Goal: Transaction & Acquisition: Book appointment/travel/reservation

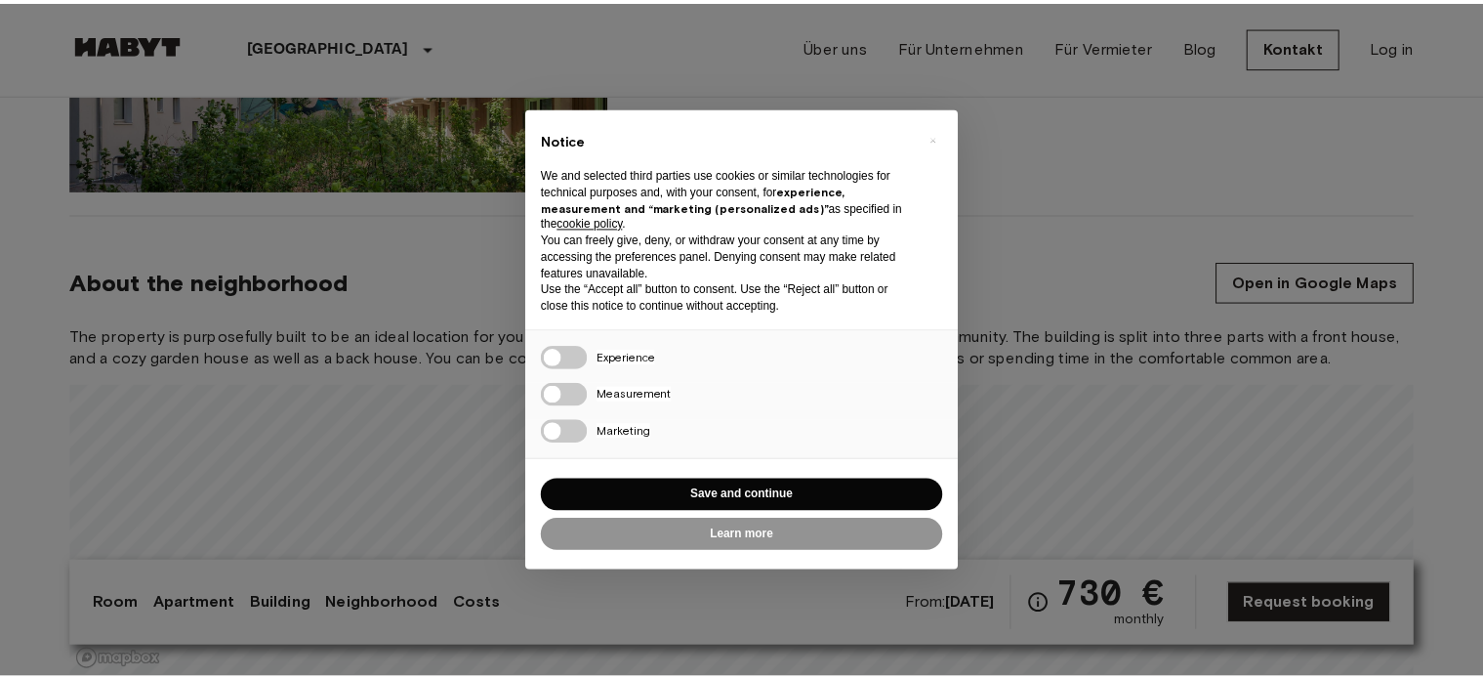
scroll to position [1953, 0]
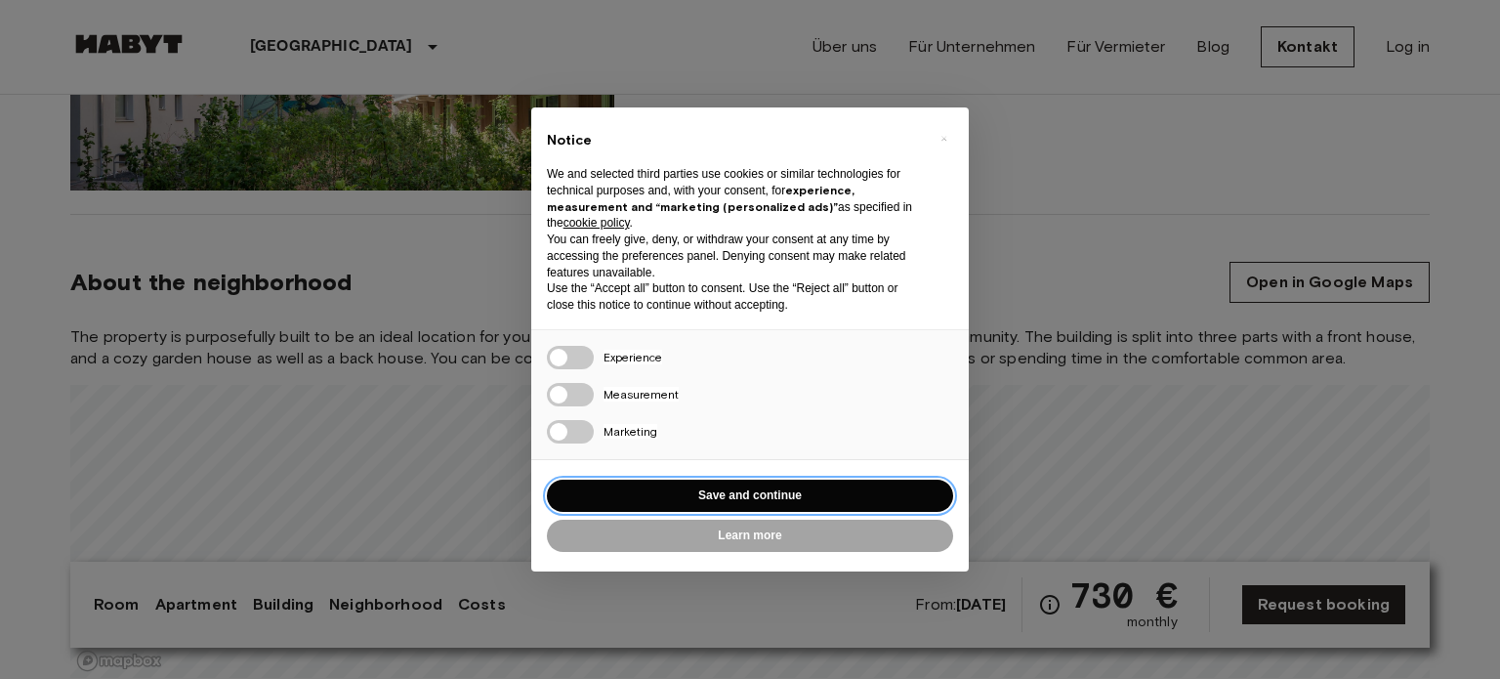
click at [768, 489] on button "Save and continue" at bounding box center [750, 495] width 406 height 32
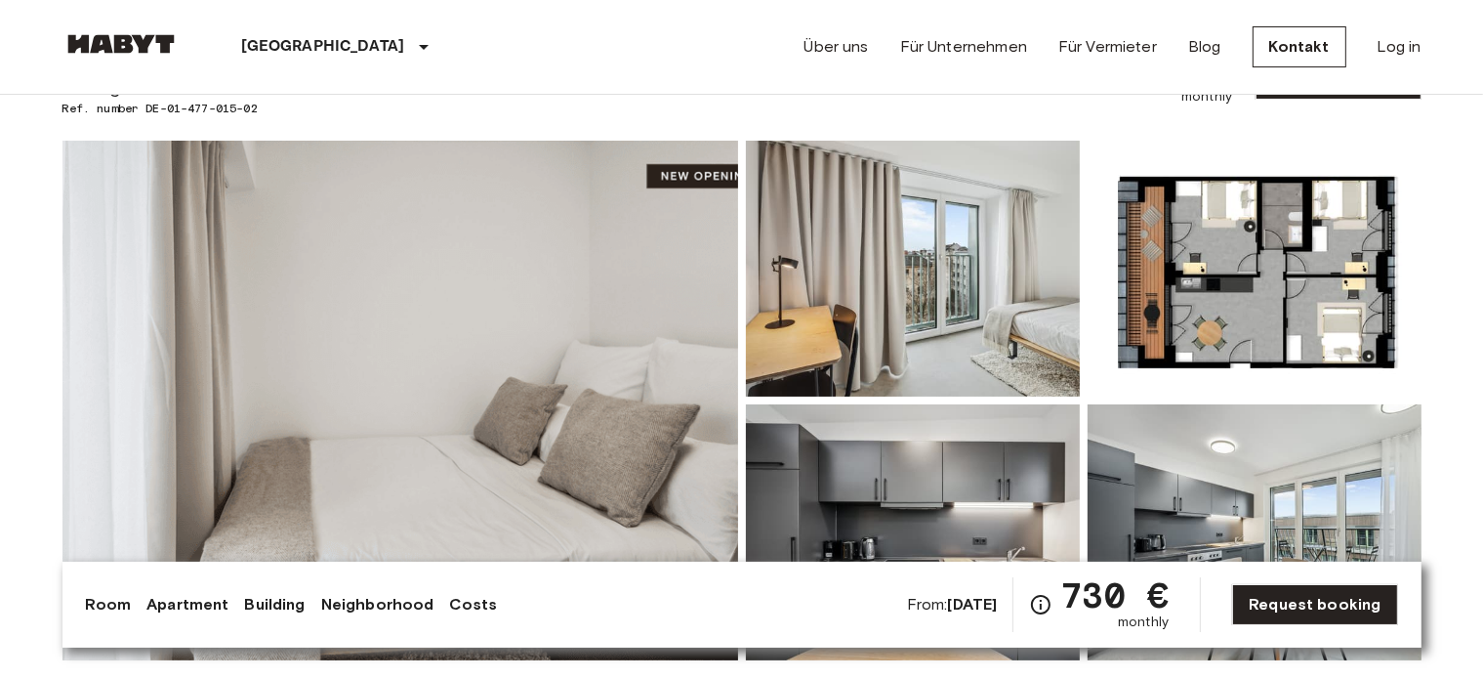
scroll to position [0, 0]
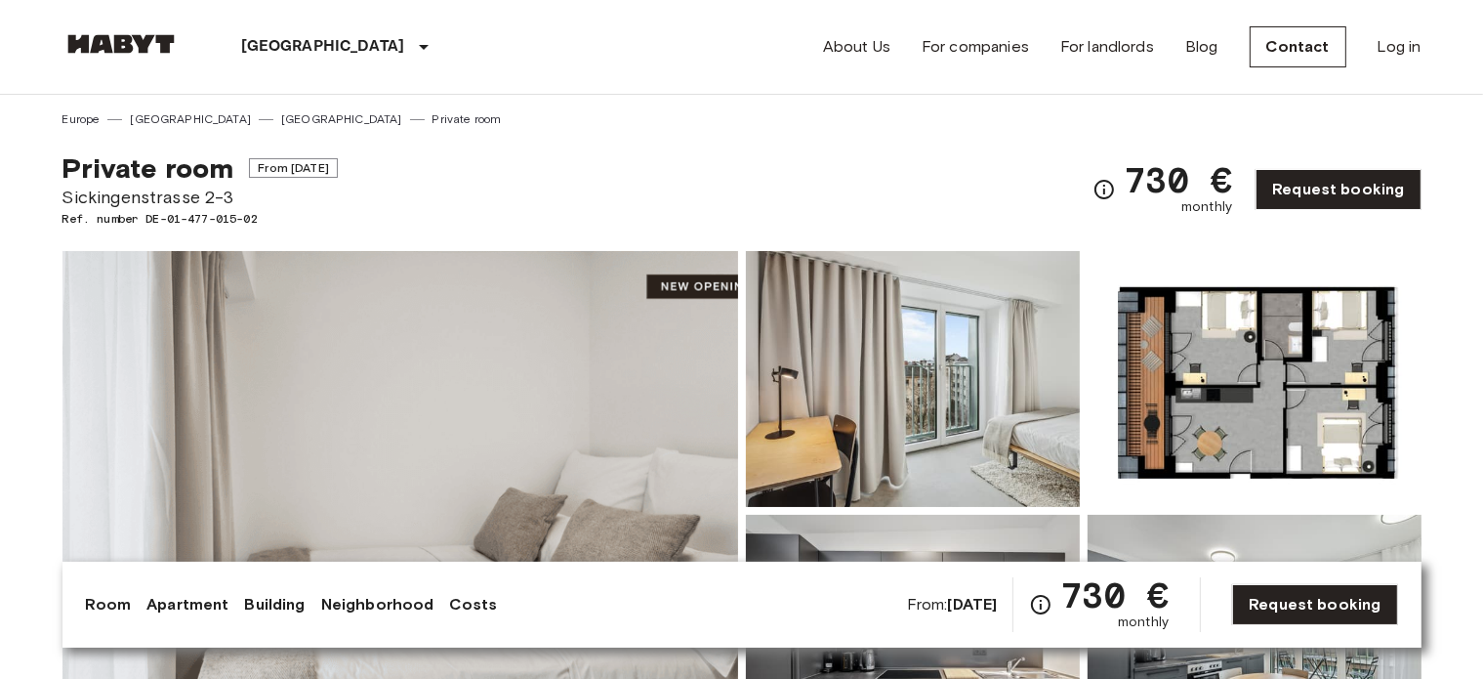
click at [604, 144] on div "Private room From [DATE] [STREET_ADDRESS]. number DE-01-477-015-02 730 € monthl…" at bounding box center [741, 178] width 1359 height 100
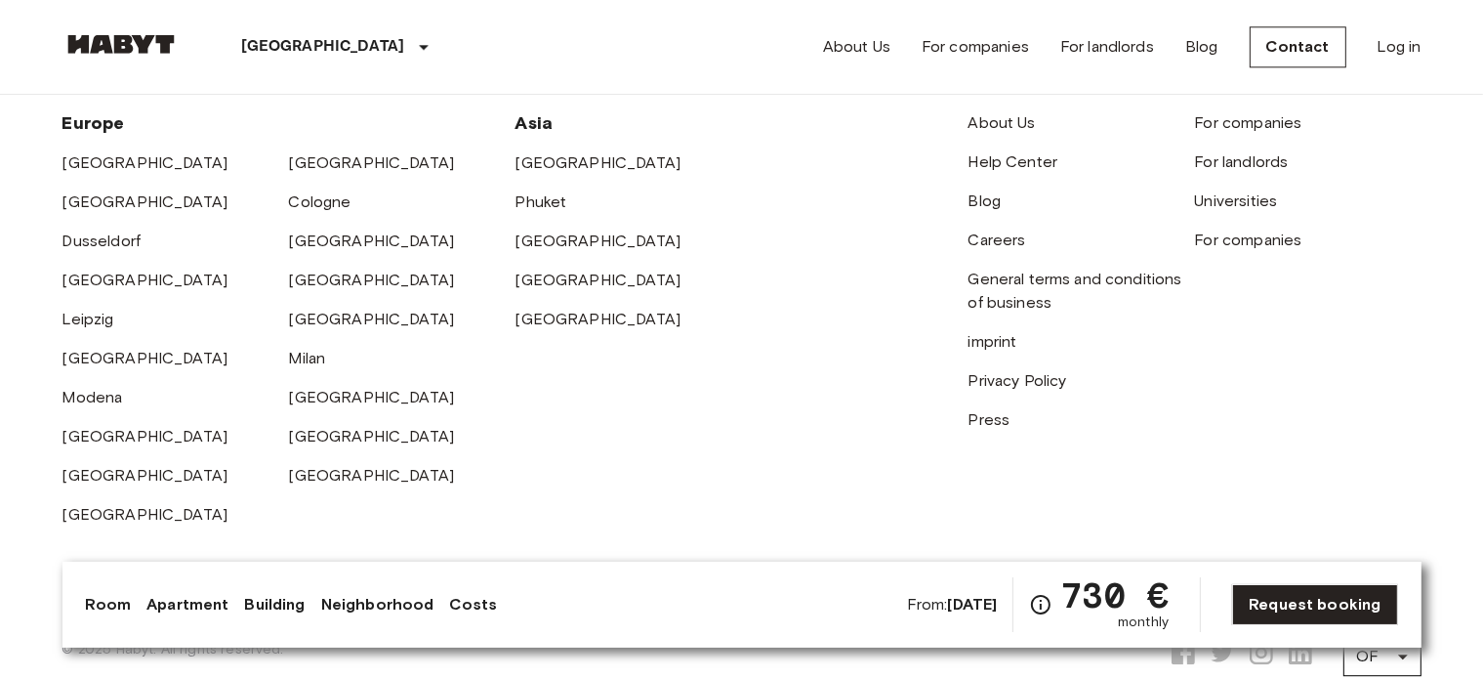
scroll to position [5110, 0]
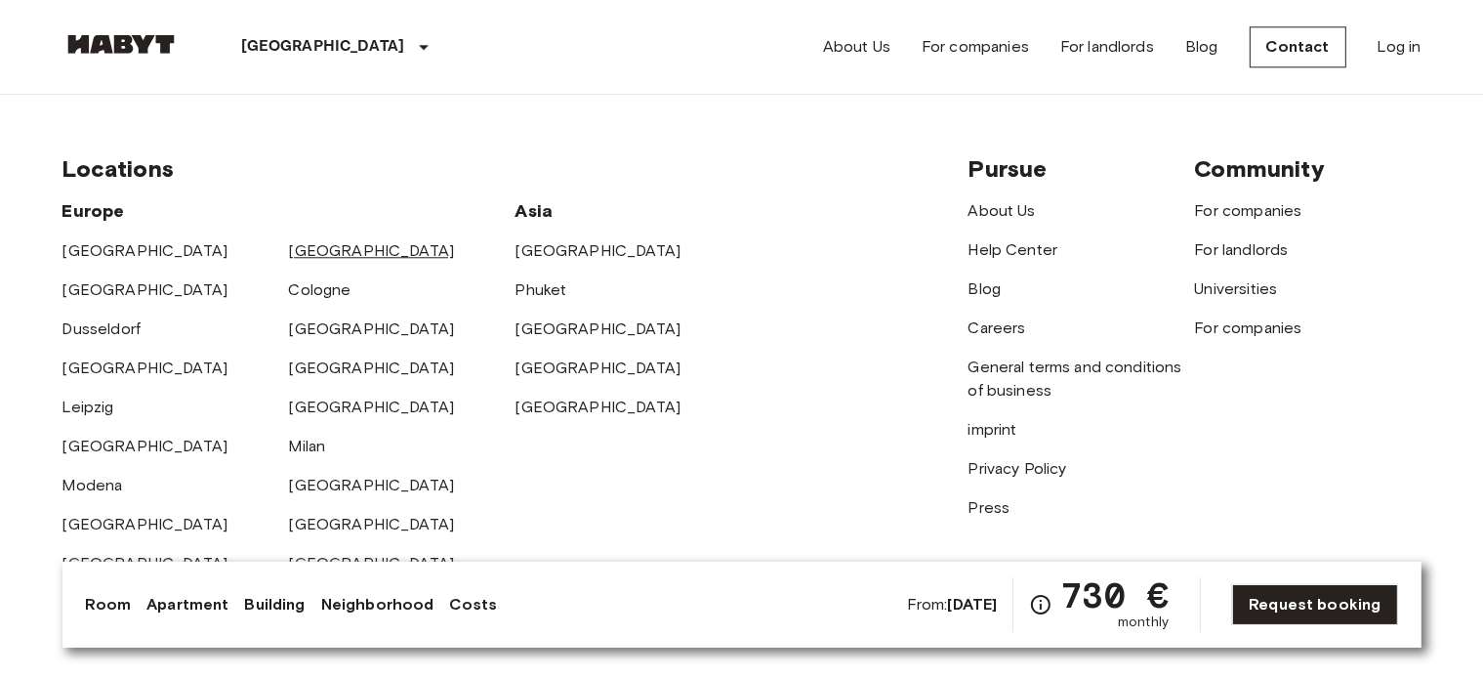
click at [305, 241] on link "[GEOGRAPHIC_DATA]" at bounding box center [372, 250] width 166 height 19
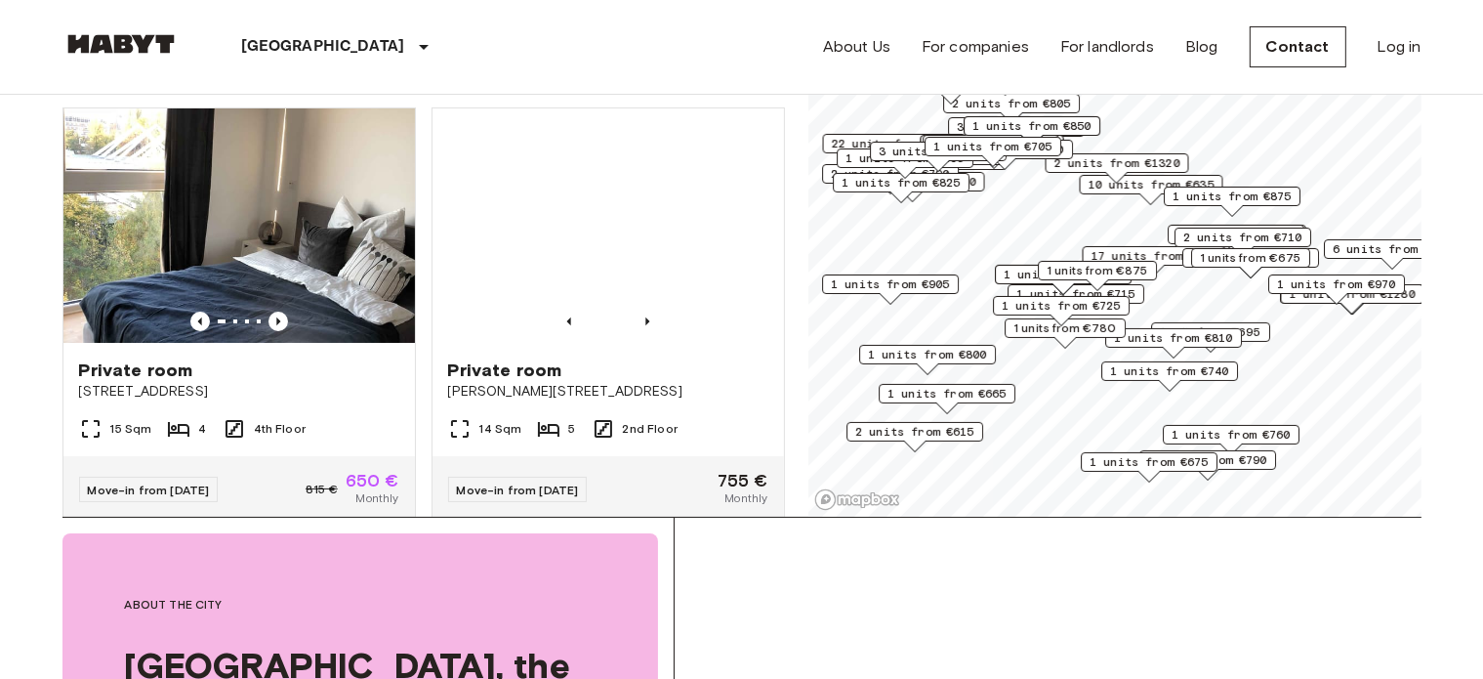
scroll to position [162, 0]
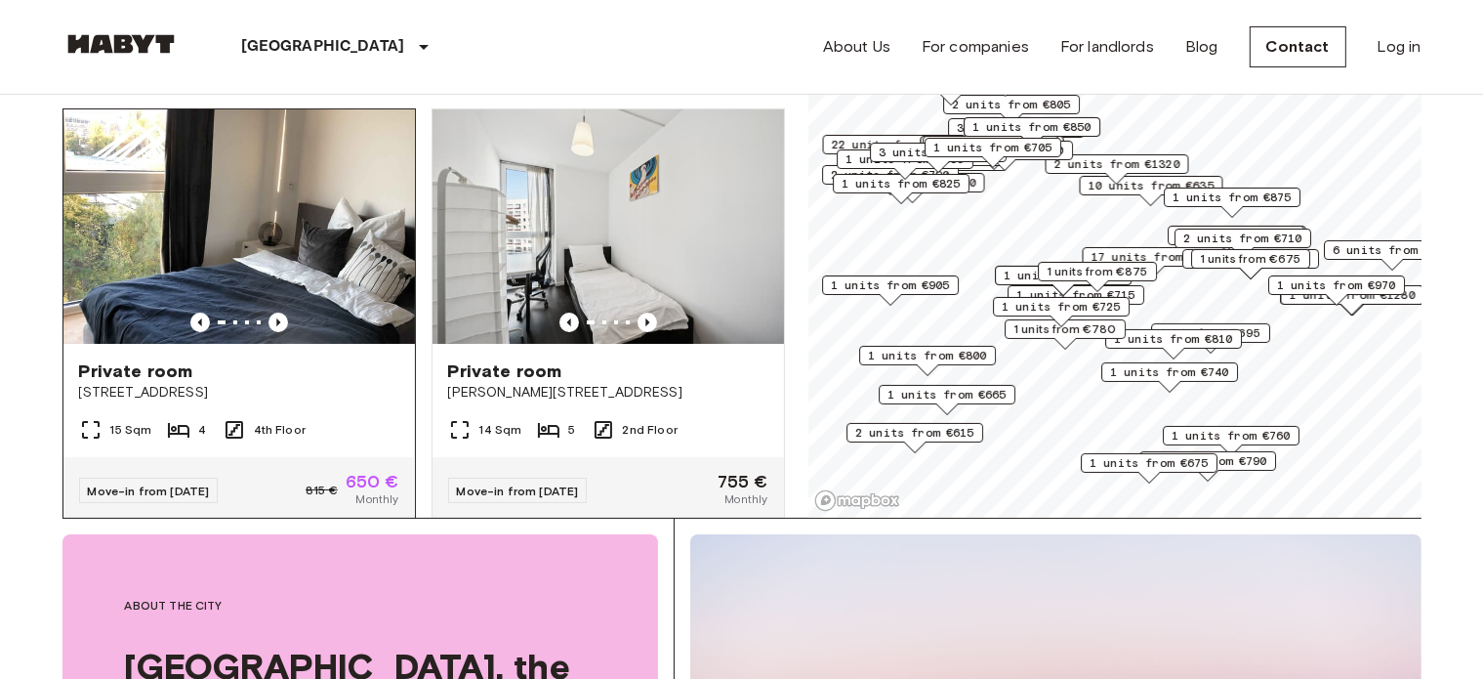
click at [204, 200] on img at bounding box center [239, 226] width 352 height 234
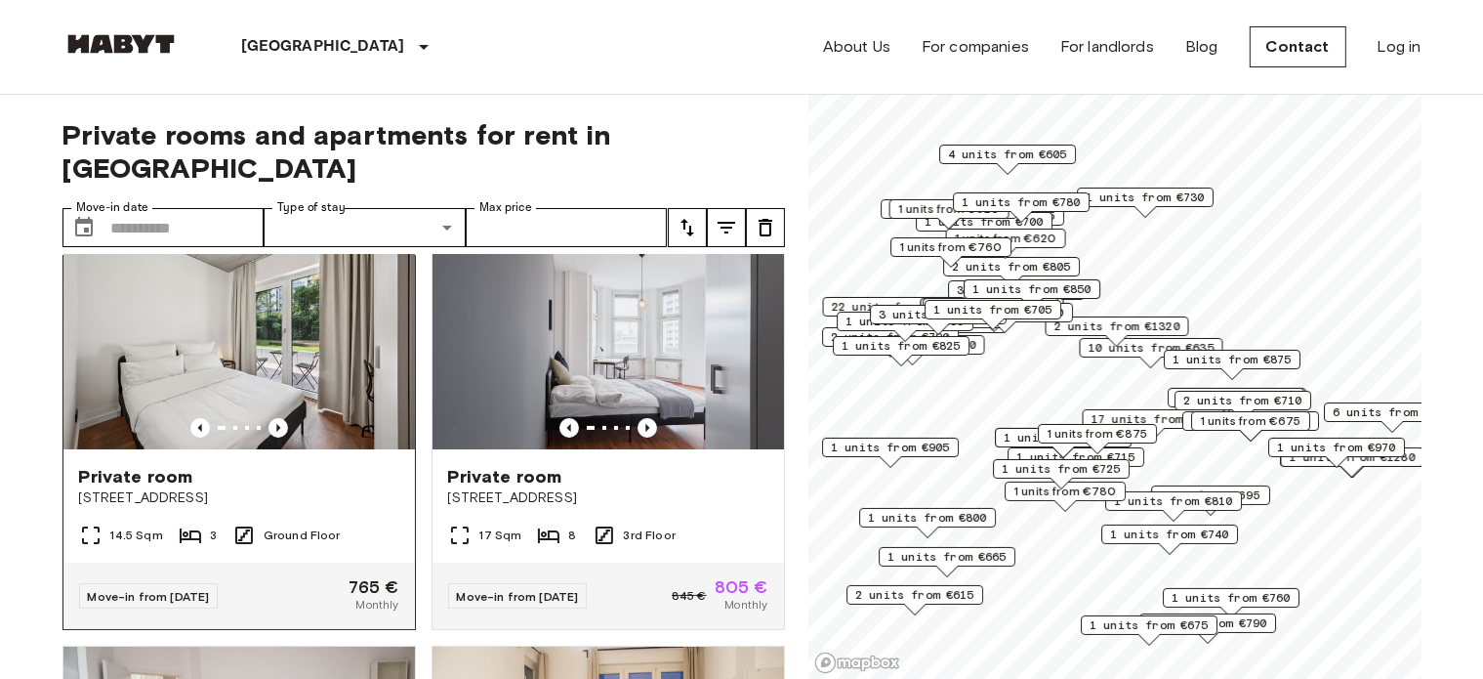
scroll to position [0, 0]
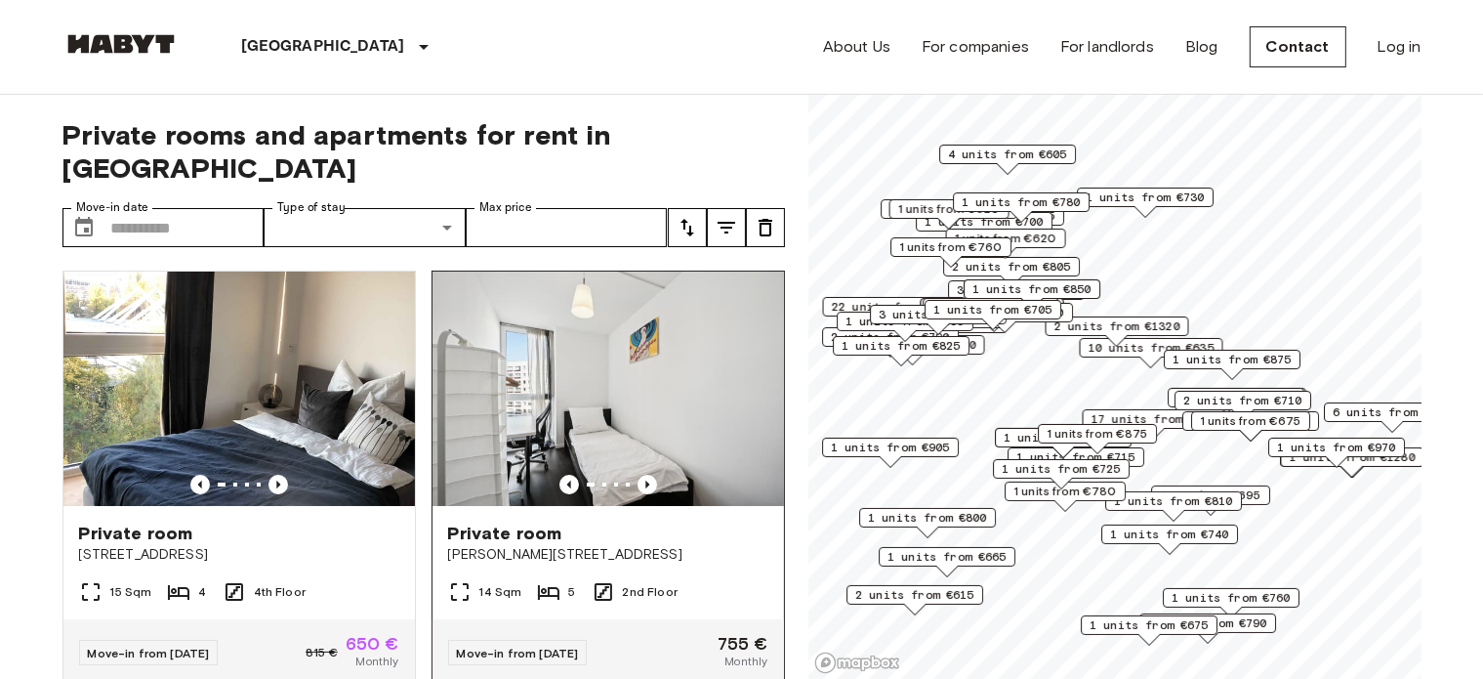
click at [653, 354] on img at bounding box center [609, 388] width 352 height 234
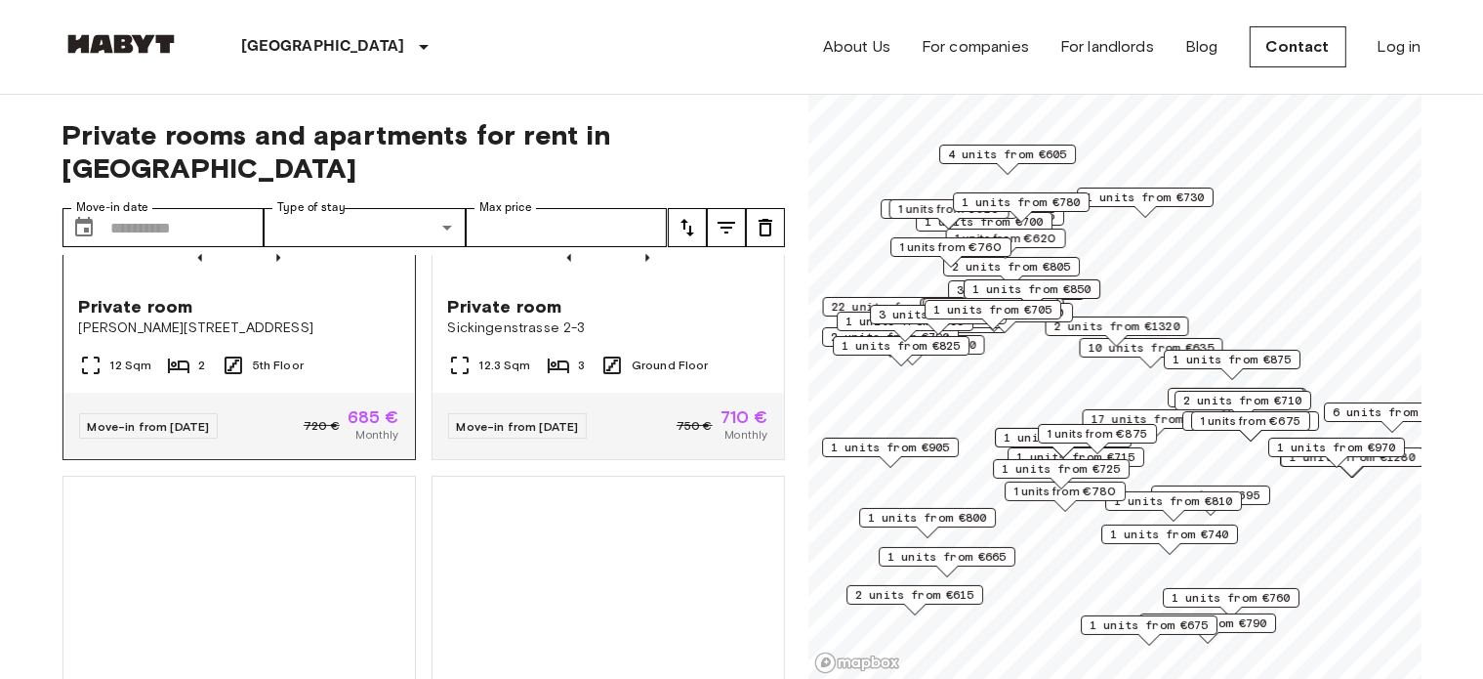
scroll to position [1790, 0]
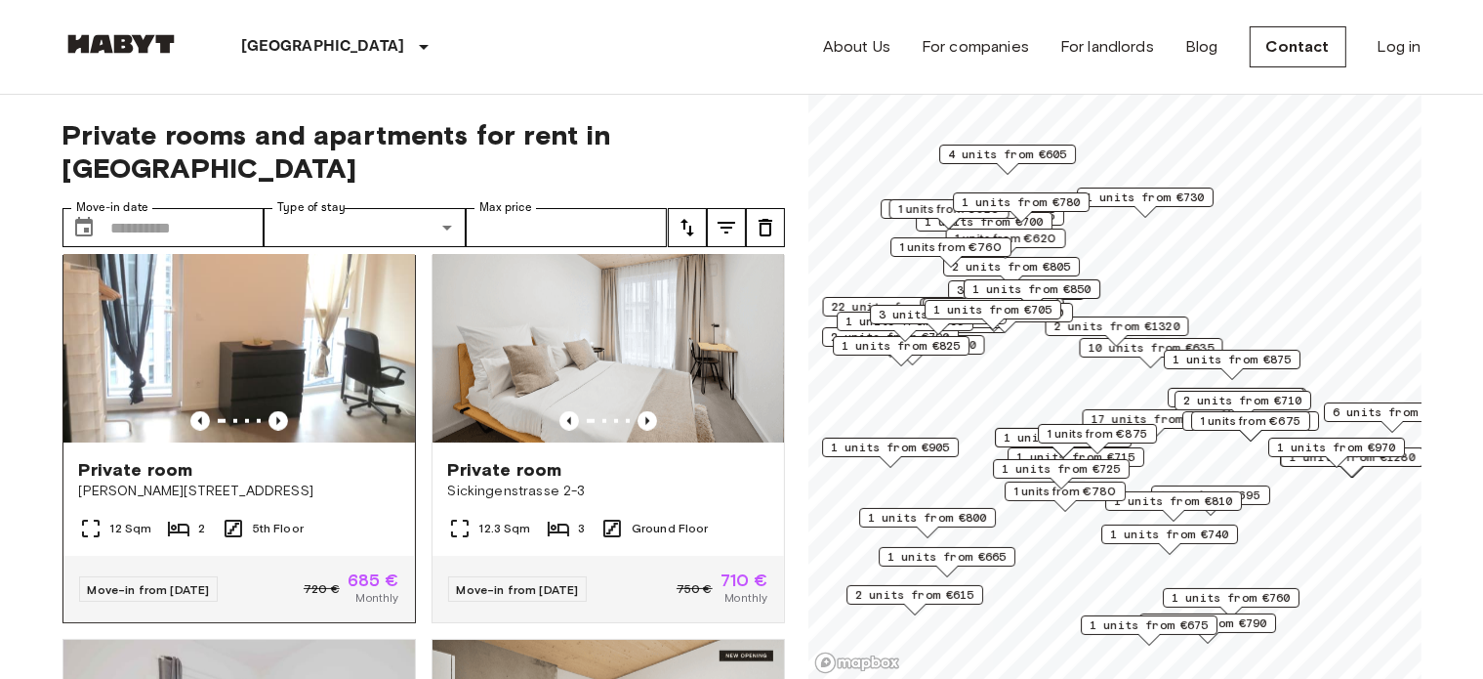
click at [324, 353] on img at bounding box center [239, 325] width 352 height 234
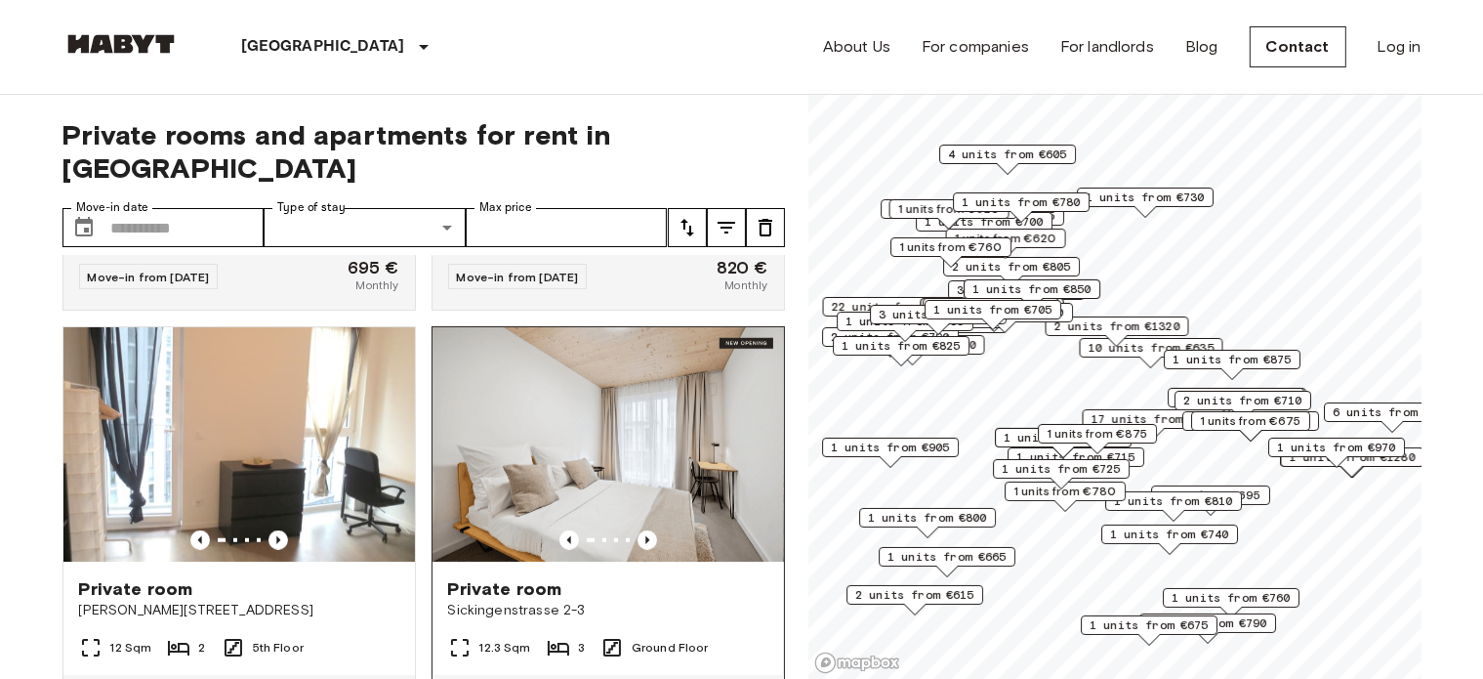
scroll to position [1627, 0]
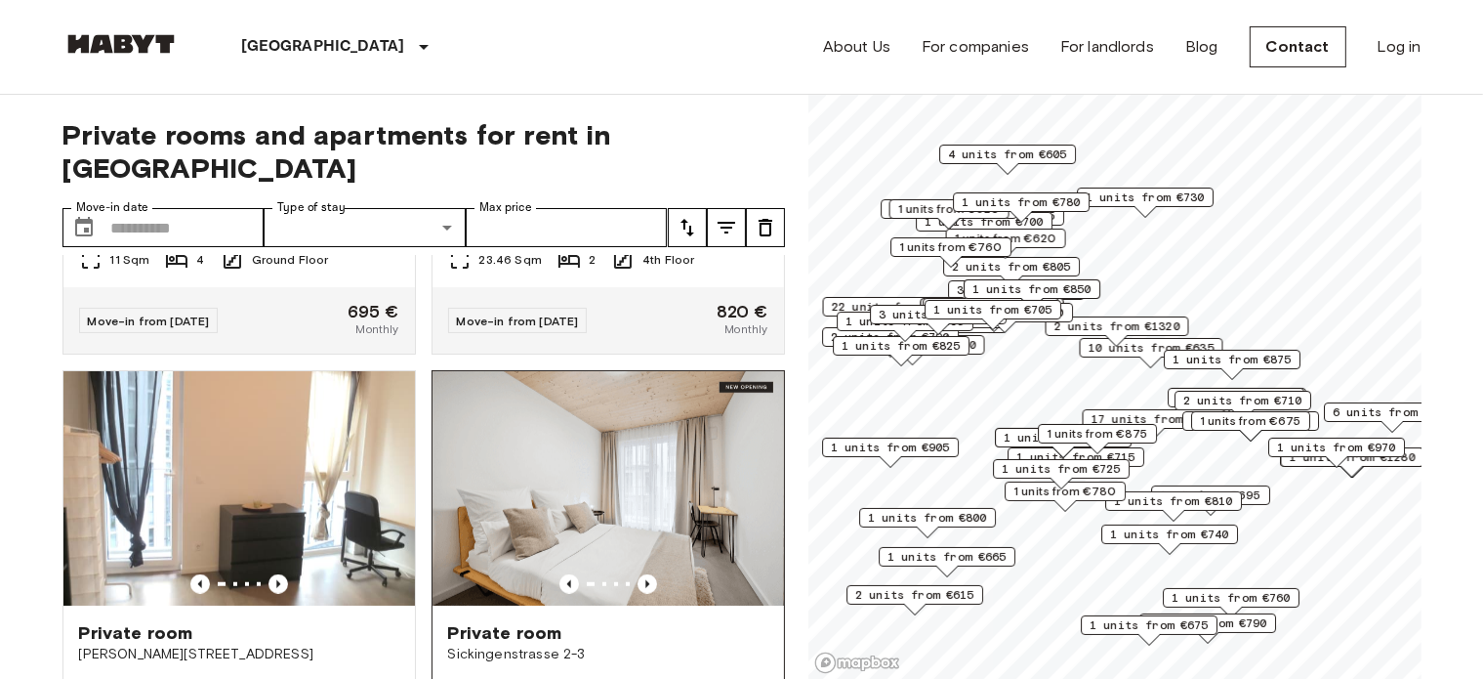
click at [641, 484] on img at bounding box center [609, 488] width 352 height 234
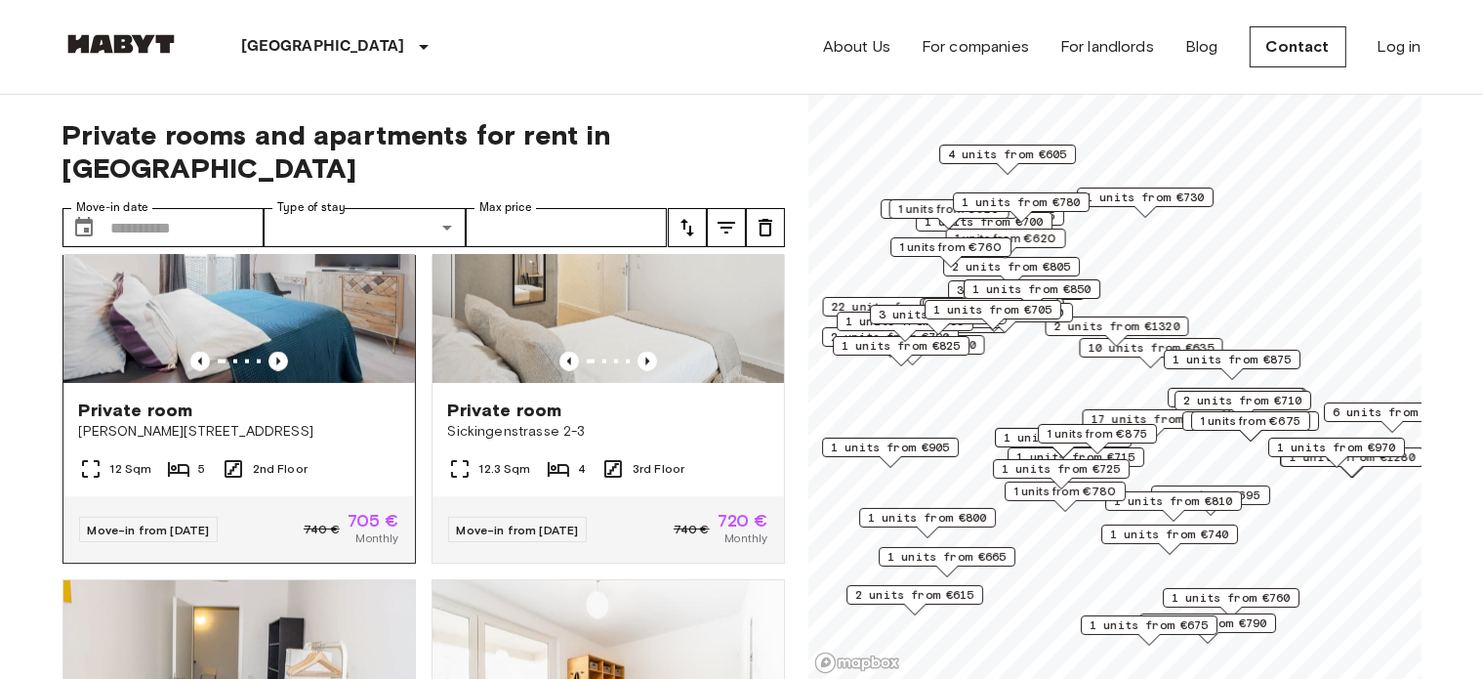
scroll to position [2278, 0]
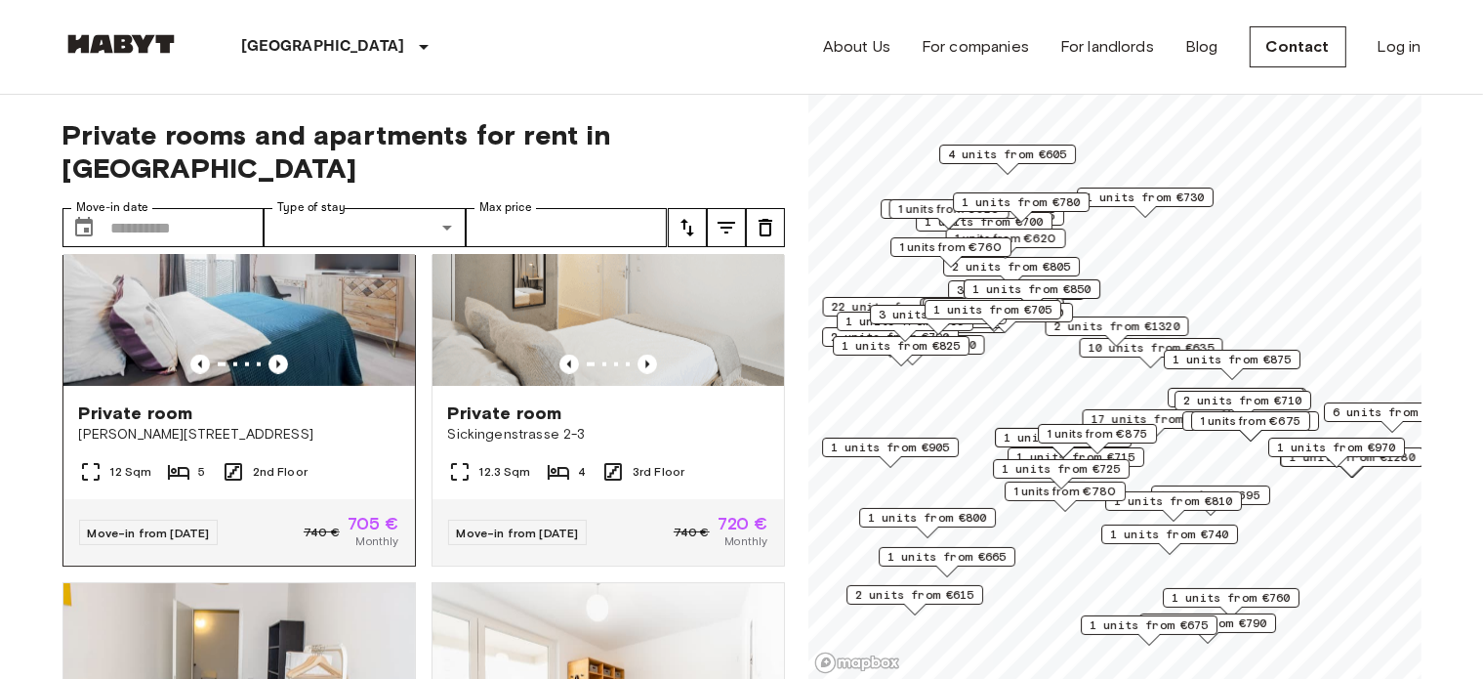
click at [305, 374] on div at bounding box center [239, 364] width 352 height 20
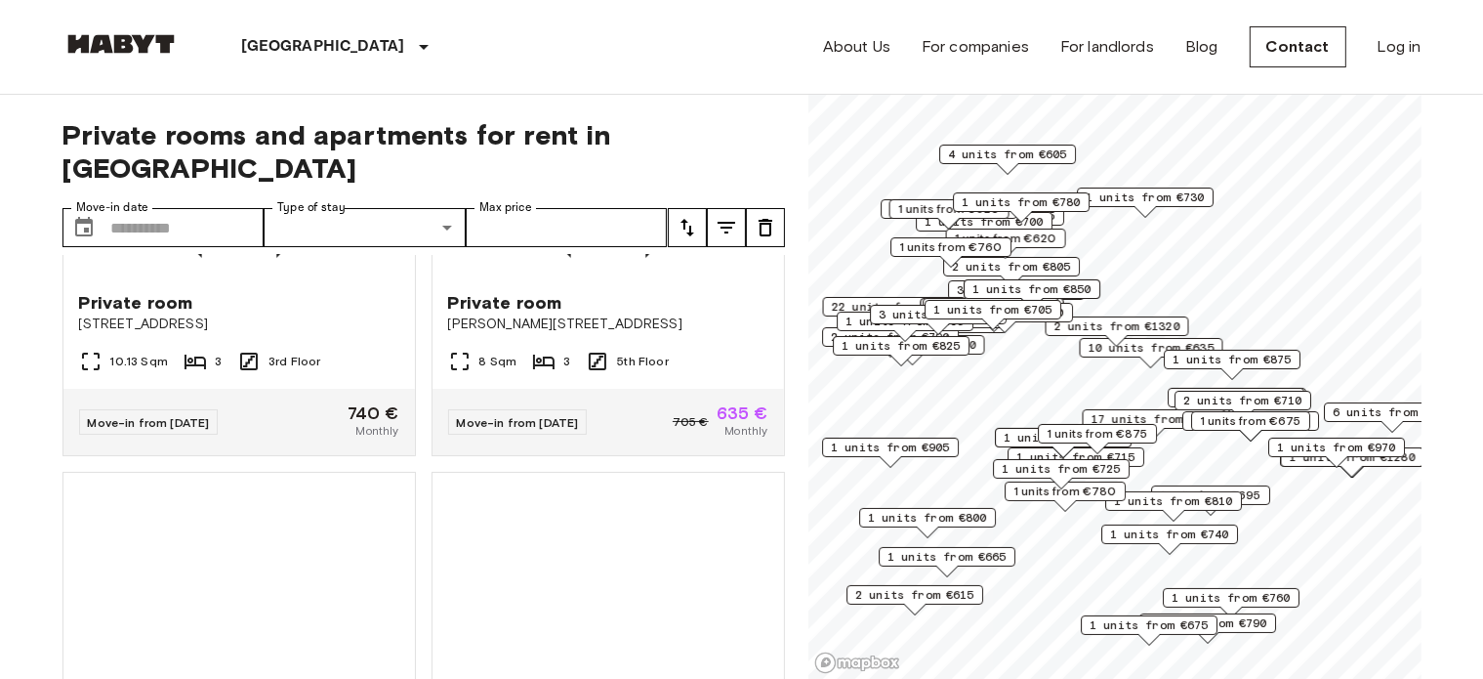
scroll to position [3255, 0]
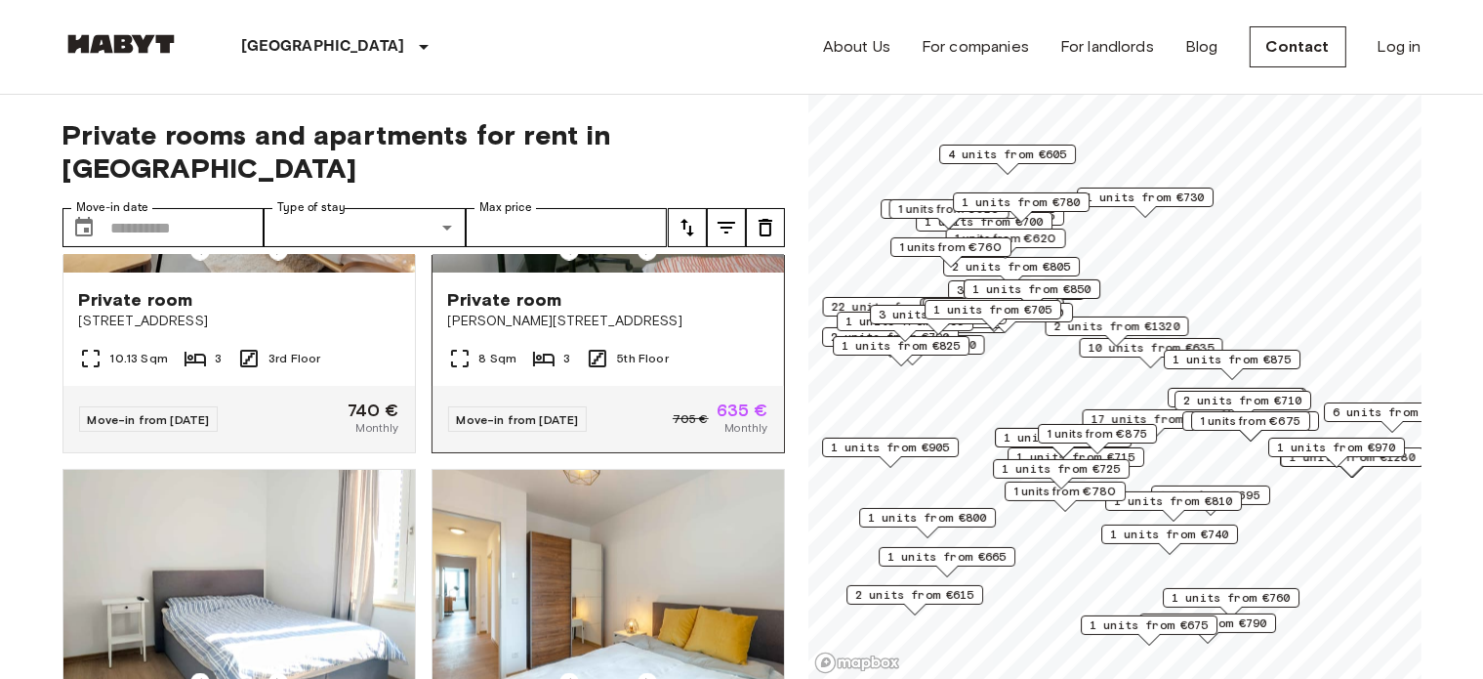
click at [683, 261] on img at bounding box center [609, 155] width 352 height 234
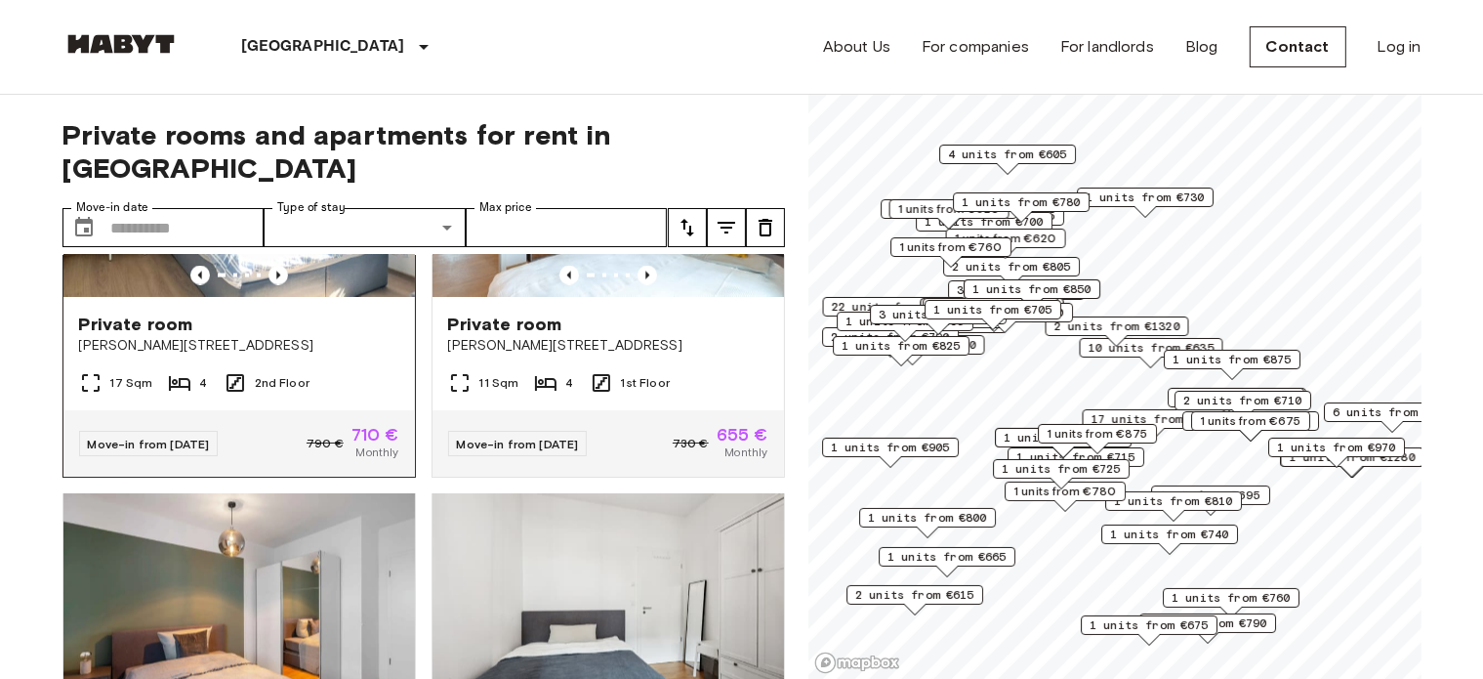
scroll to position [3418, 0]
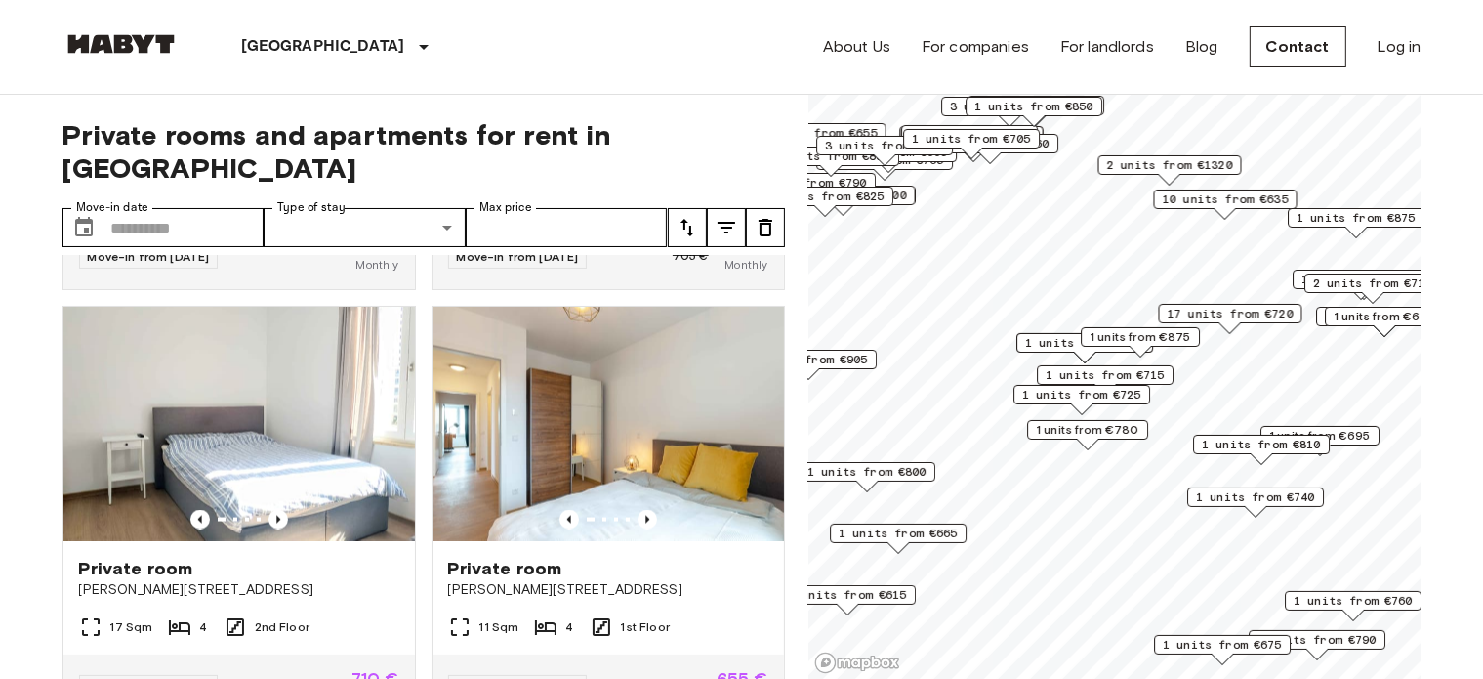
scroll to position [2974, 0]
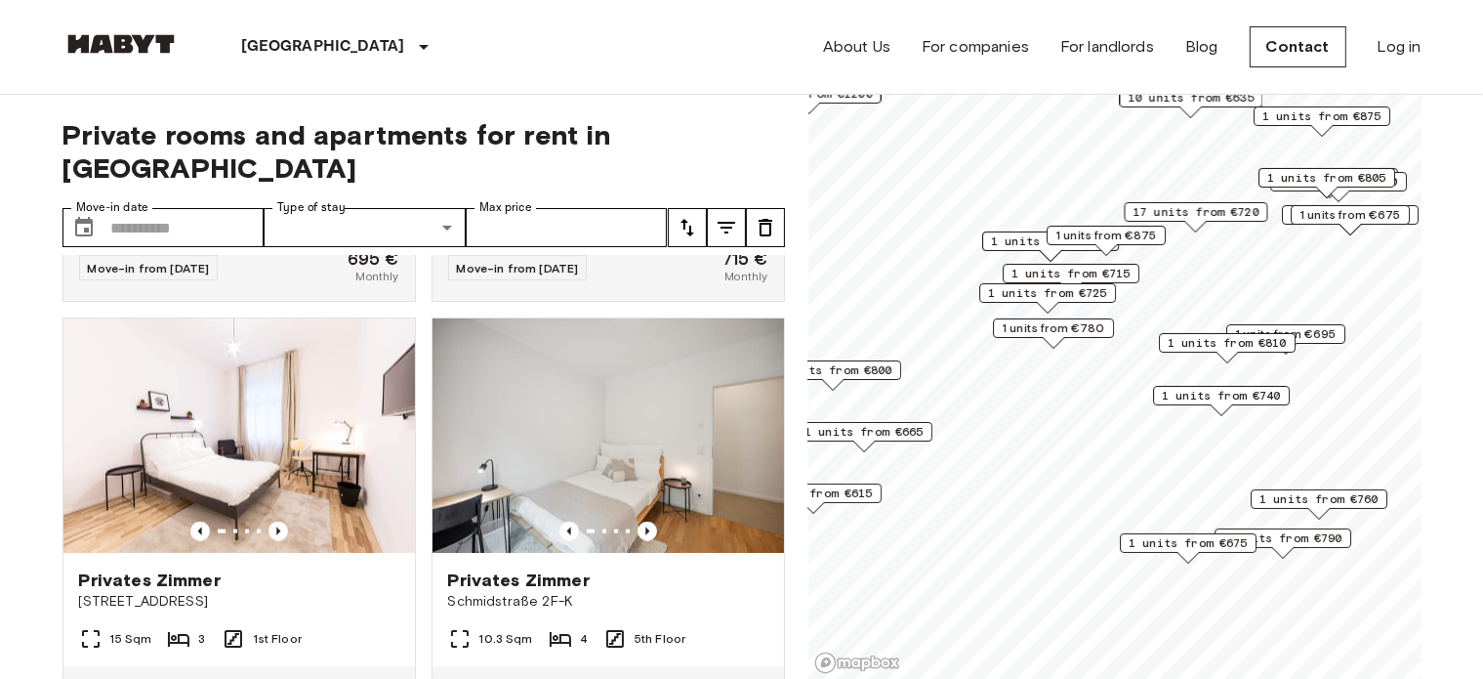
scroll to position [1647, 0]
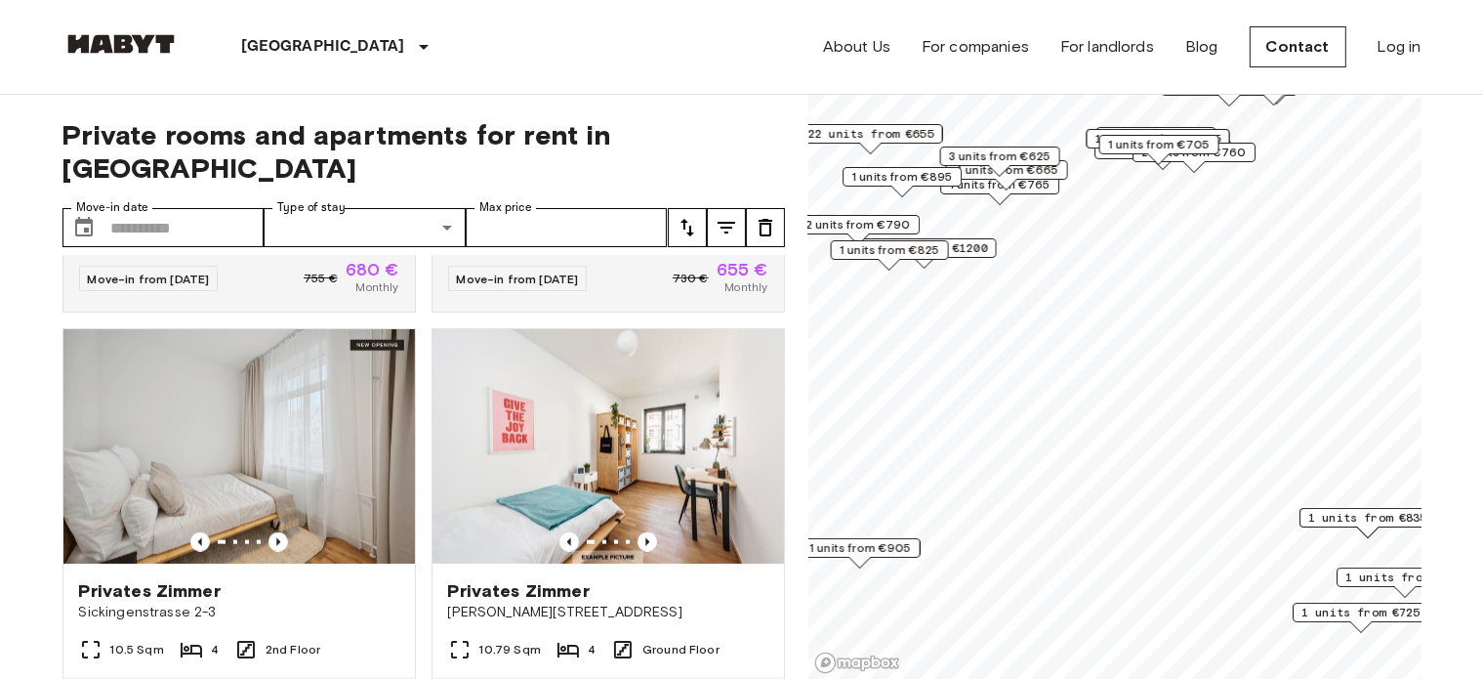
scroll to position [1647, 0]
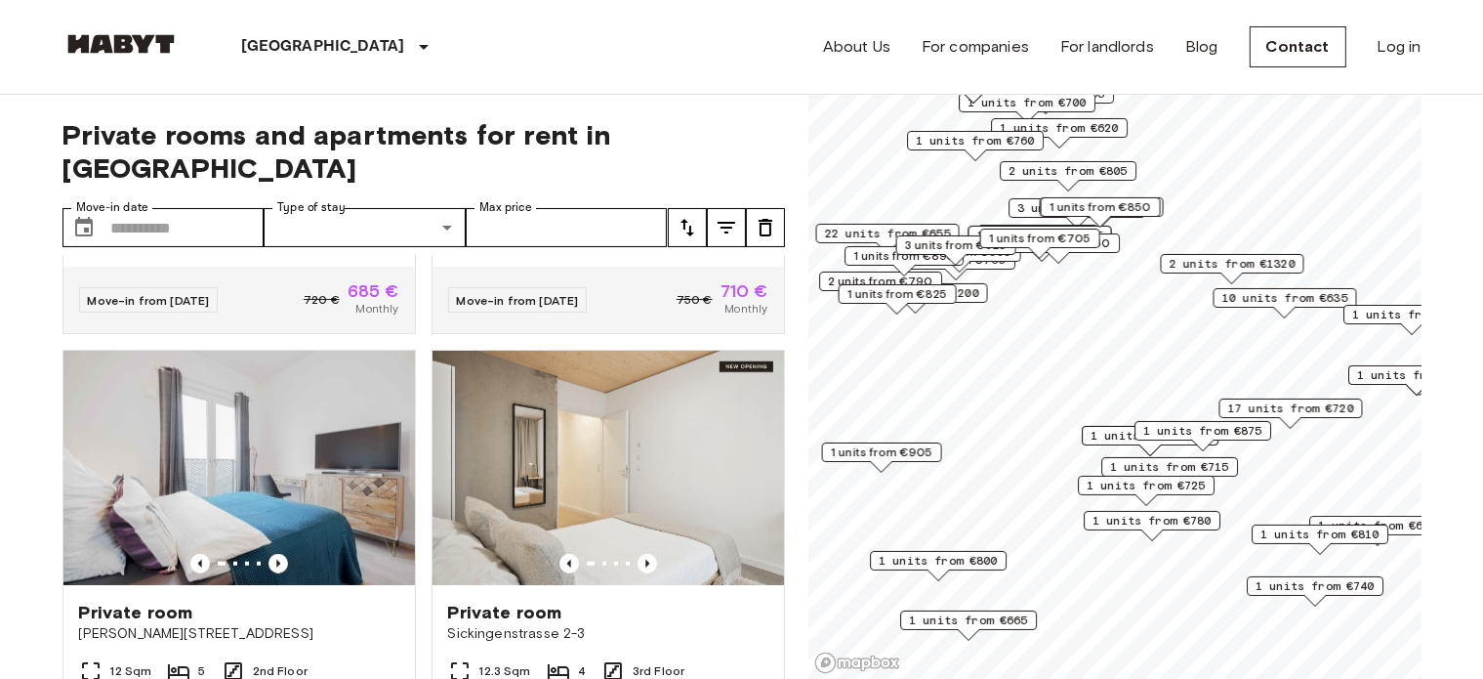
scroll to position [3418, 0]
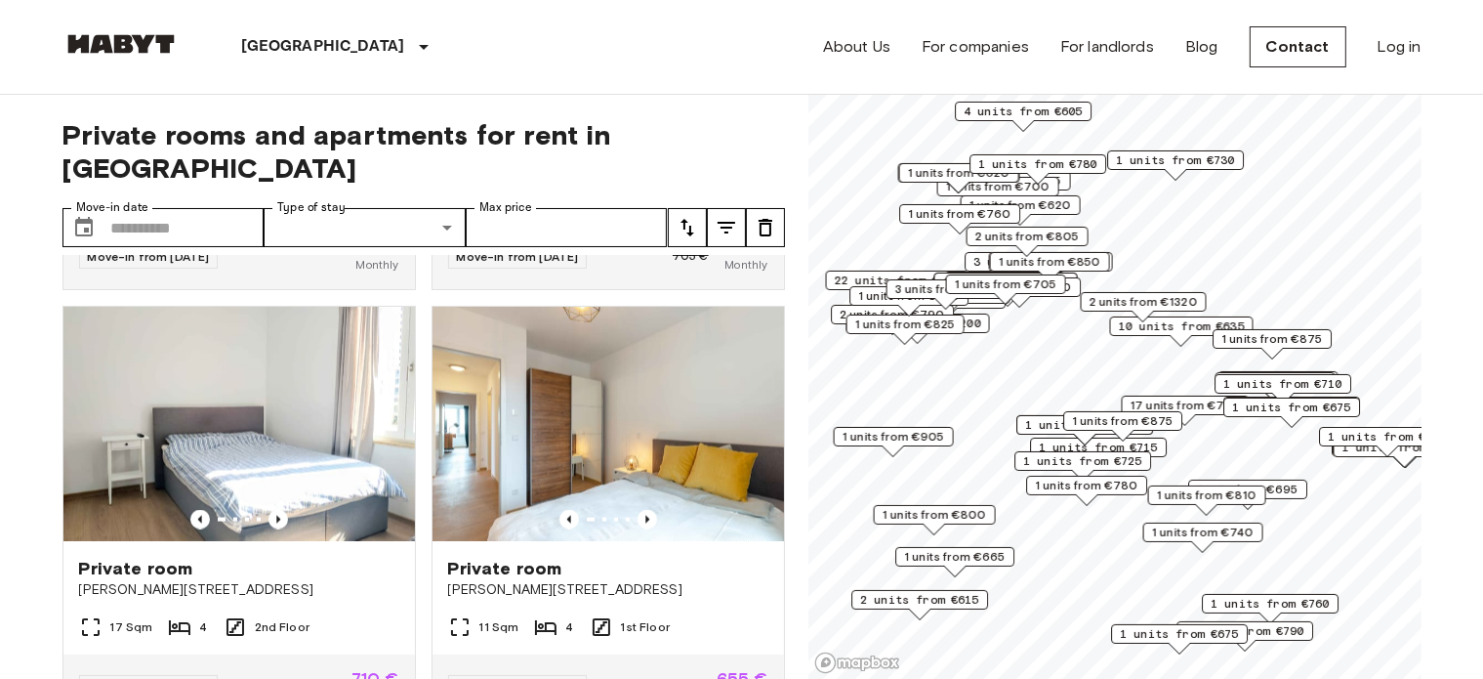
scroll to position [3859, 0]
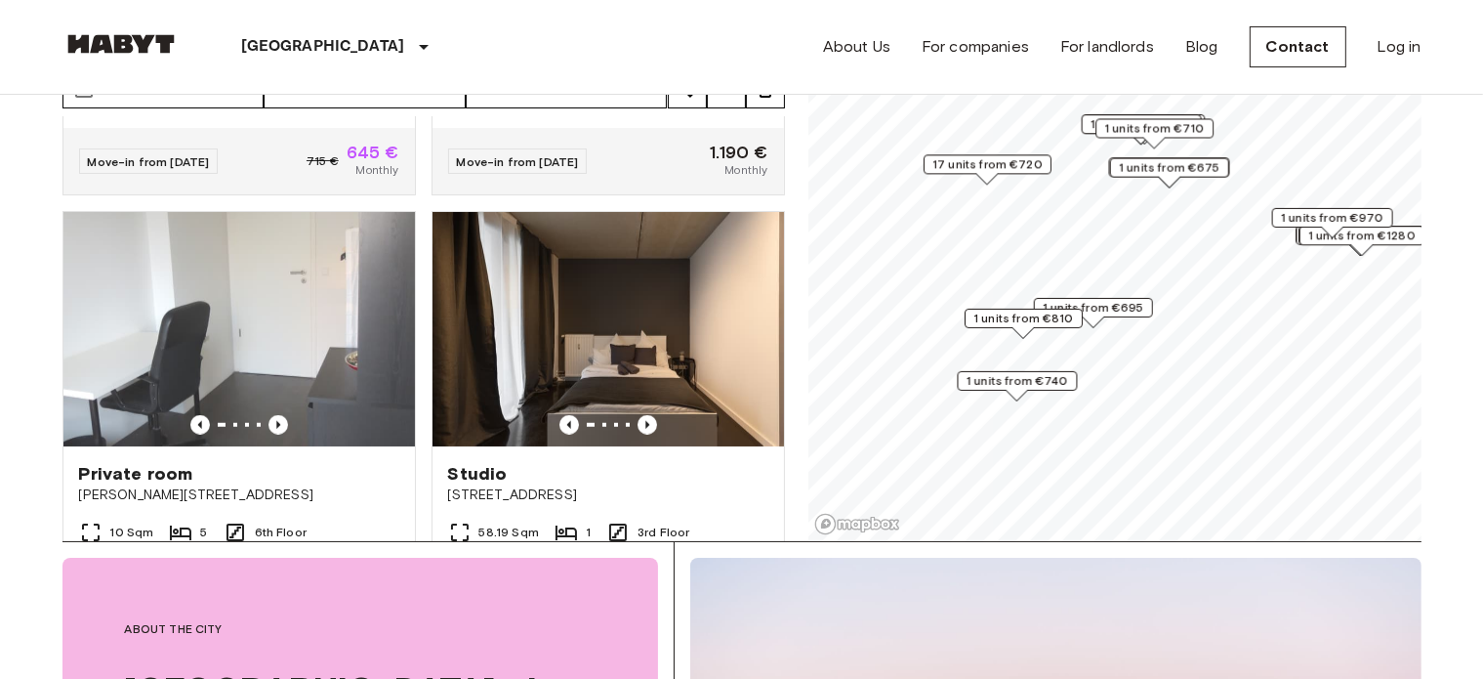
scroll to position [162, 0]
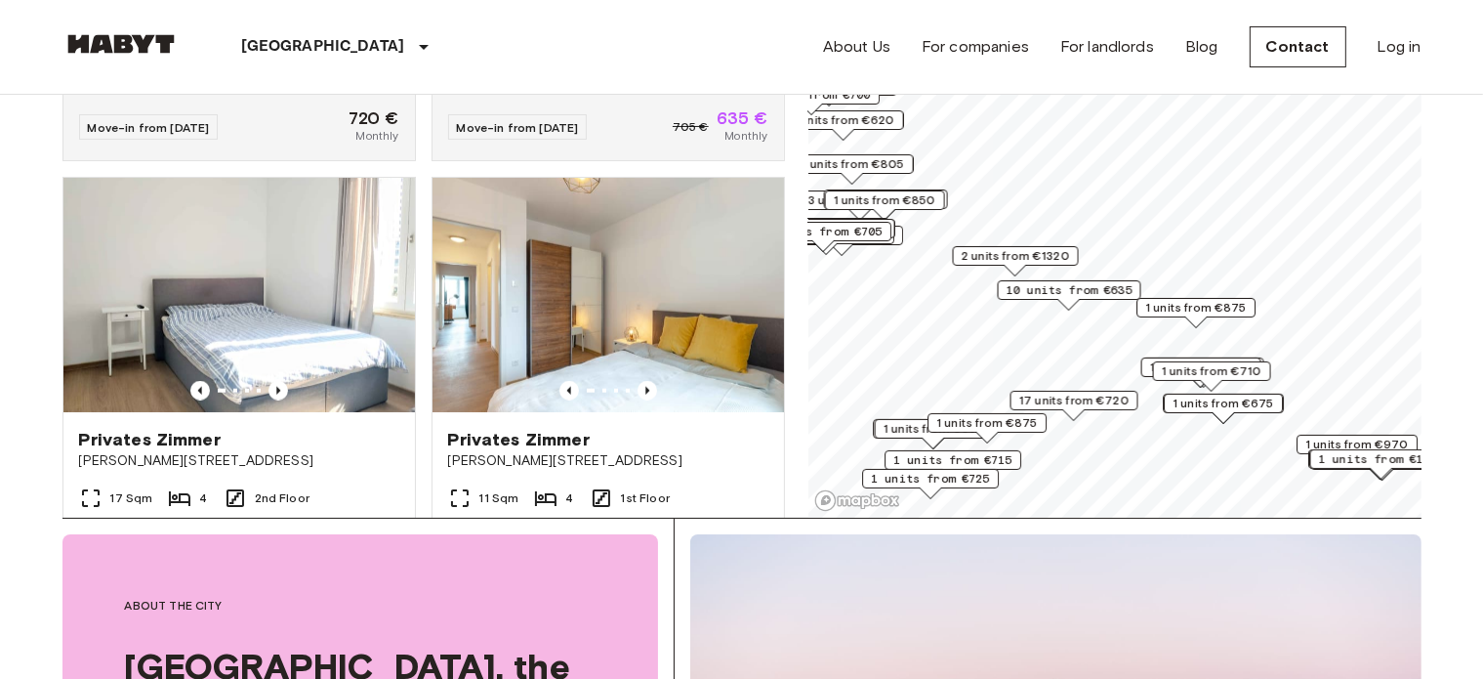
scroll to position [3418, 0]
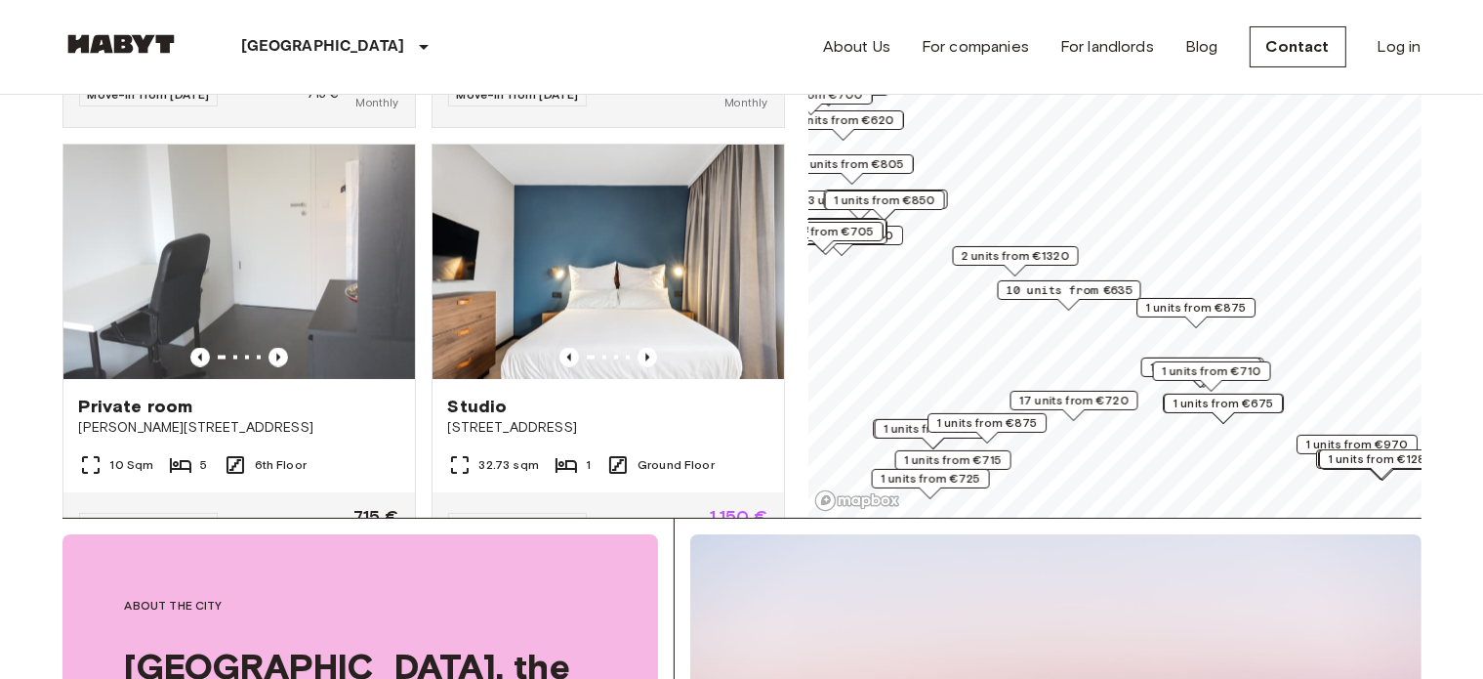
click at [1035, 257] on font "2 units from €1320" at bounding box center [1015, 255] width 108 height 15
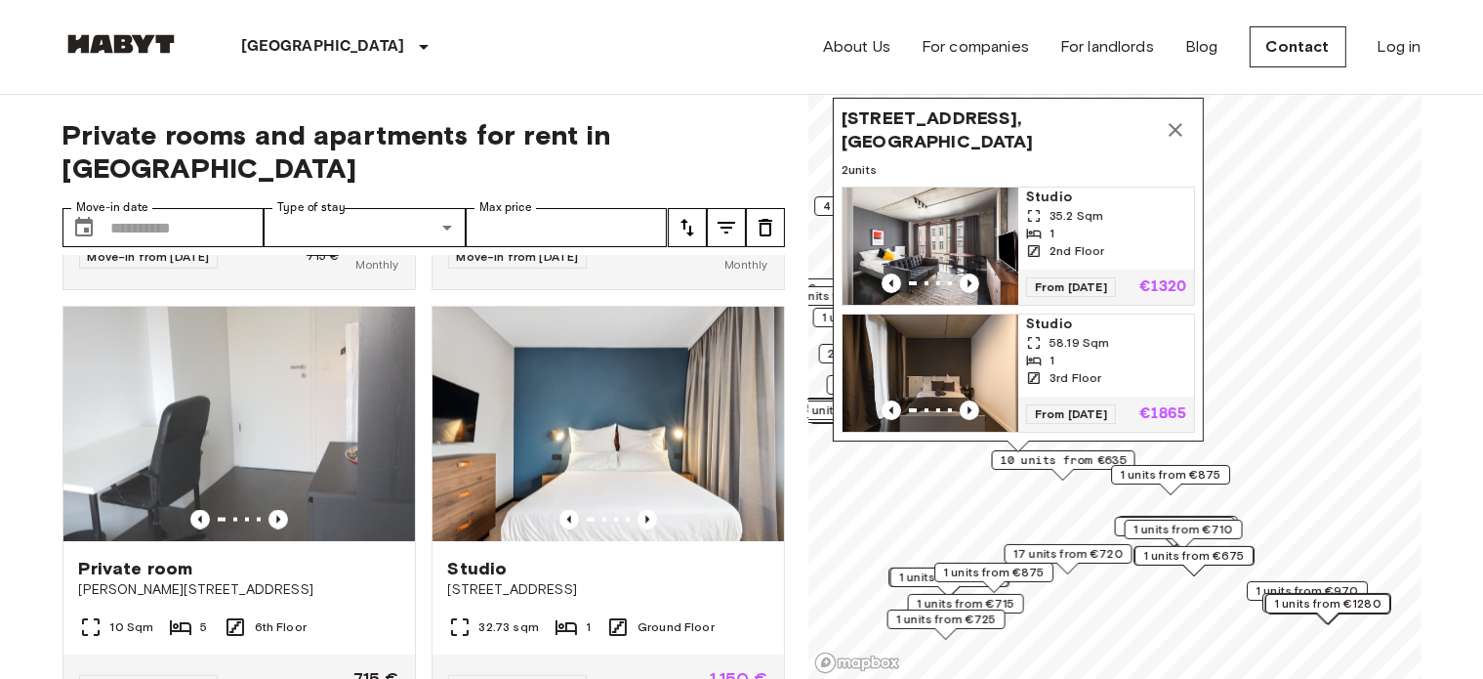
scroll to position [0, 0]
click at [1180, 118] on icon "Map marker" at bounding box center [1175, 129] width 23 height 23
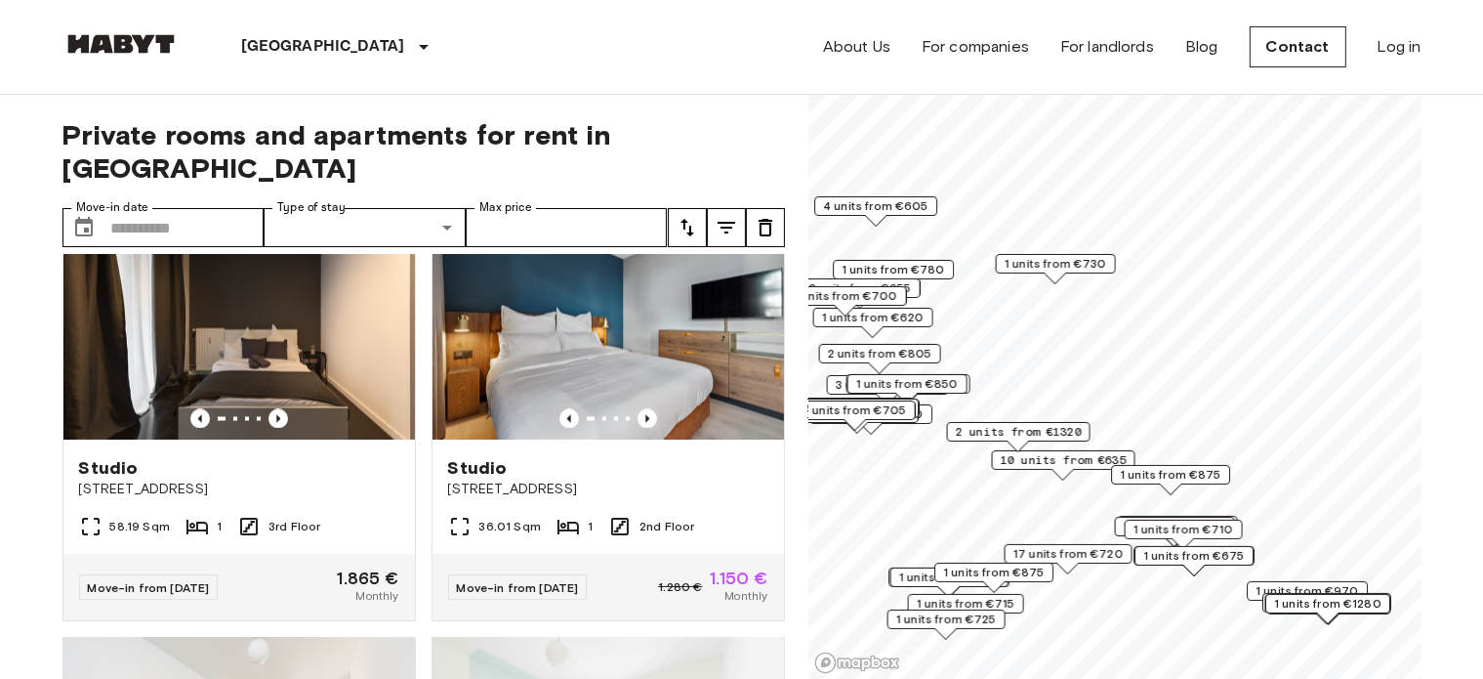
scroll to position [4021, 0]
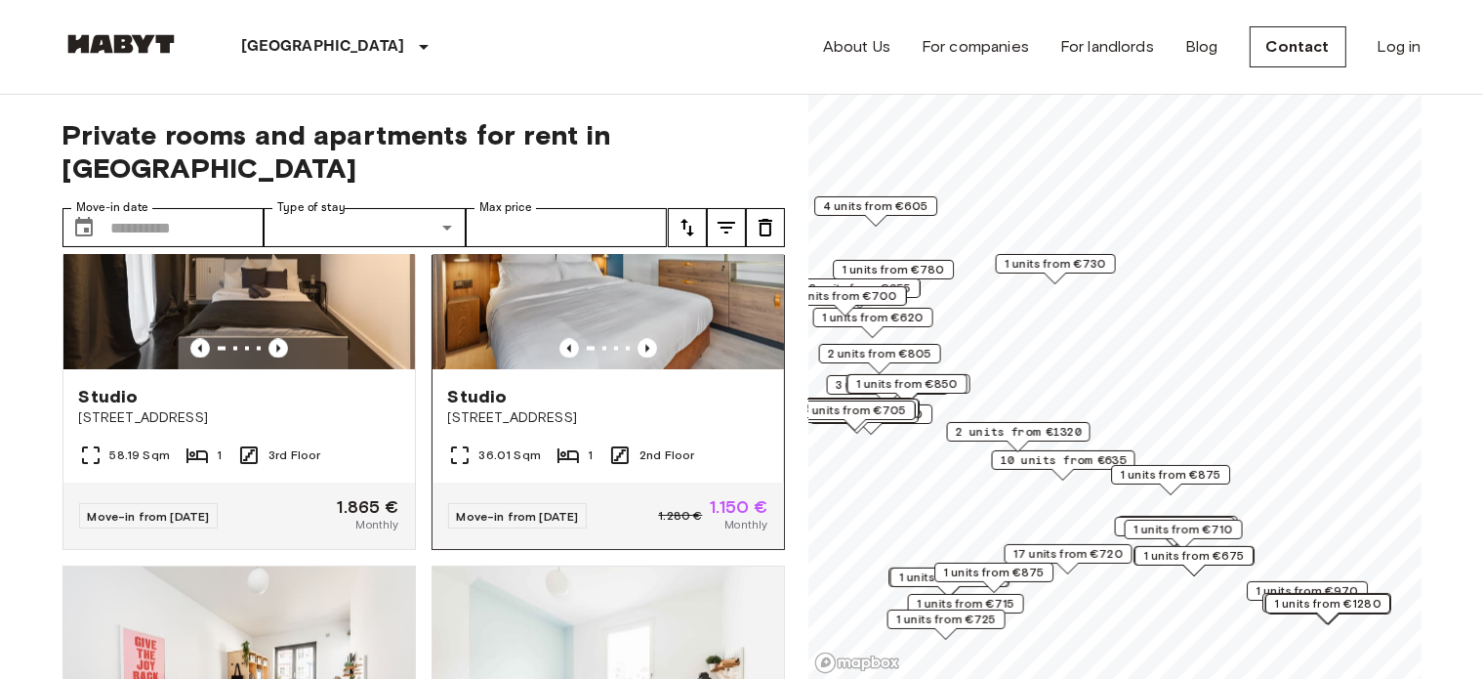
click at [539, 343] on img at bounding box center [609, 252] width 352 height 234
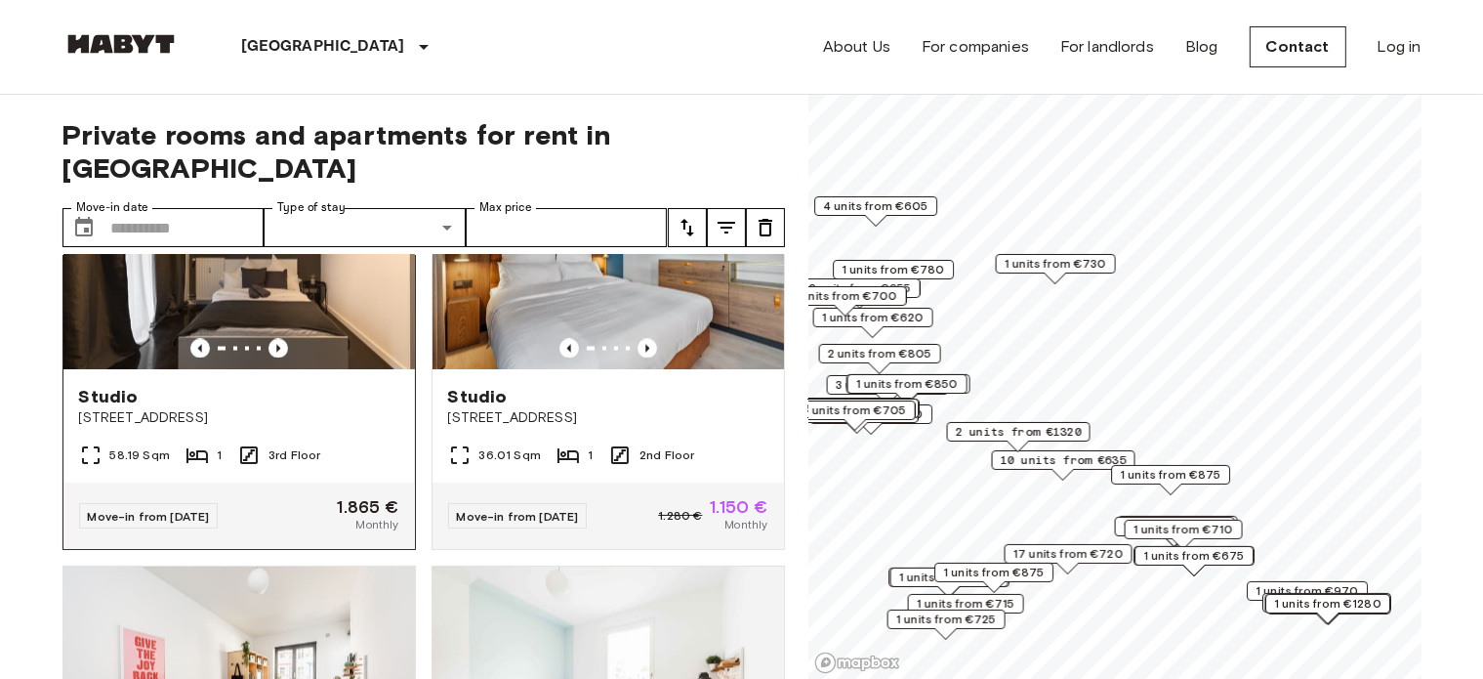
click at [300, 302] on img at bounding box center [239, 252] width 352 height 234
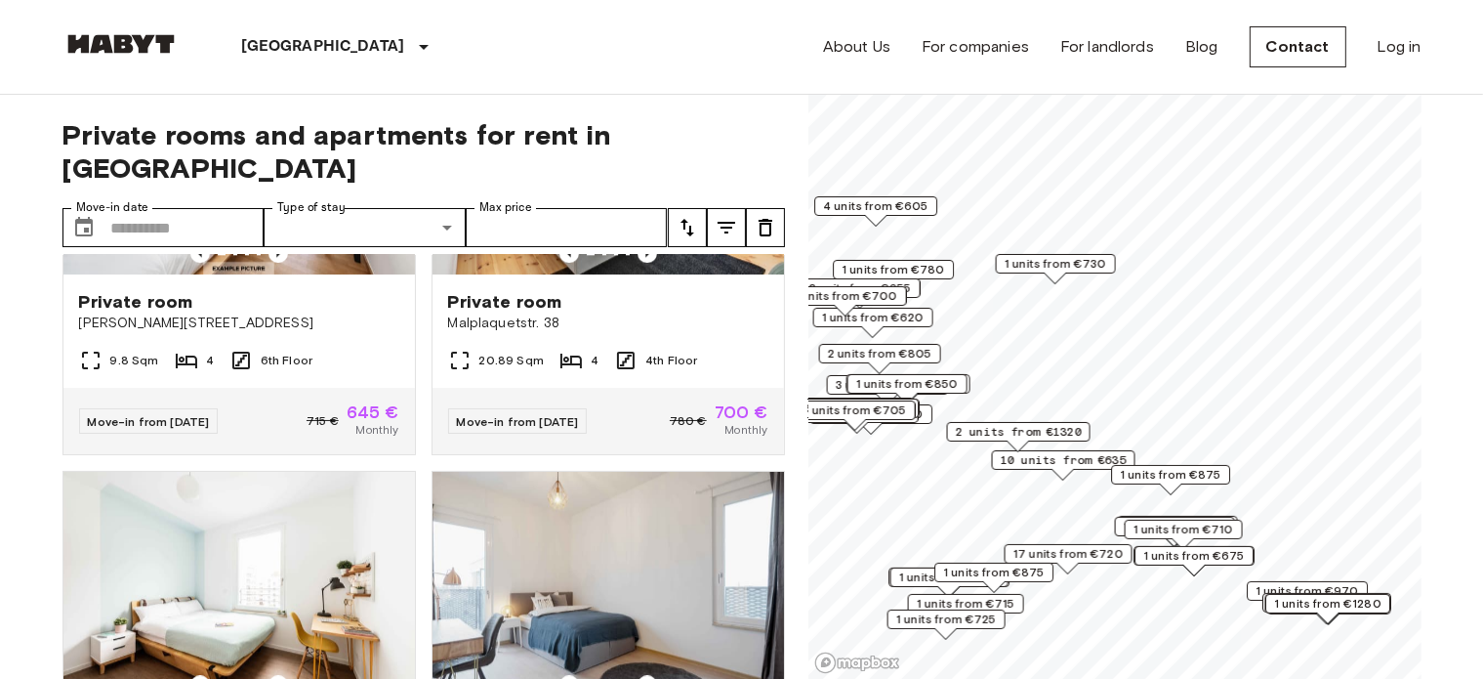
scroll to position [5324, 0]
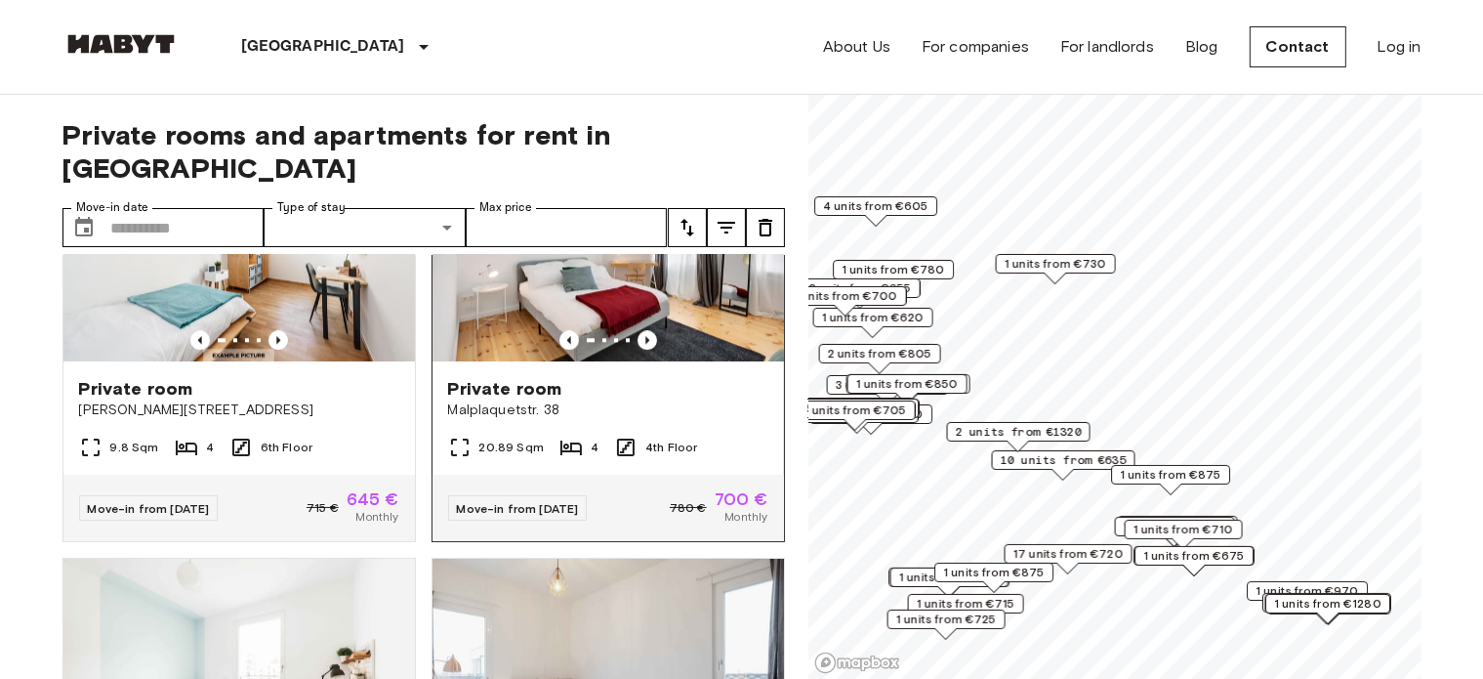
click at [534, 358] on img at bounding box center [609, 244] width 352 height 234
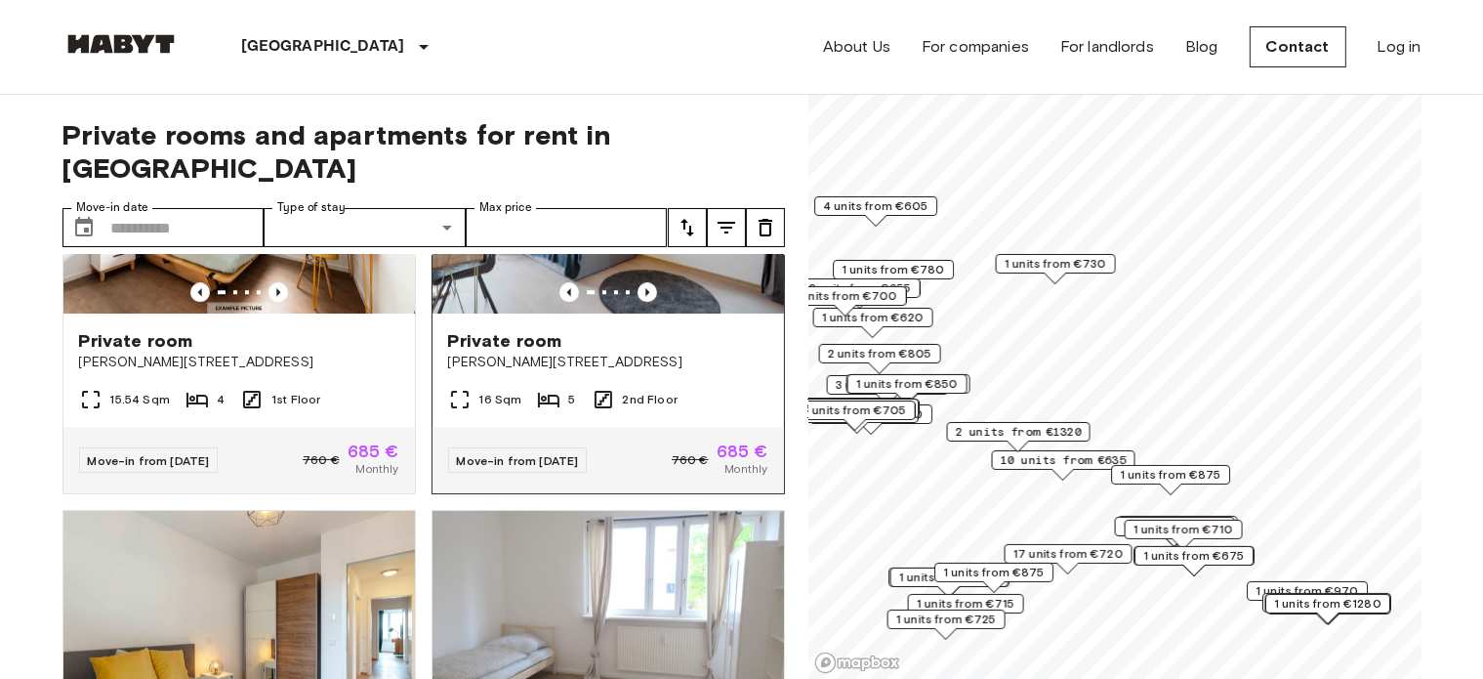
scroll to position [5812, 0]
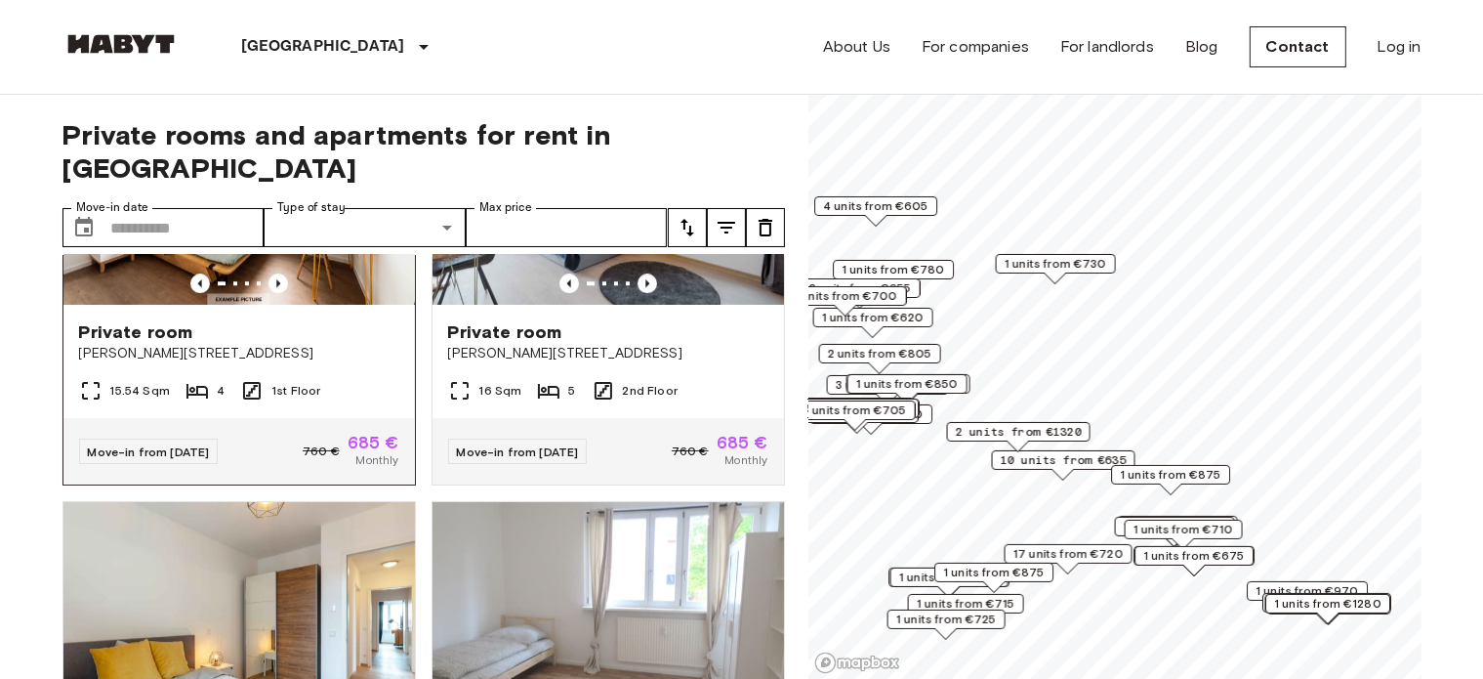
click at [312, 300] on img at bounding box center [239, 187] width 352 height 234
click at [625, 292] on img at bounding box center [609, 187] width 352 height 234
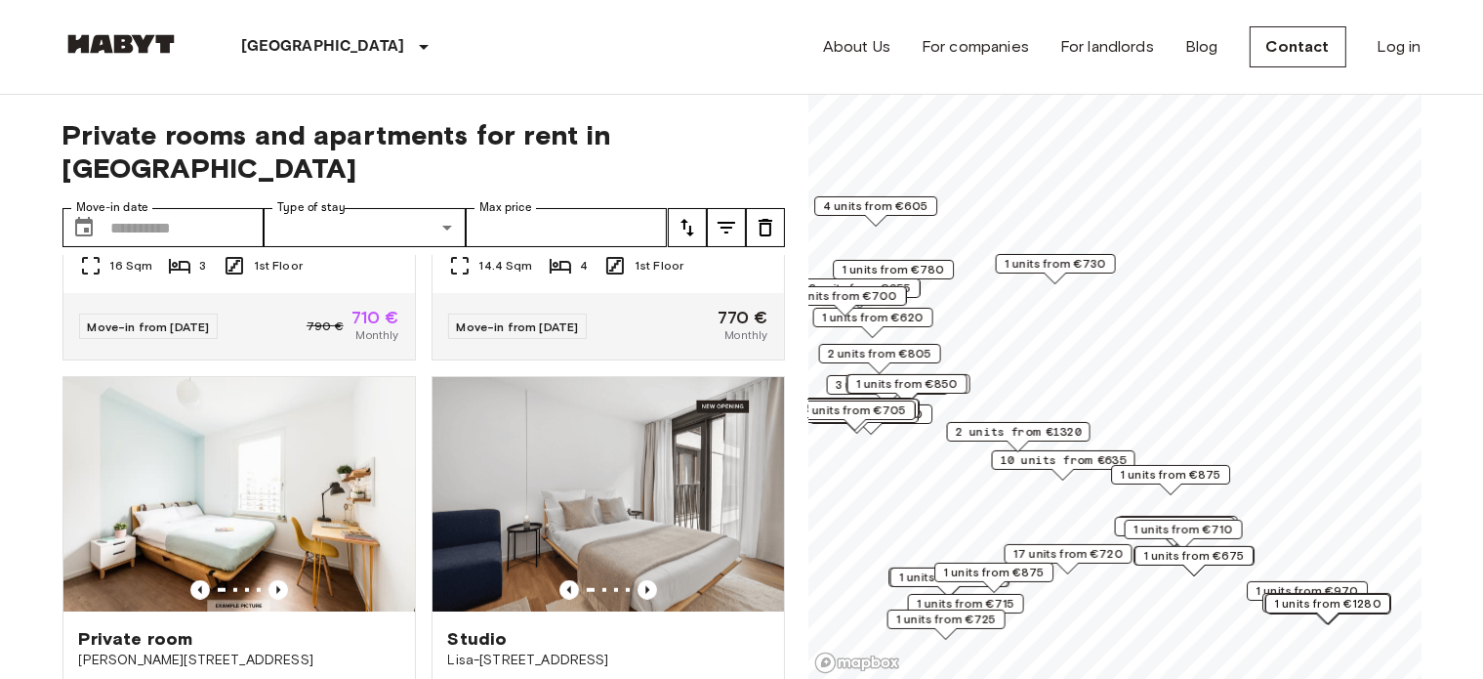
scroll to position [9391, 0]
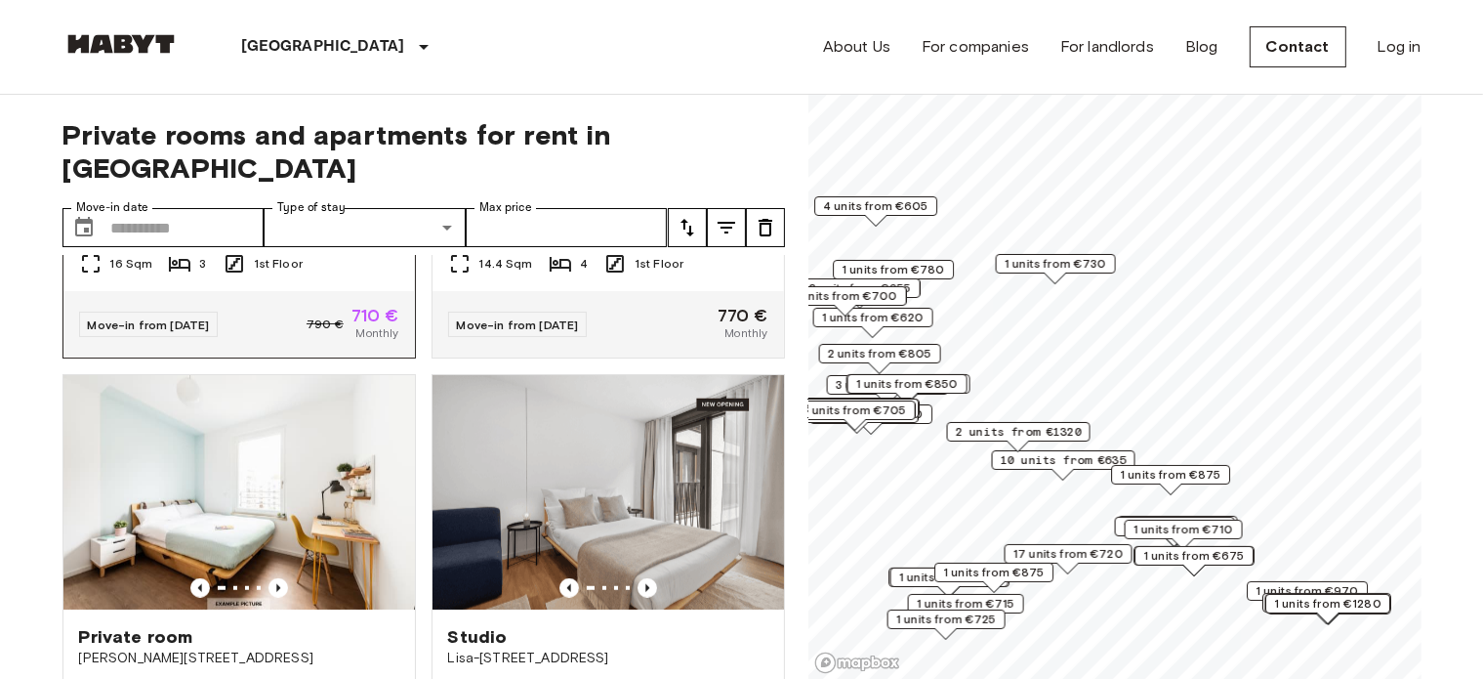
click at [301, 178] on img at bounding box center [239, 60] width 352 height 234
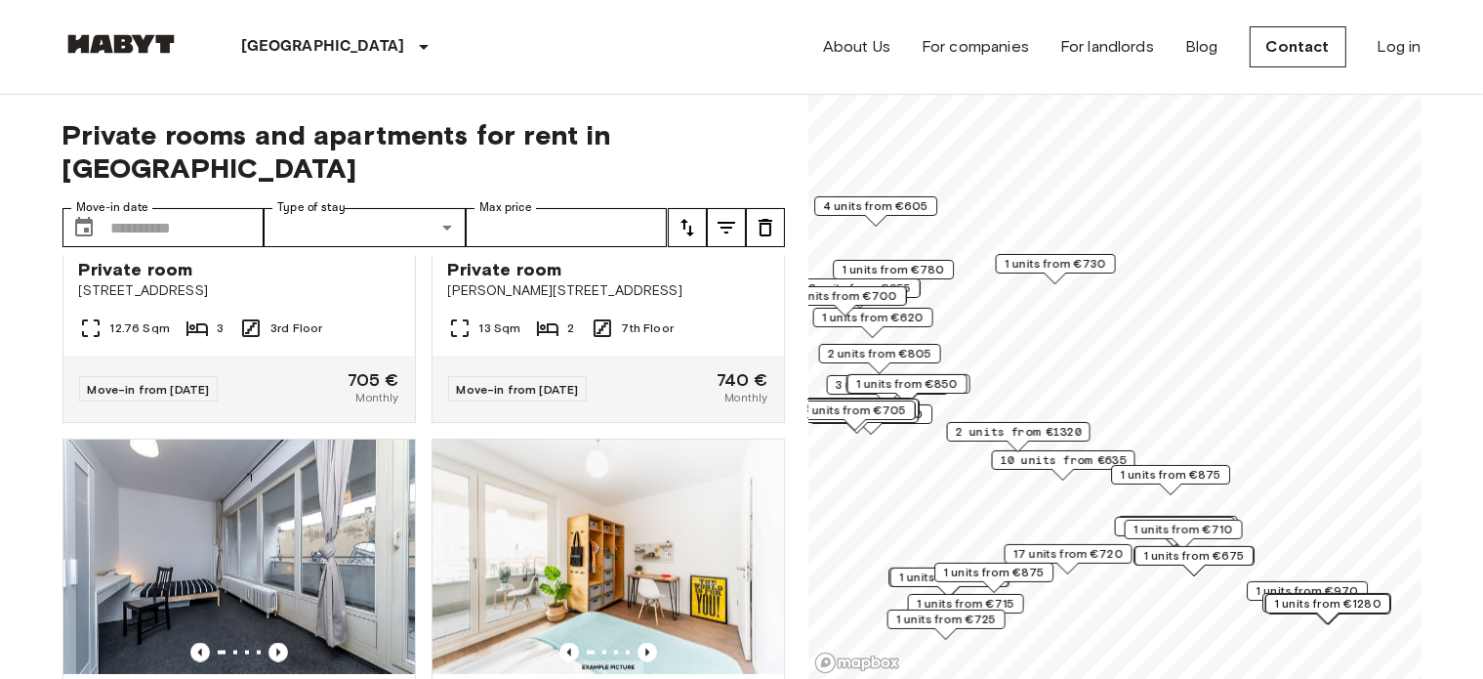
scroll to position [10206, 0]
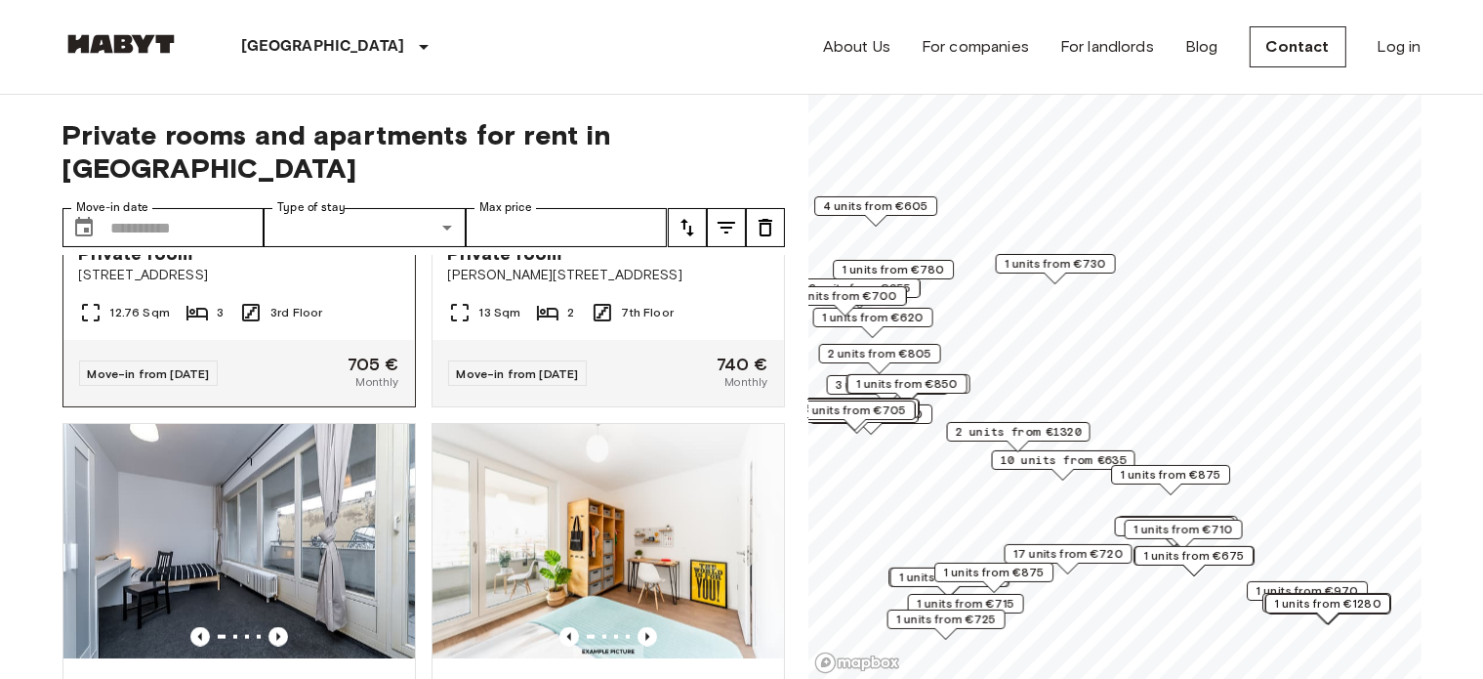
click at [254, 227] on img at bounding box center [239, 109] width 352 height 234
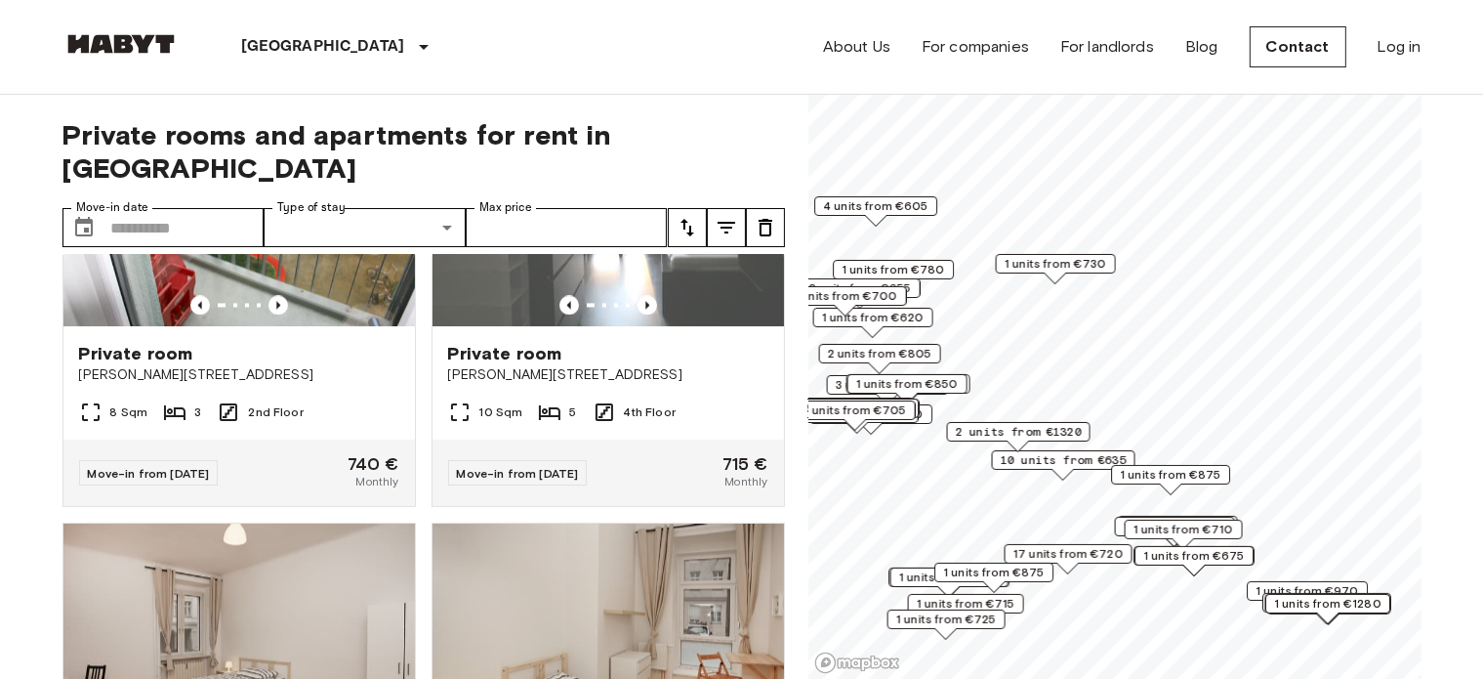
scroll to position [11344, 0]
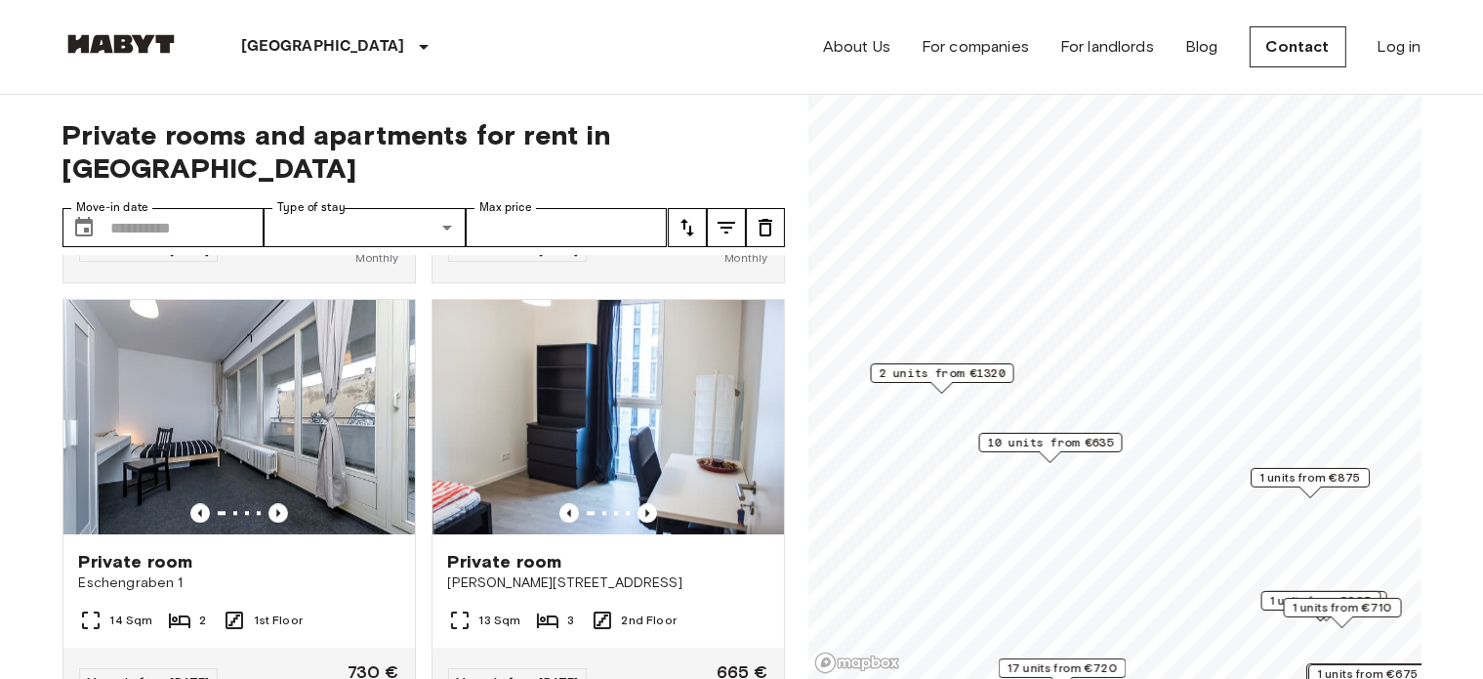
scroll to position [2054, 0]
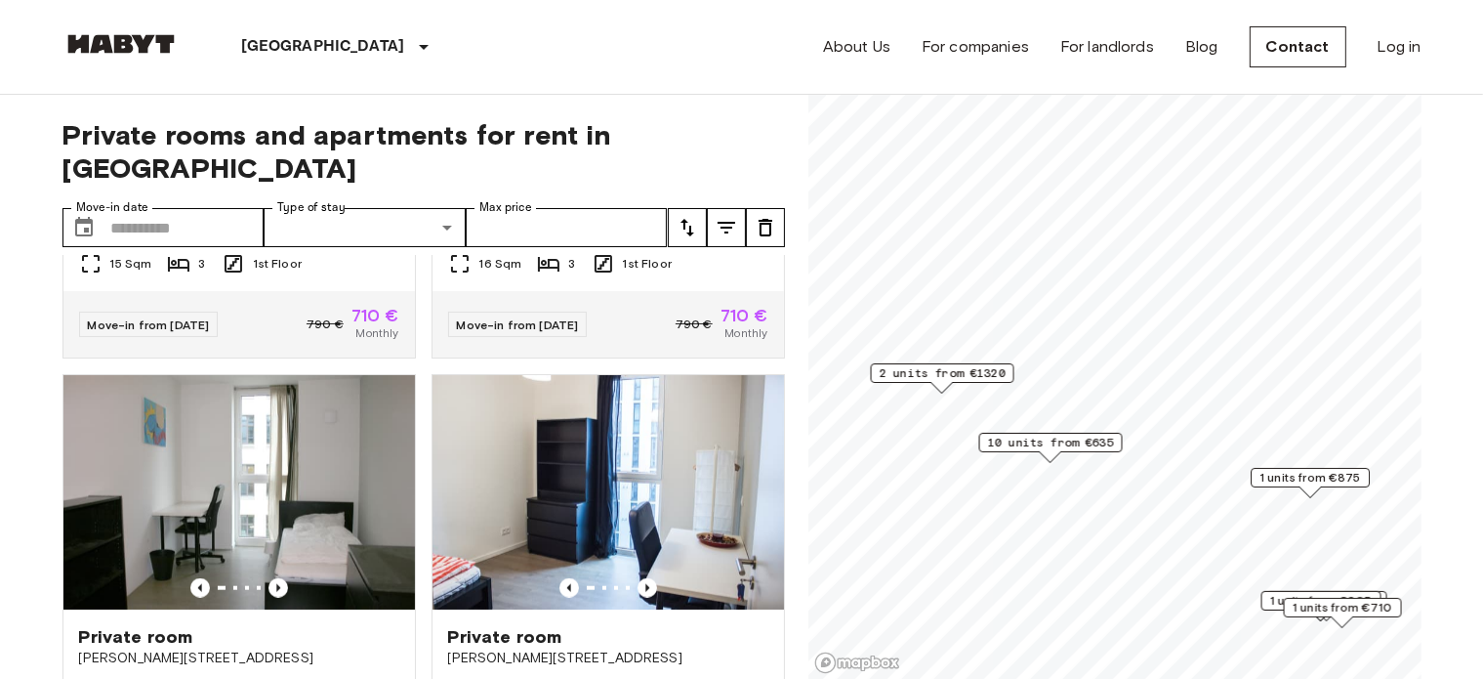
click at [1070, 435] on span "10 units from €635" at bounding box center [1050, 443] width 126 height 18
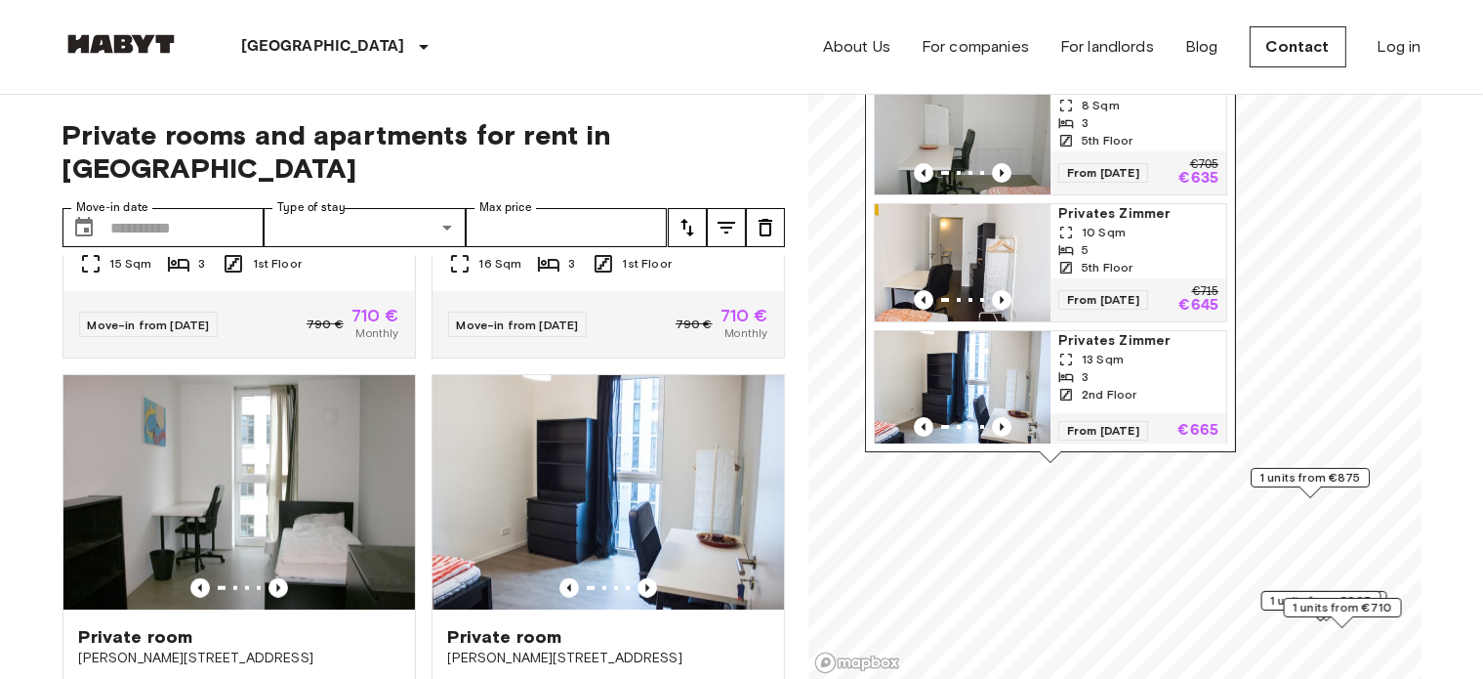
click at [1044, 119] on img "Map marker" at bounding box center [963, 135] width 176 height 117
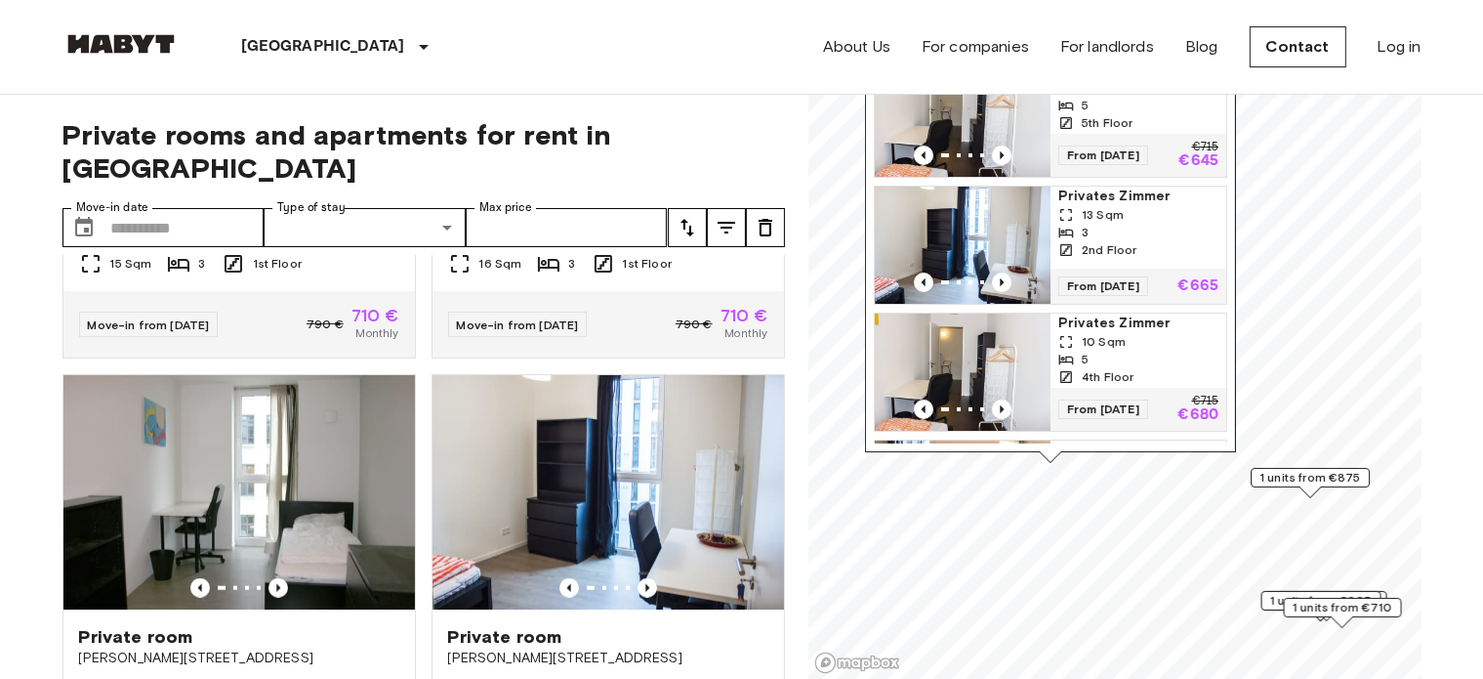
scroll to position [163, 0]
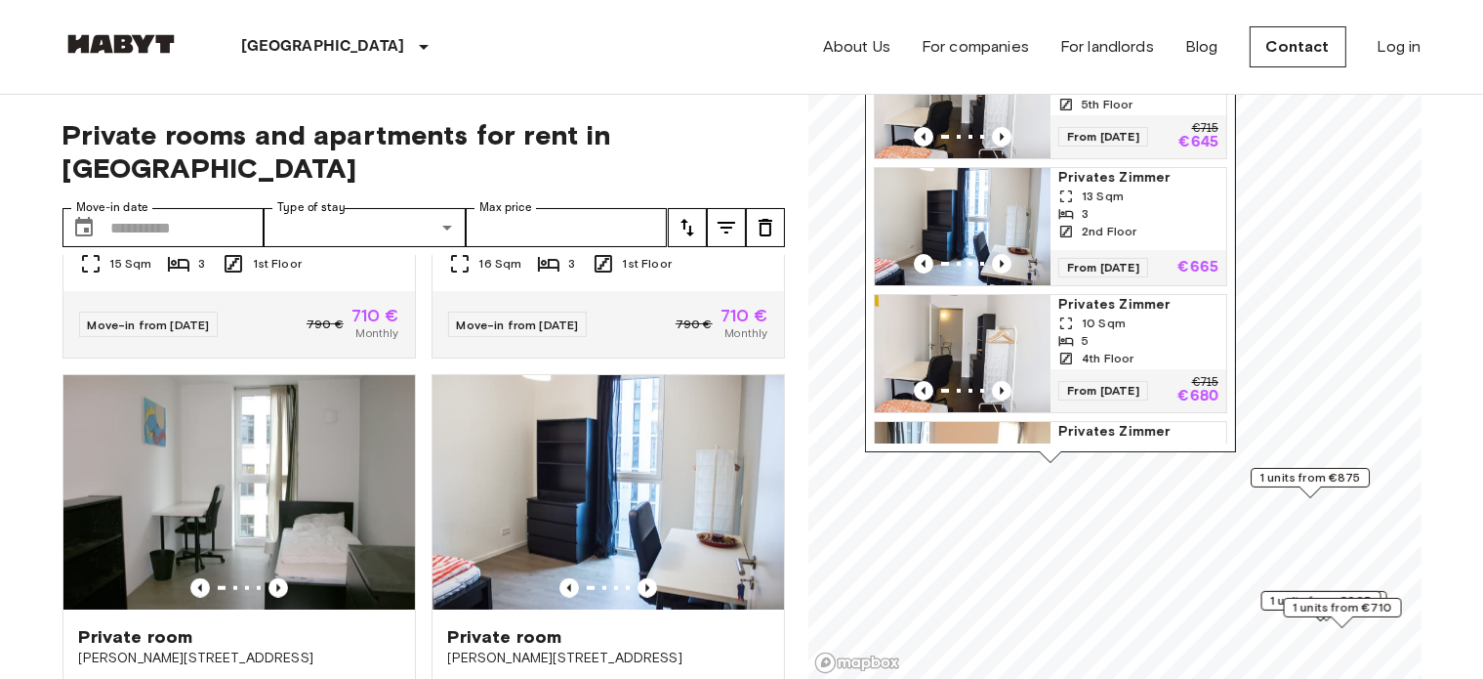
click at [975, 222] on img "Map marker" at bounding box center [963, 226] width 176 height 117
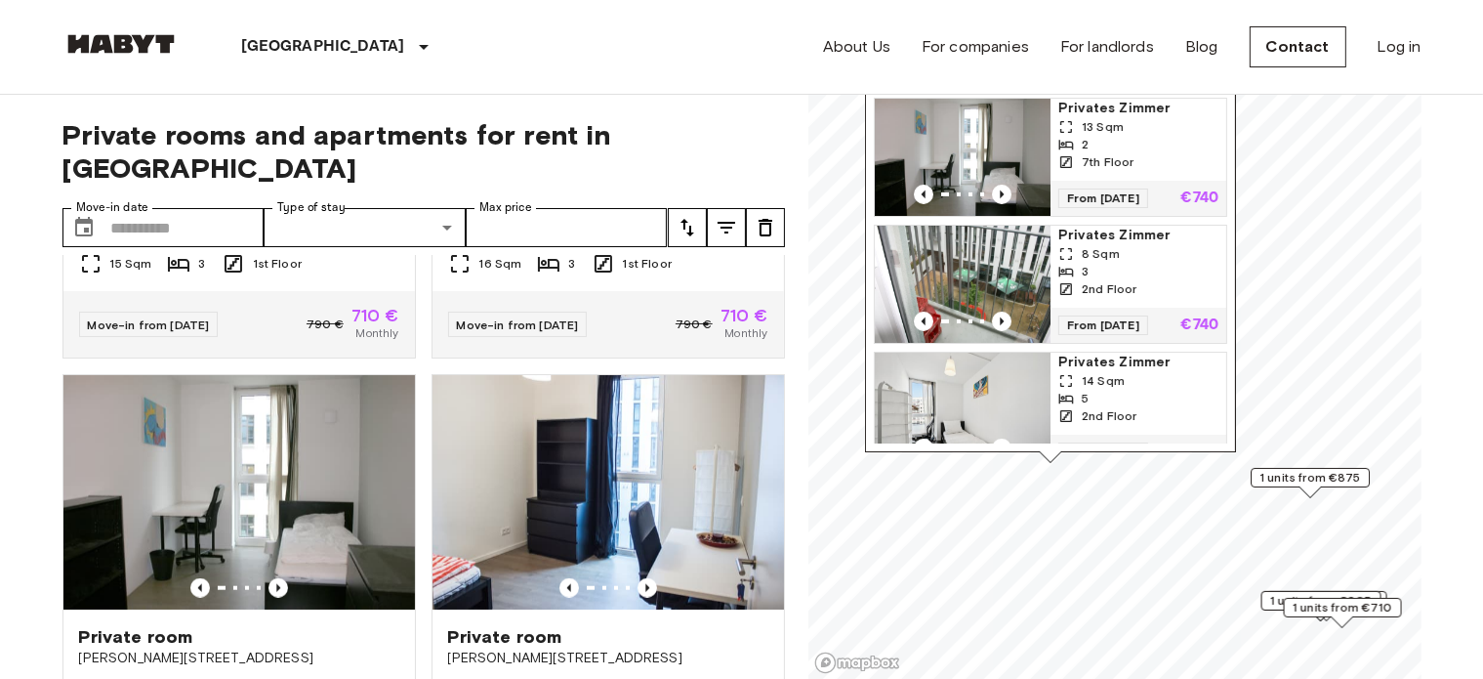
scroll to position [920, 0]
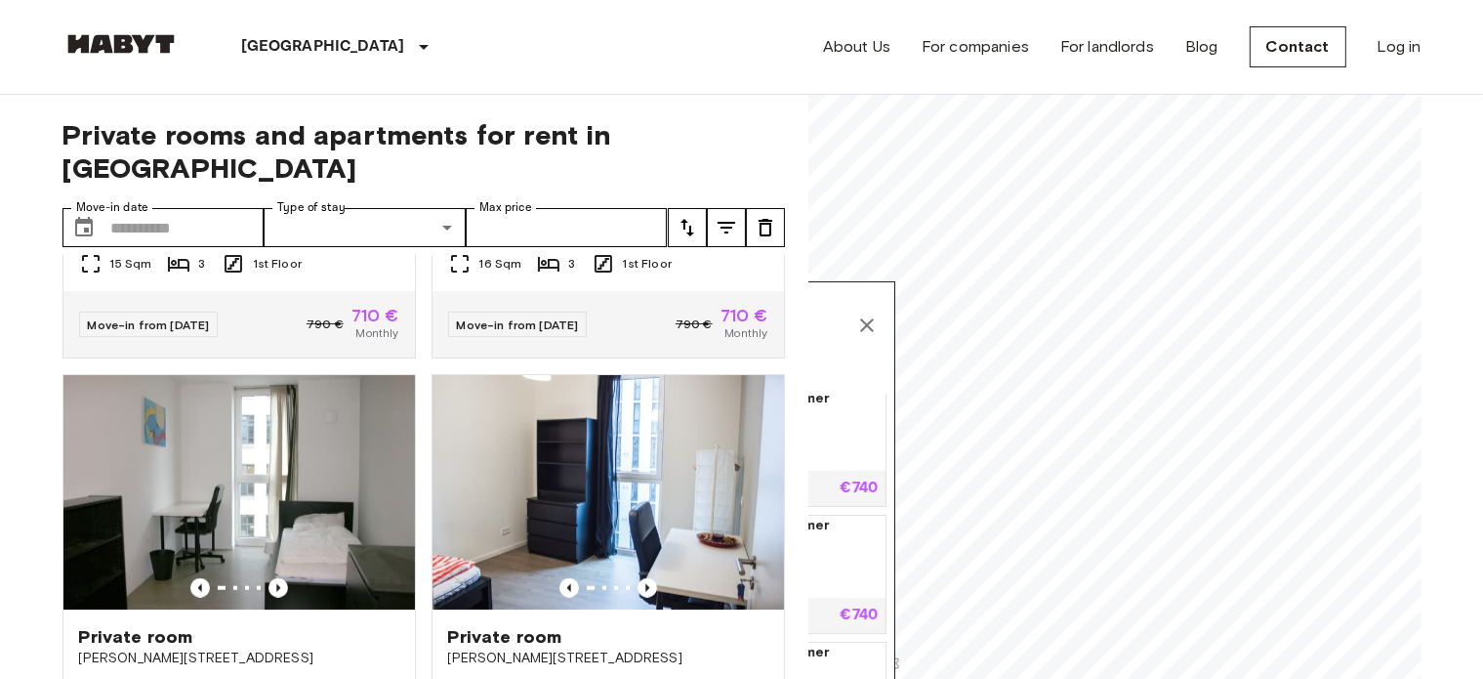
click at [1480, 85] on header "Berlin Europe Amsterdam Berlin Brussels Cologne Dusseldorf Frankfurt Graz Hambu…" at bounding box center [741, 47] width 1483 height 95
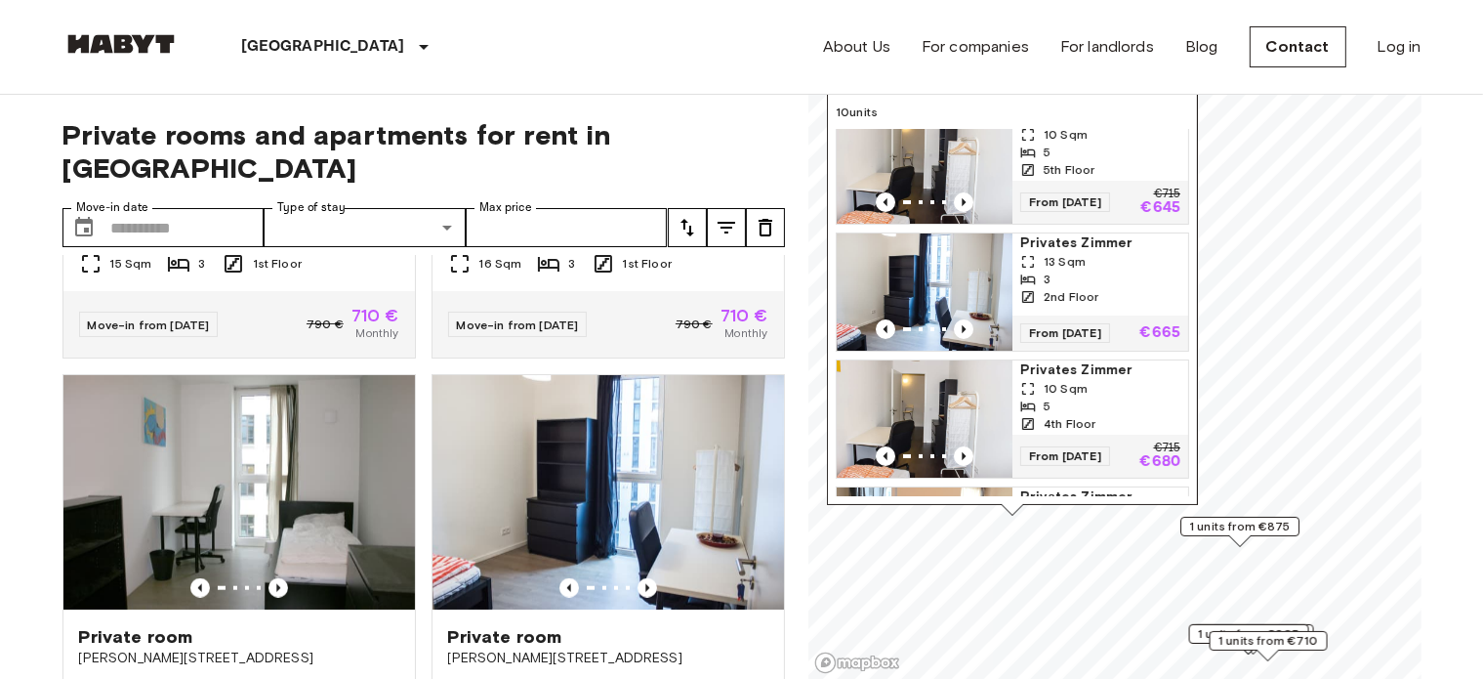
scroll to position [0, 0]
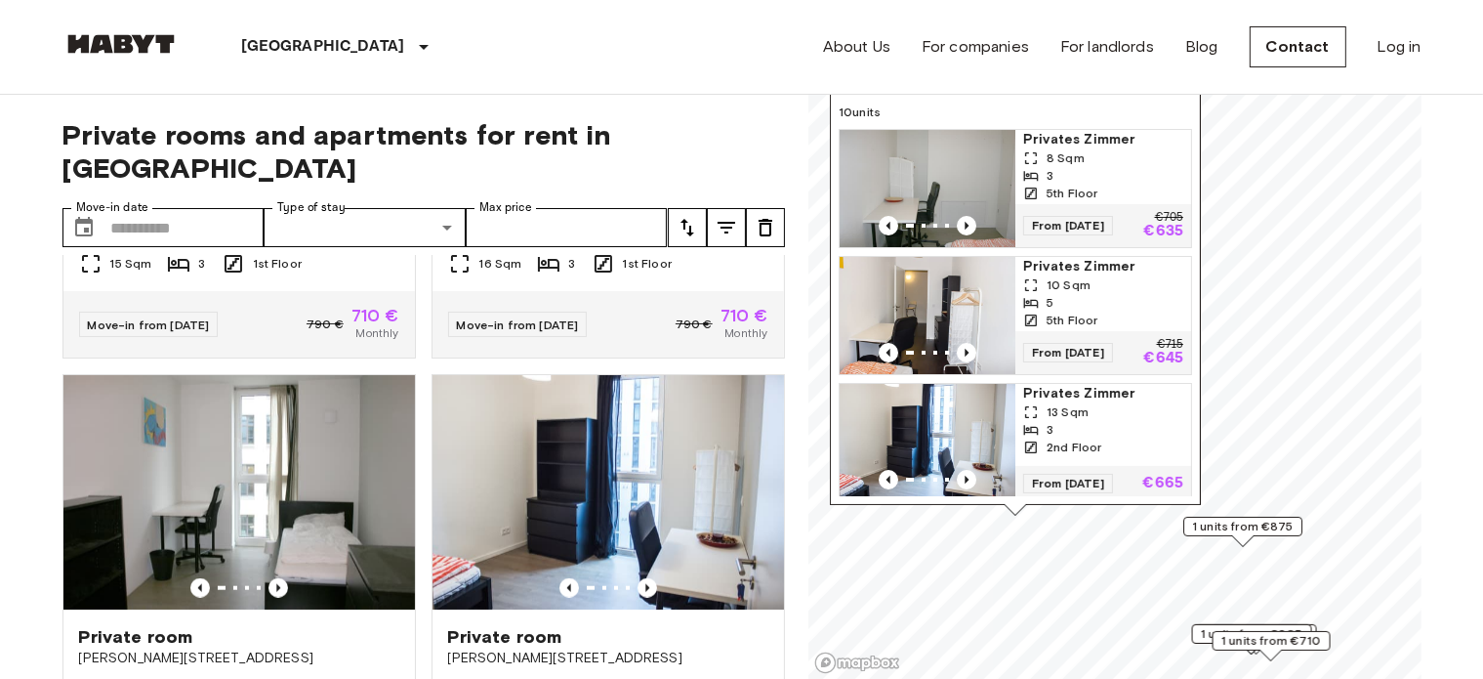
click at [1203, 539] on div "1 units from €875" at bounding box center [1242, 532] width 119 height 30
click at [1205, 531] on font "1 units from €875" at bounding box center [1243, 525] width 102 height 15
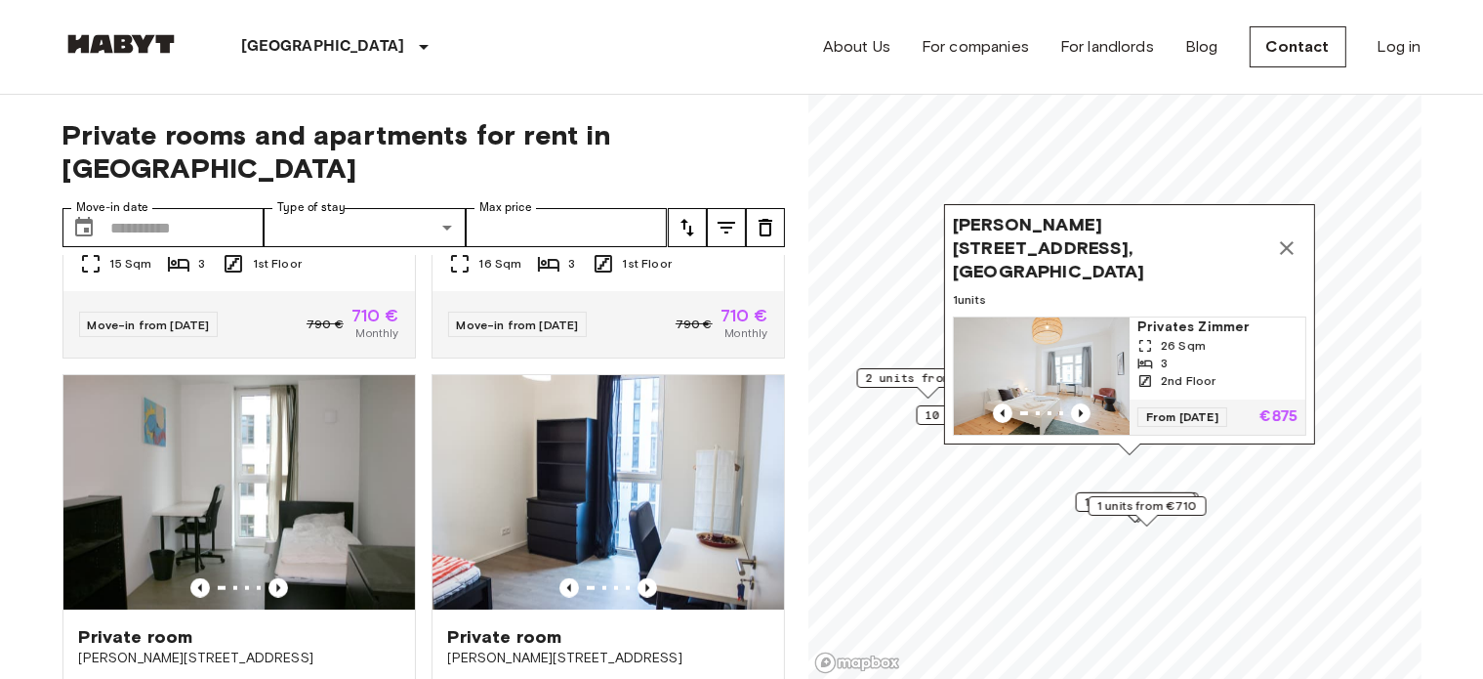
click at [1142, 524] on div "Map marker" at bounding box center [1147, 521] width 23 height 12
click at [1143, 515] on div "Map marker" at bounding box center [1147, 520] width 21 height 11
click at [1161, 507] on font "1 units from €710" at bounding box center [1147, 505] width 101 height 15
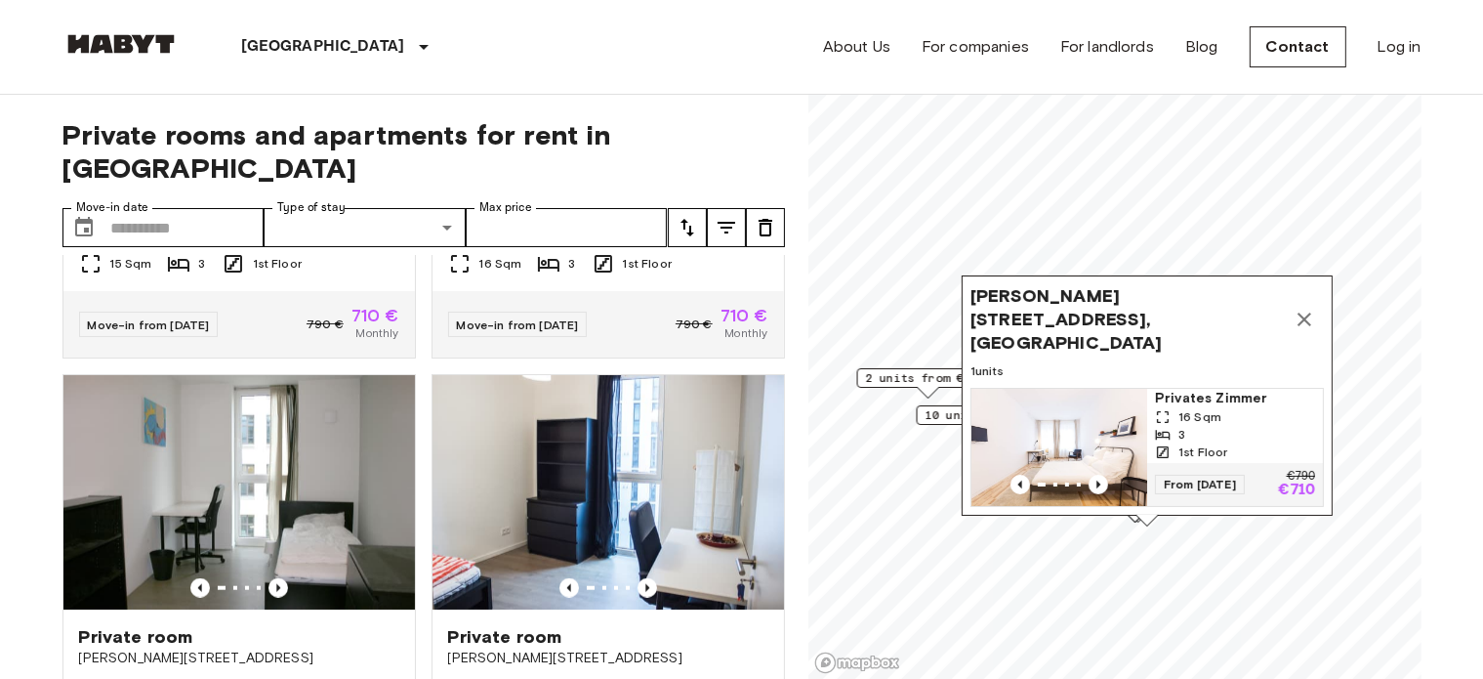
click at [1305, 300] on button "Map marker" at bounding box center [1304, 319] width 39 height 39
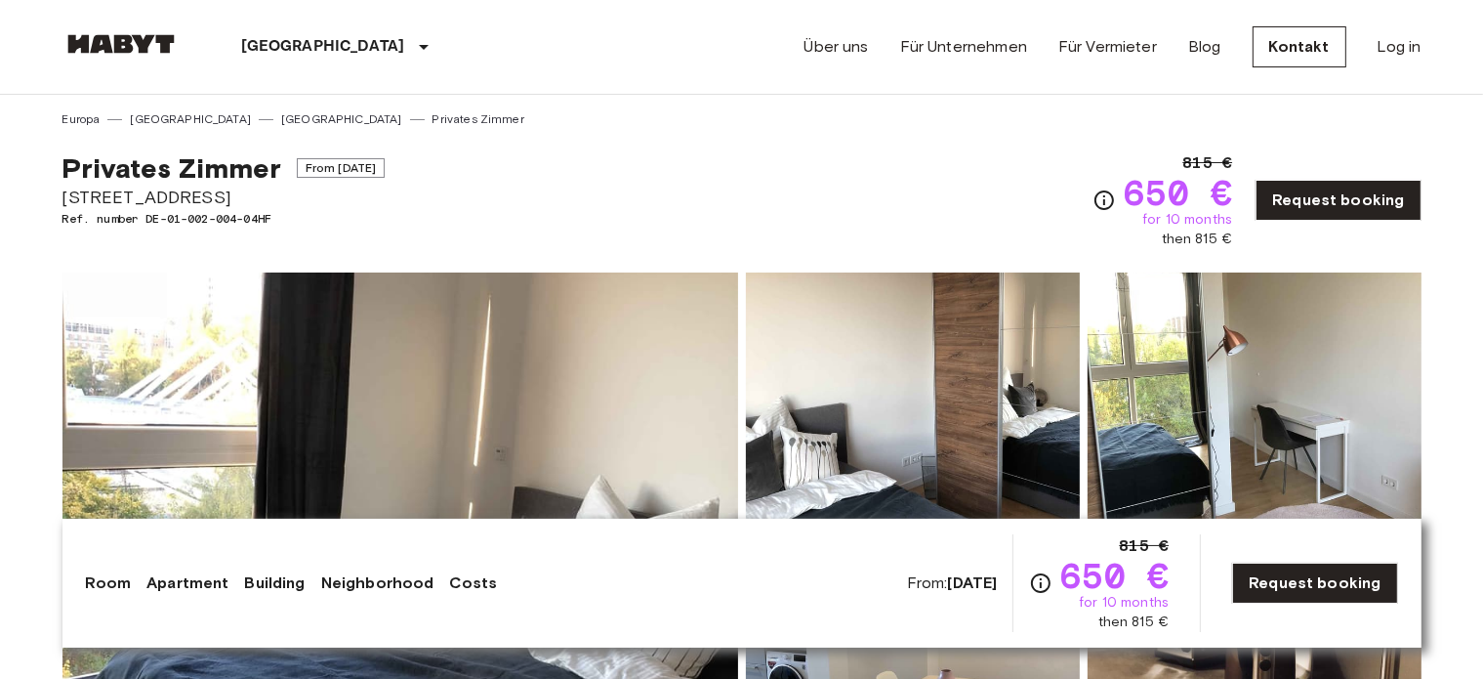
click at [418, 372] on img at bounding box center [400, 531] width 676 height 519
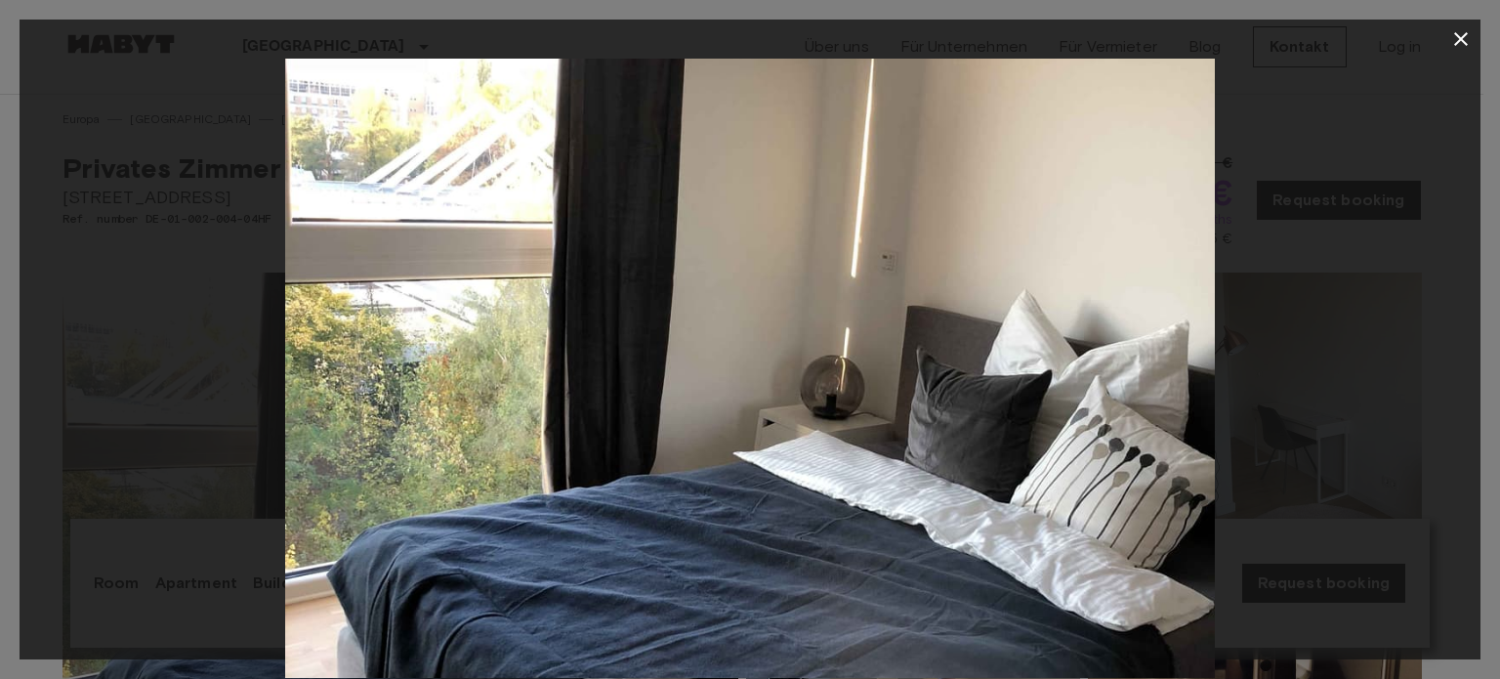
click at [1384, 298] on div at bounding box center [750, 368] width 1461 height 619
click at [1282, 466] on div at bounding box center [750, 368] width 1461 height 619
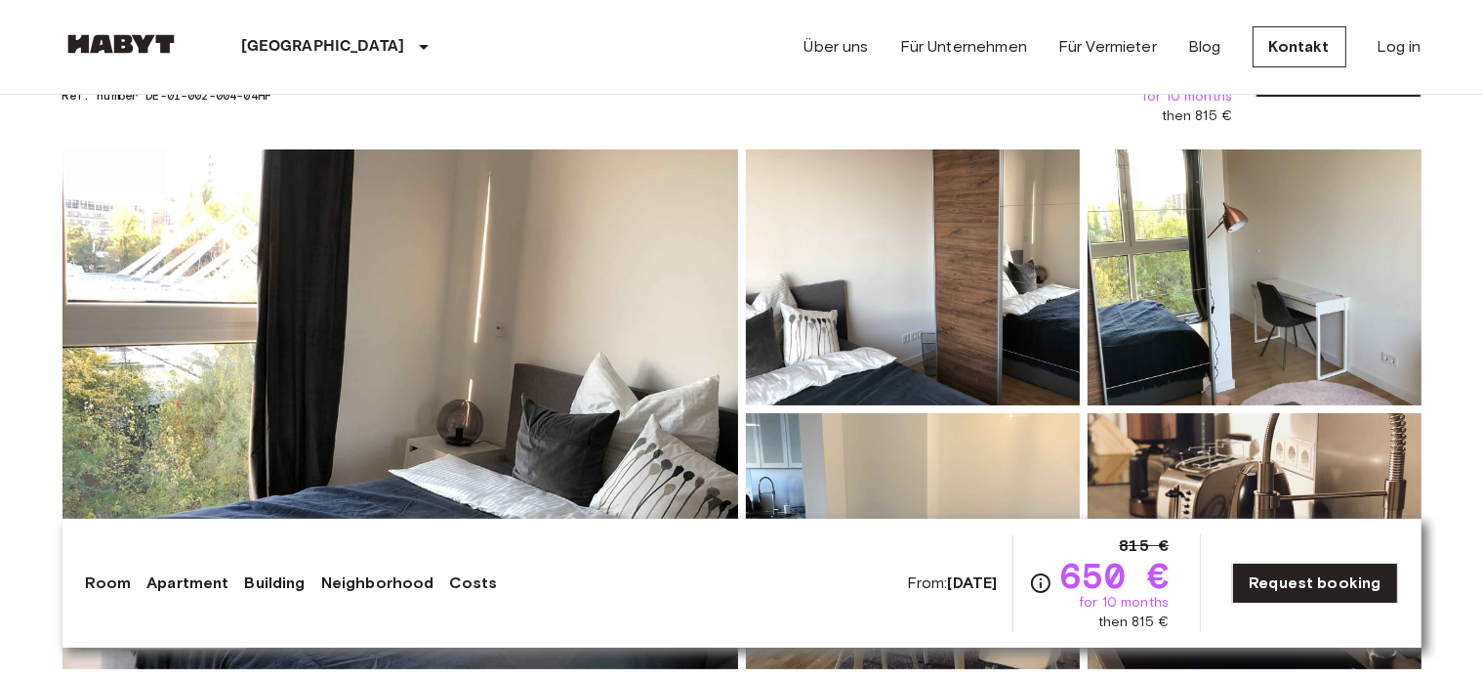
scroll to position [488, 0]
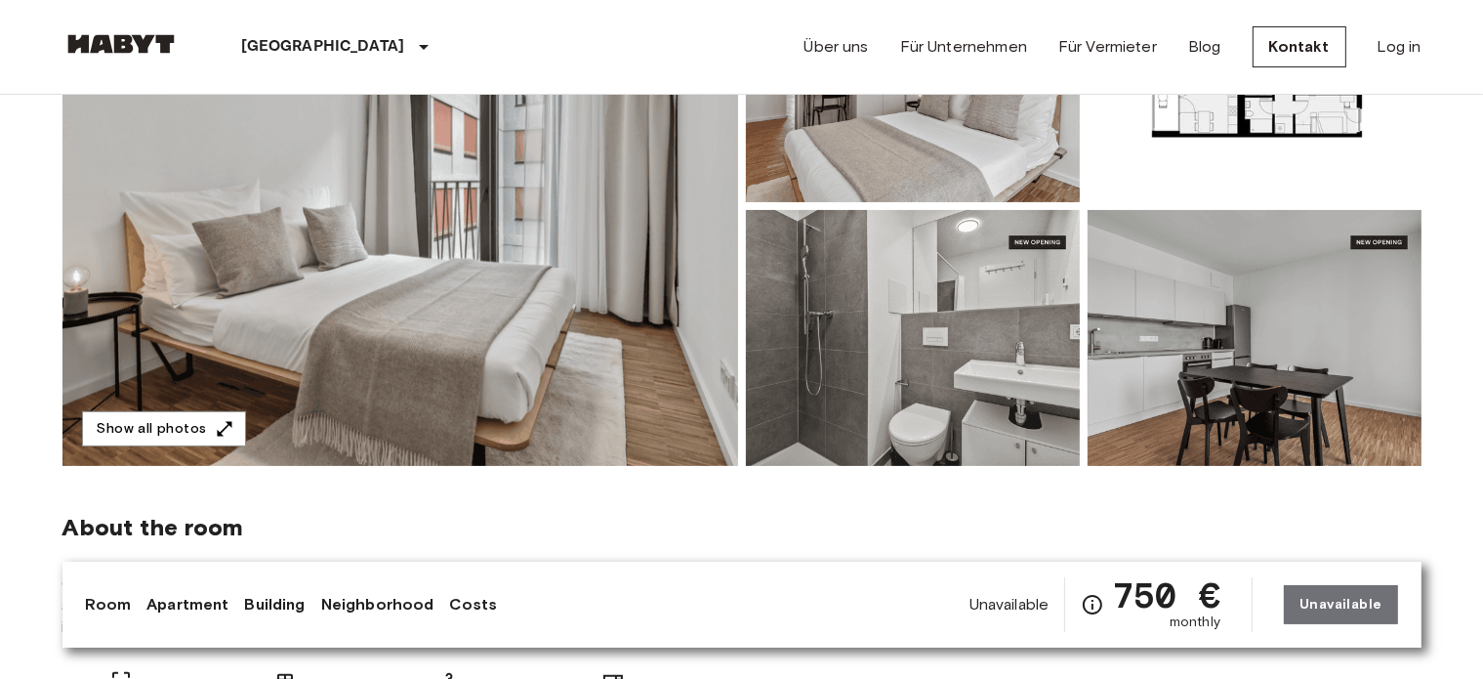
scroll to position [325, 0]
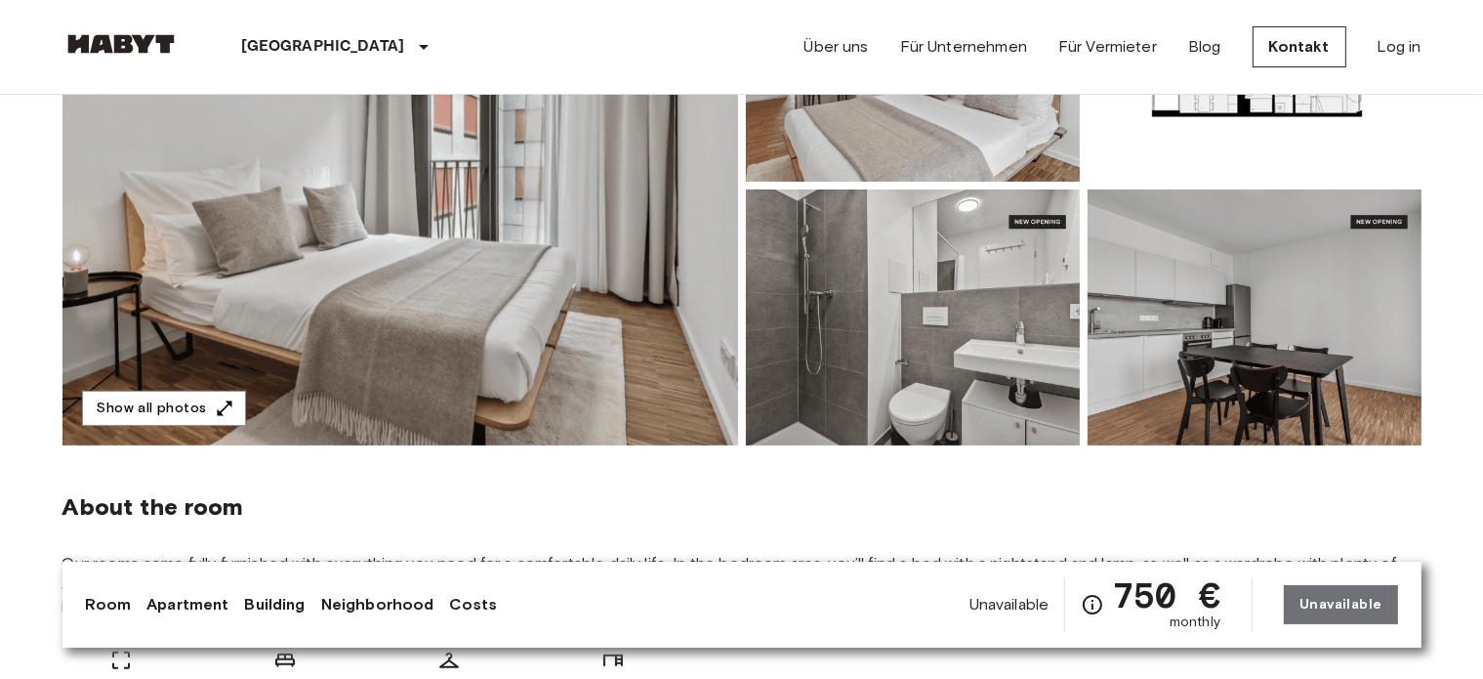
click at [530, 313] on img at bounding box center [400, 185] width 676 height 519
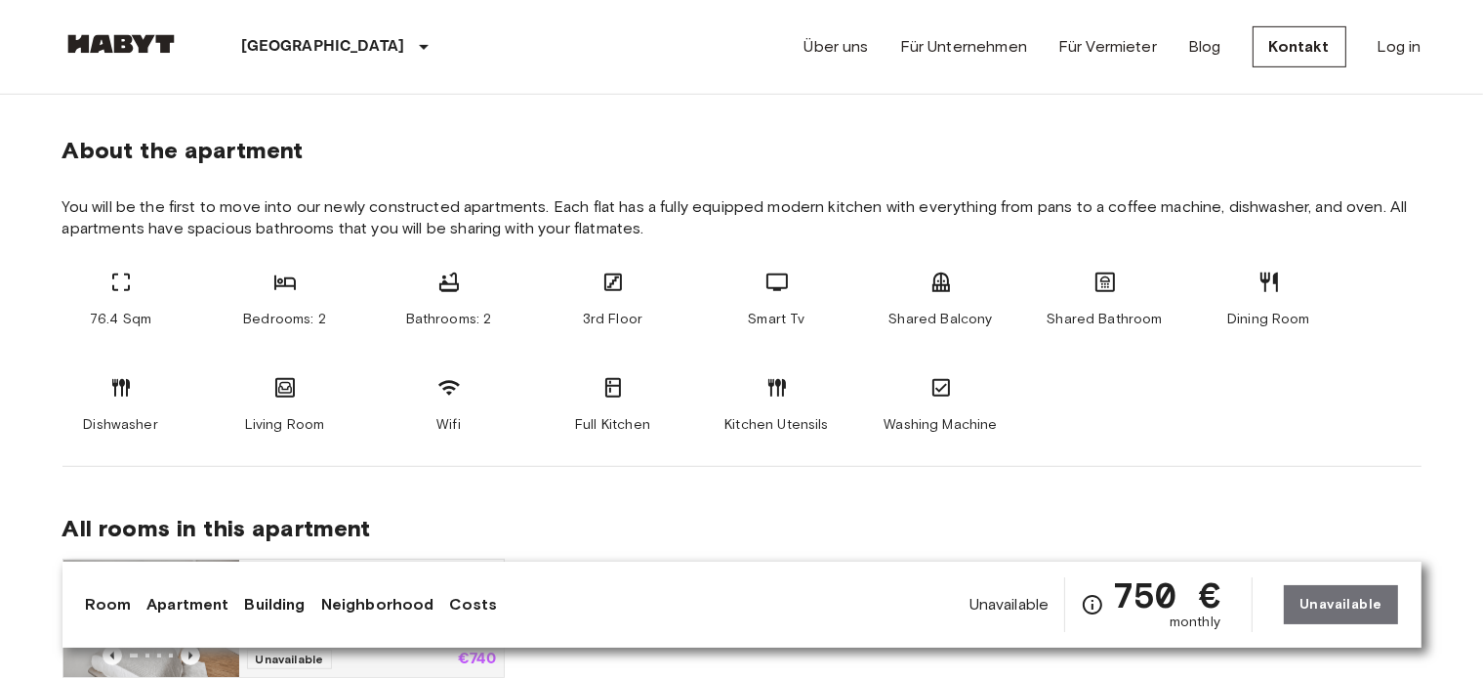
scroll to position [976, 0]
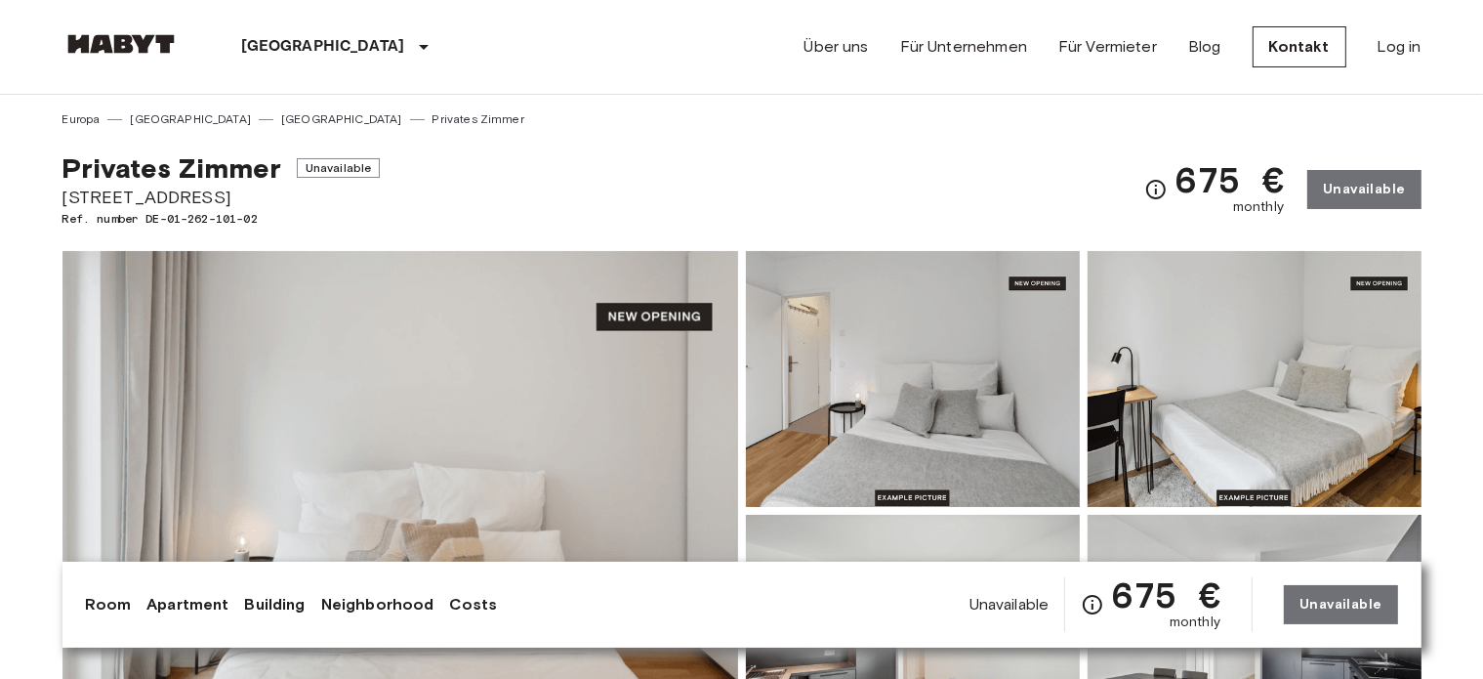
click at [672, 414] on img at bounding box center [400, 510] width 676 height 519
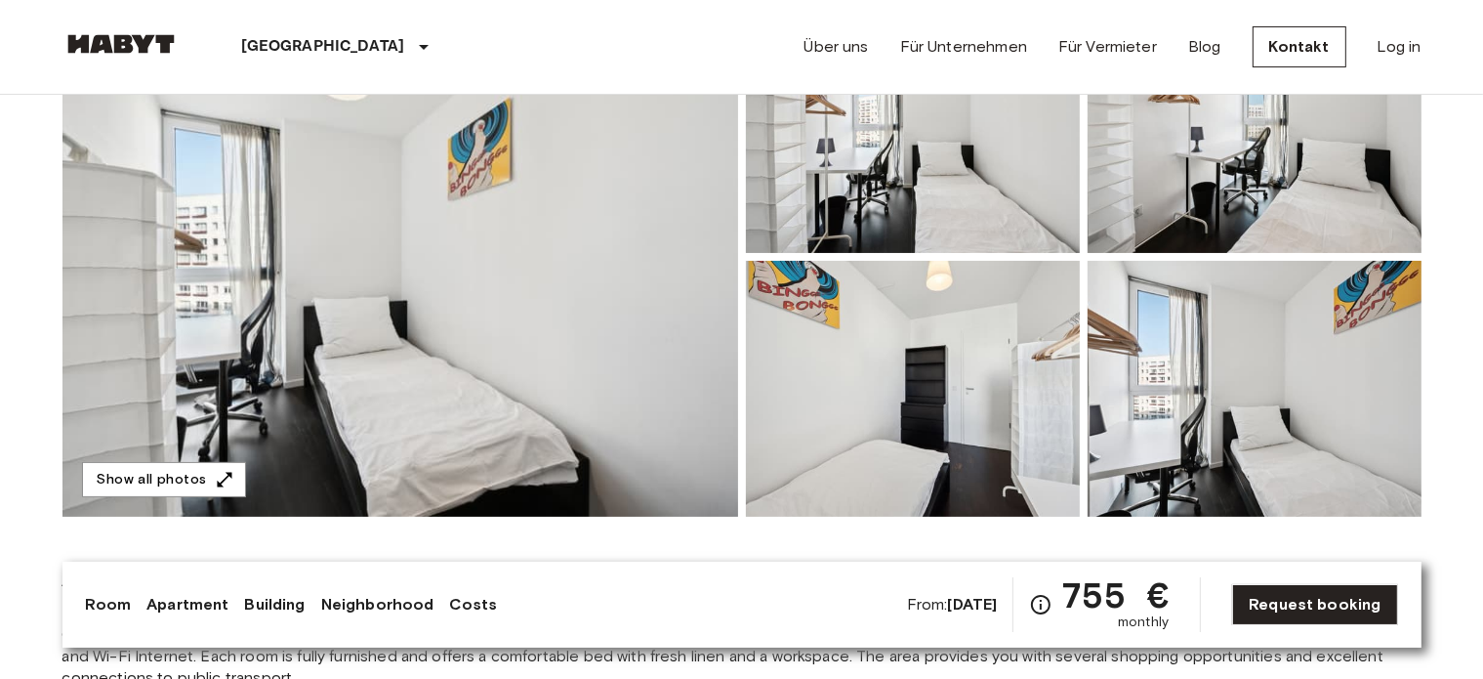
scroll to position [325, 0]
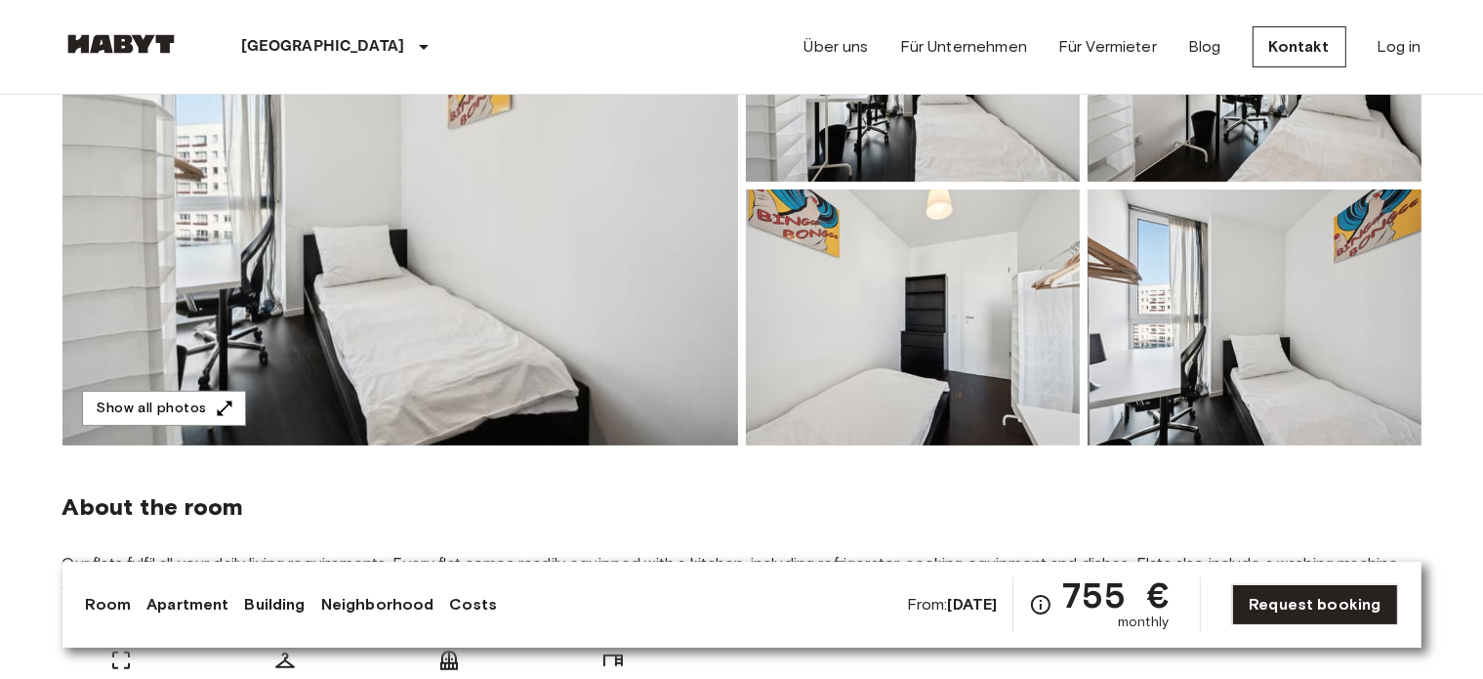
click at [539, 312] on img at bounding box center [400, 185] width 676 height 519
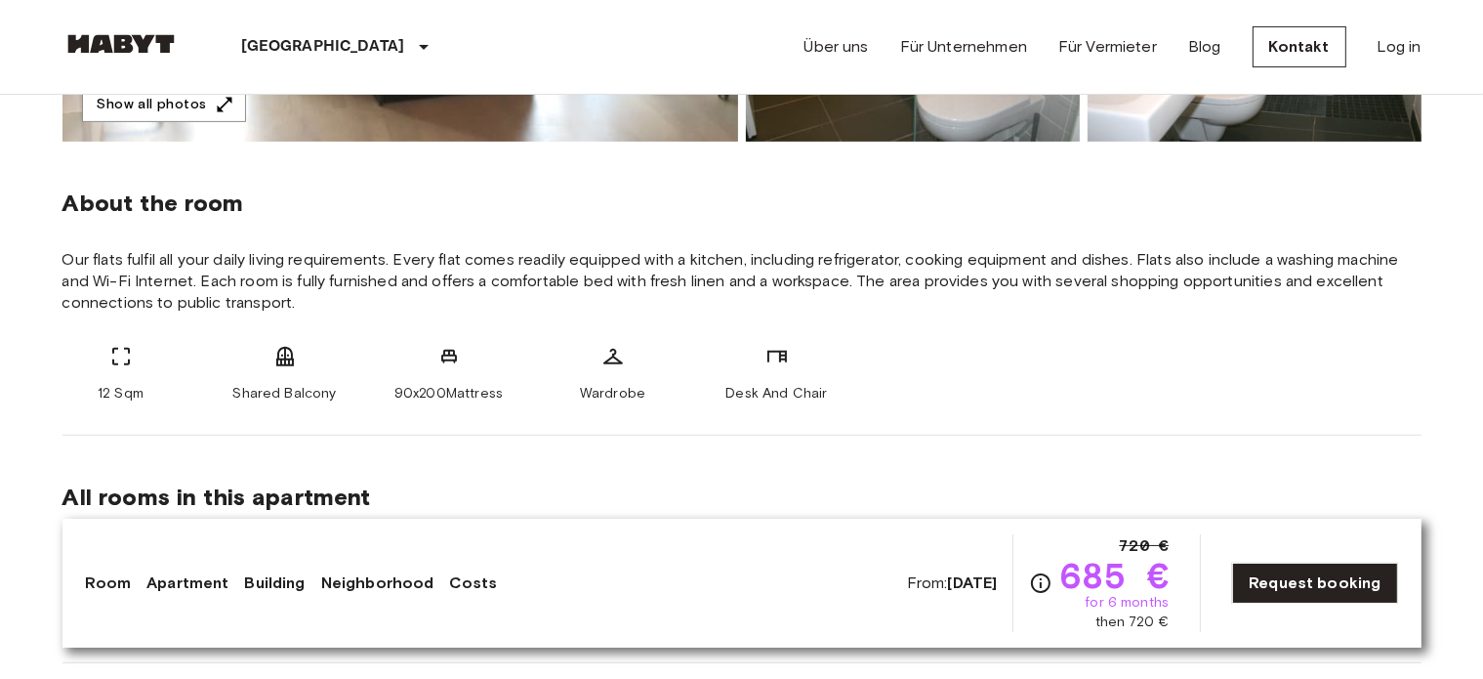
scroll to position [325, 0]
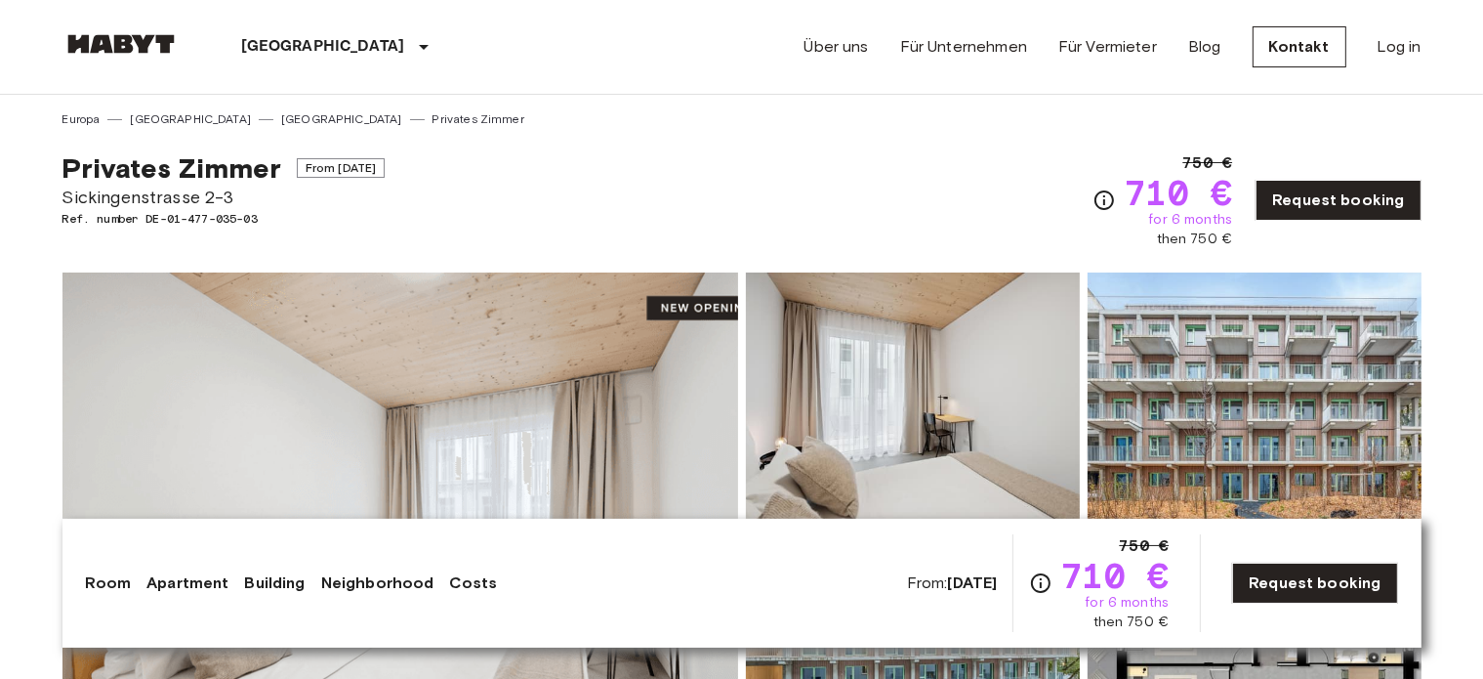
click at [630, 452] on img at bounding box center [400, 531] width 676 height 519
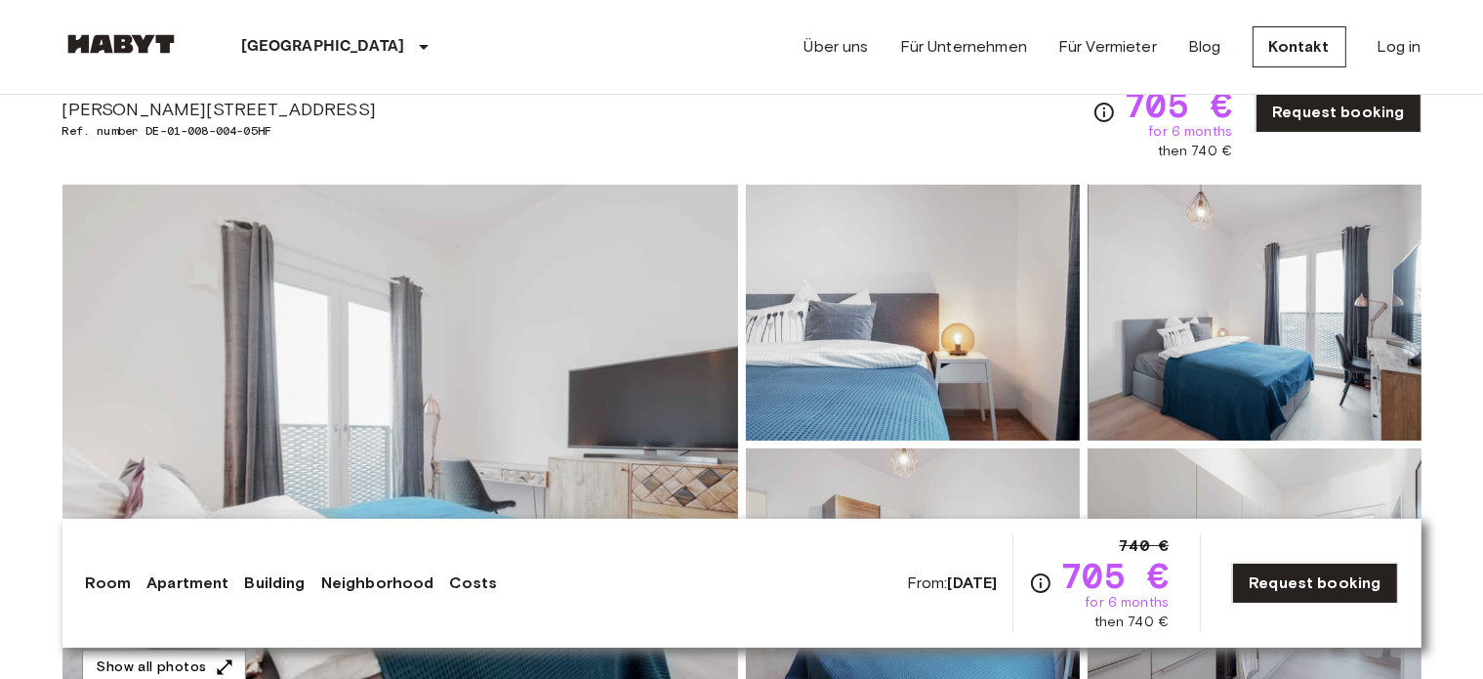
scroll to position [162, 0]
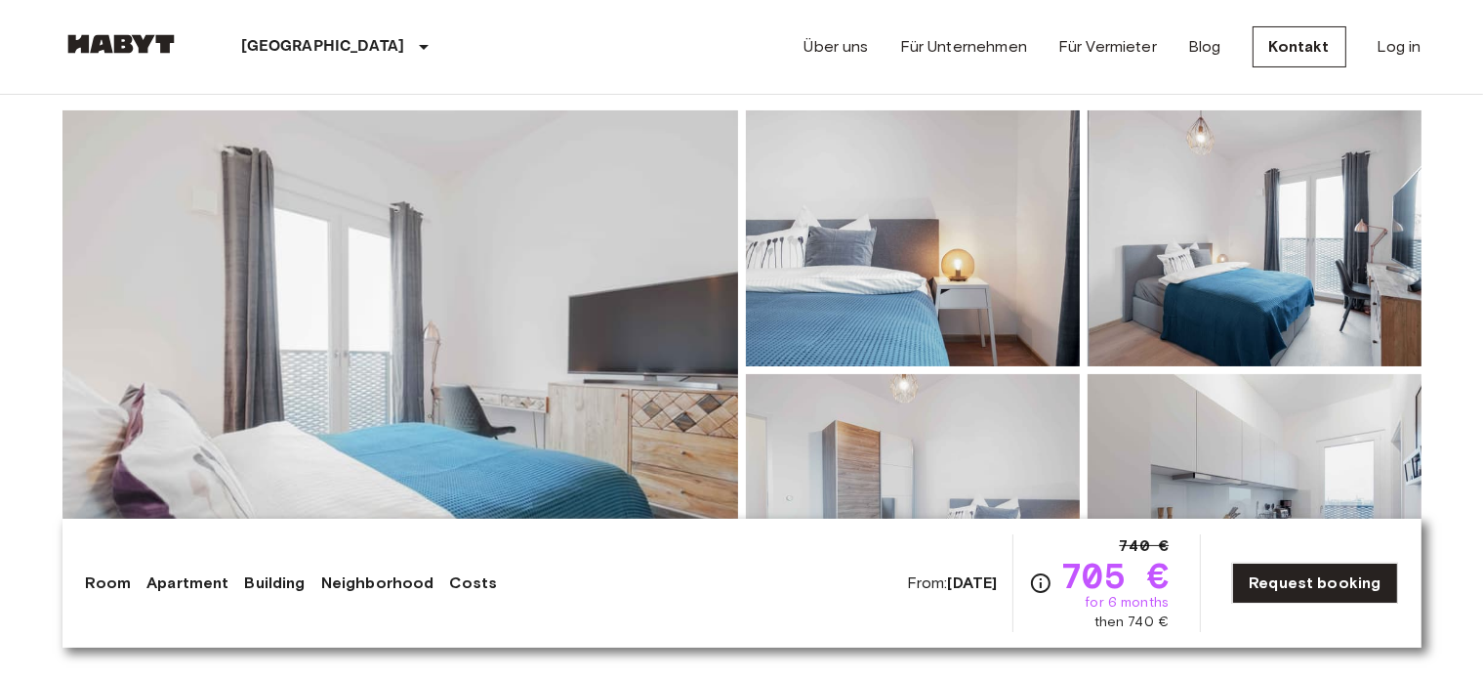
click at [383, 352] on img at bounding box center [400, 369] width 676 height 519
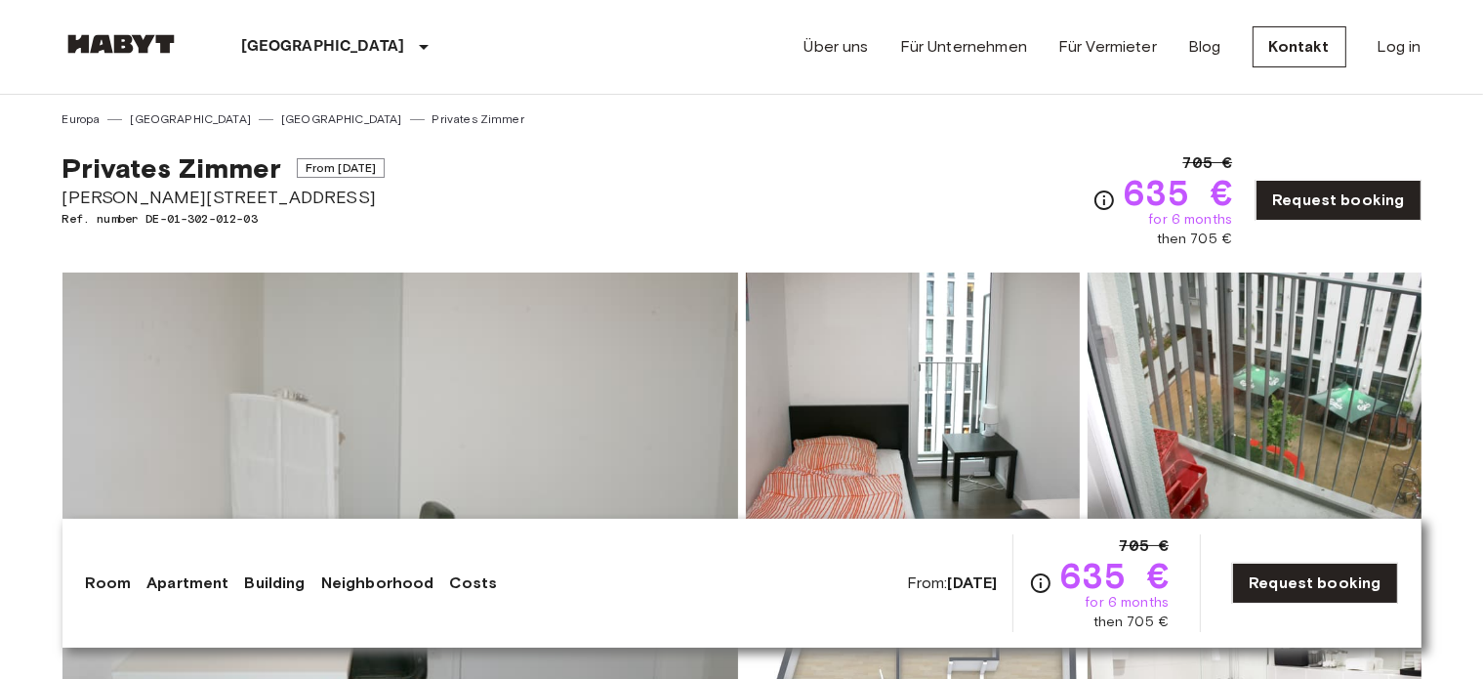
click at [360, 308] on img at bounding box center [400, 531] width 676 height 519
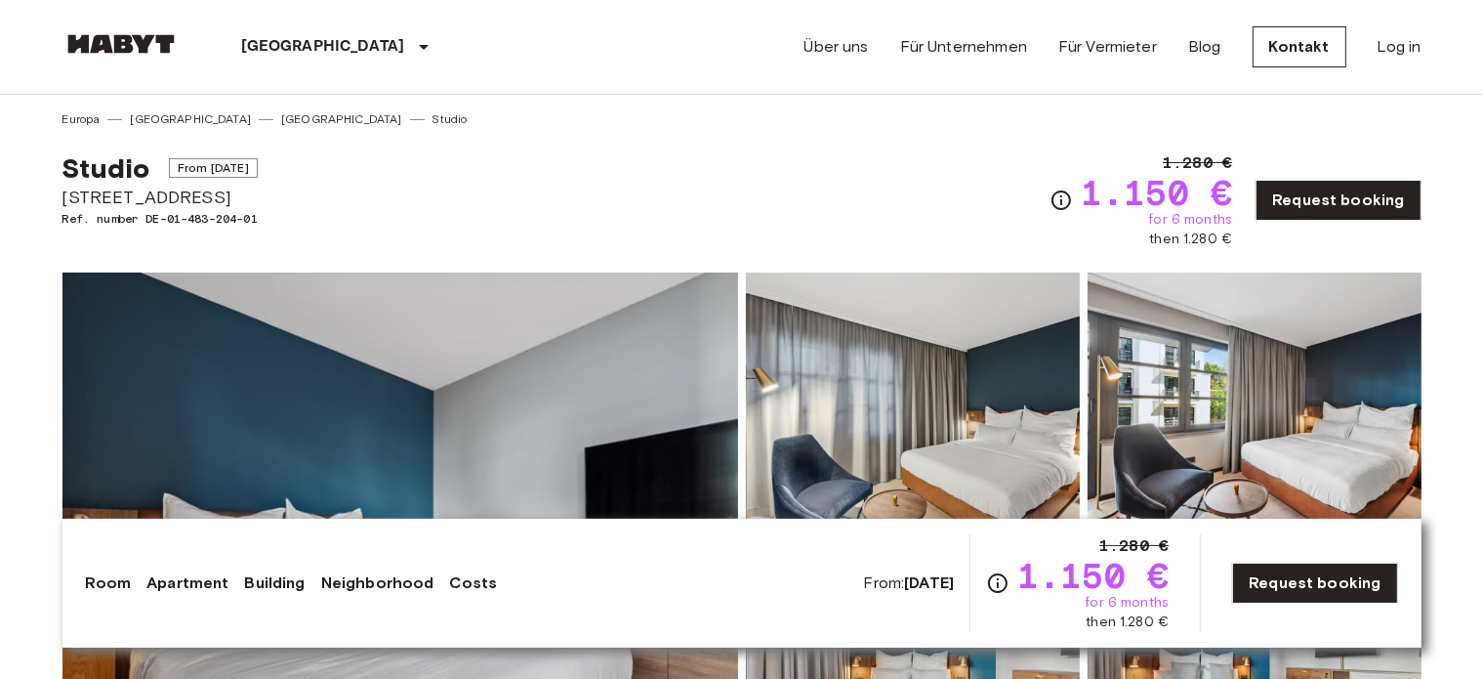
click at [500, 429] on img at bounding box center [400, 531] width 676 height 519
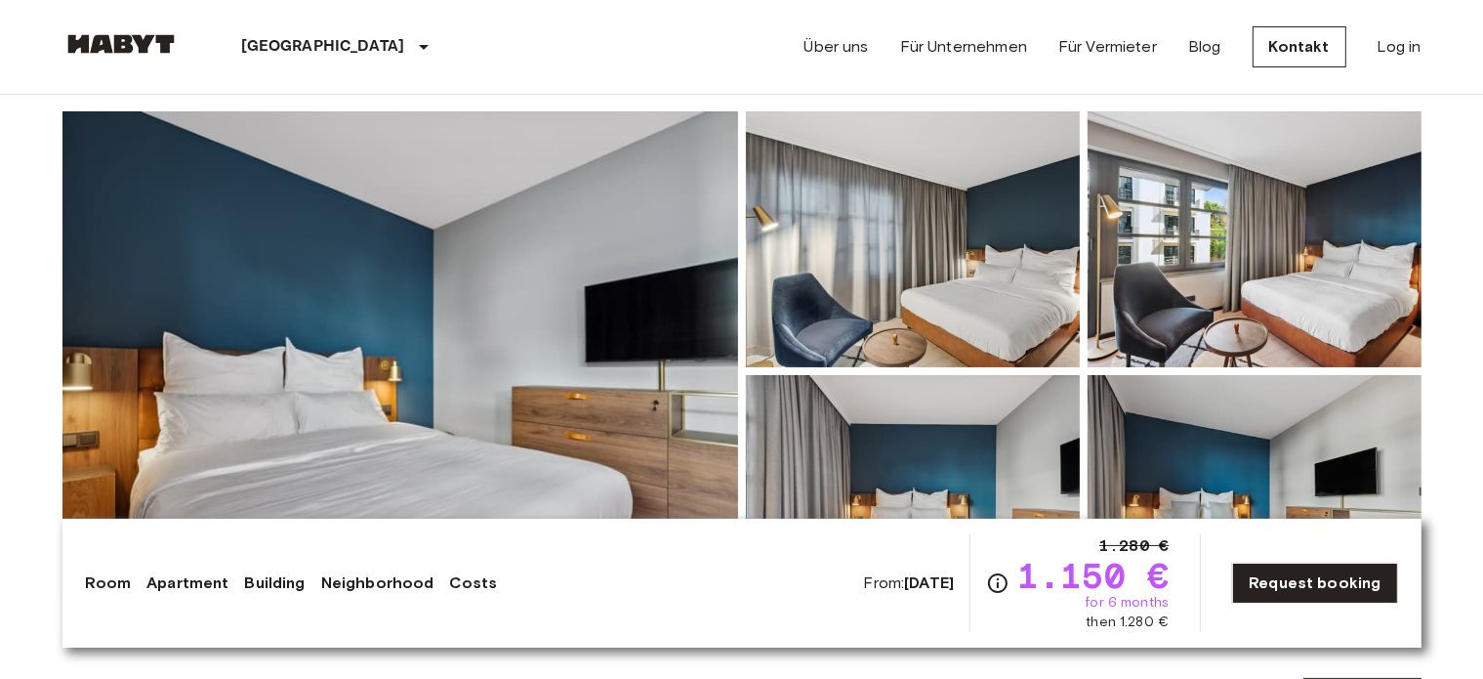
scroll to position [162, 0]
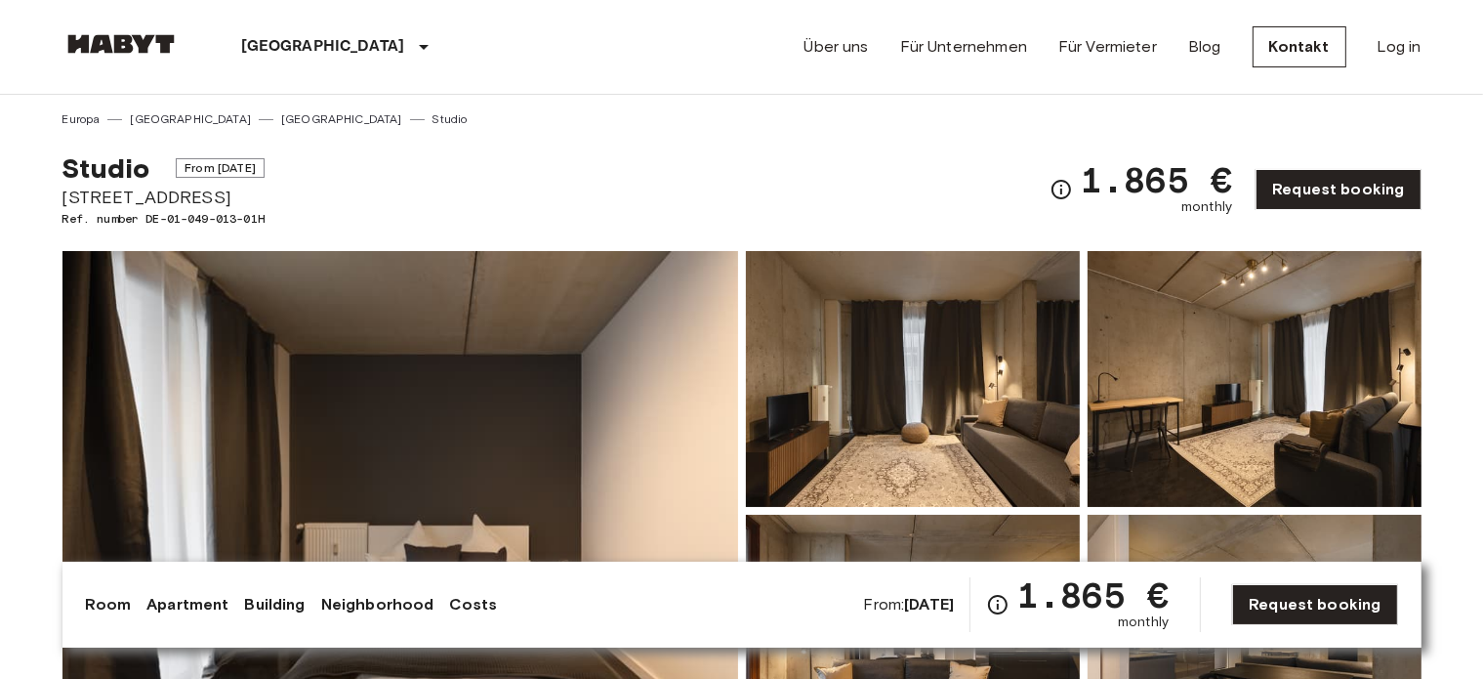
click at [525, 439] on img at bounding box center [400, 510] width 676 height 519
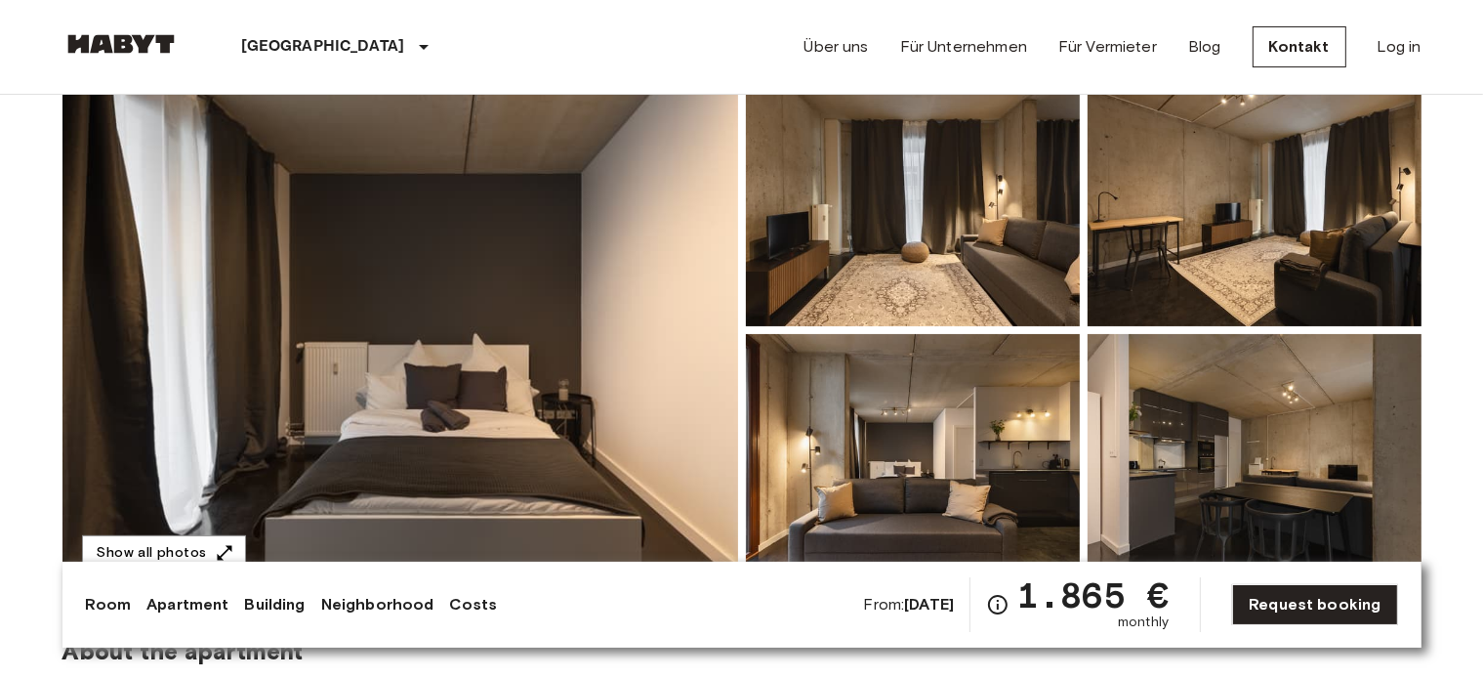
scroll to position [488, 0]
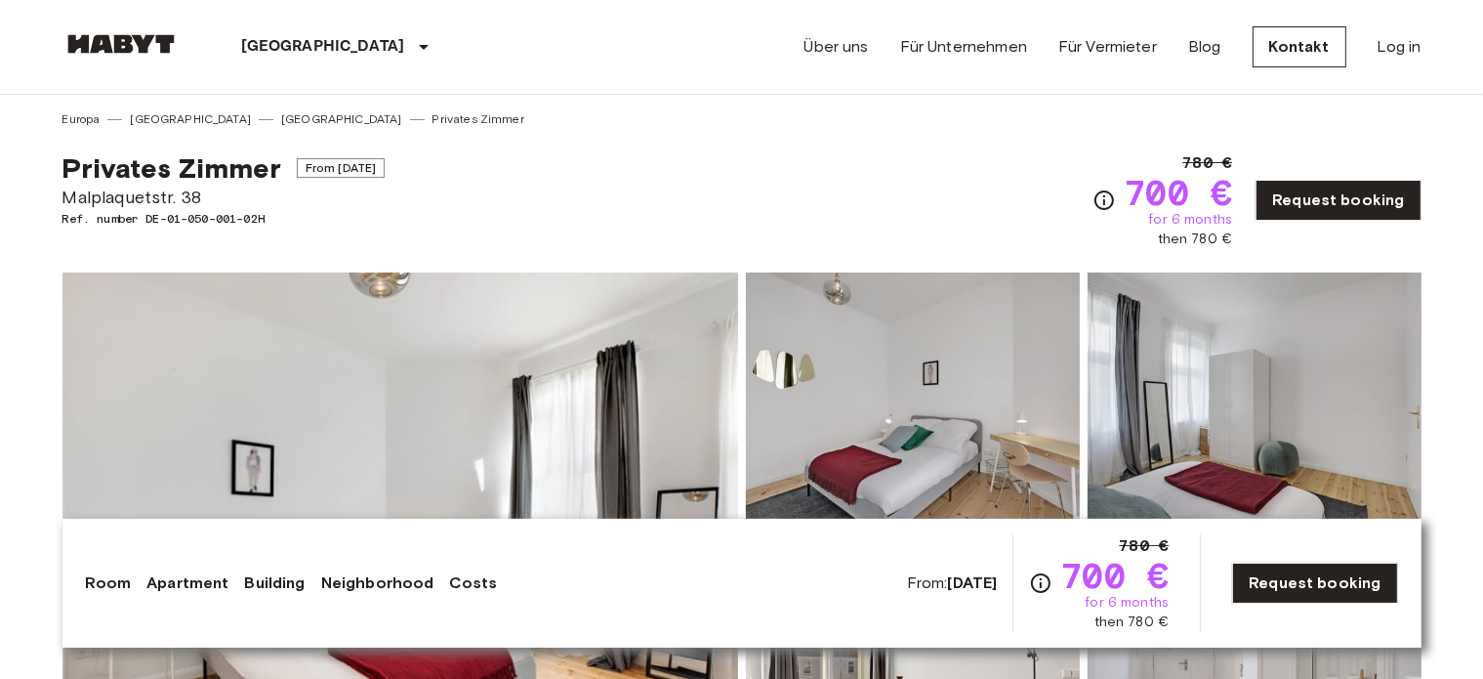
click at [511, 342] on img at bounding box center [400, 531] width 676 height 519
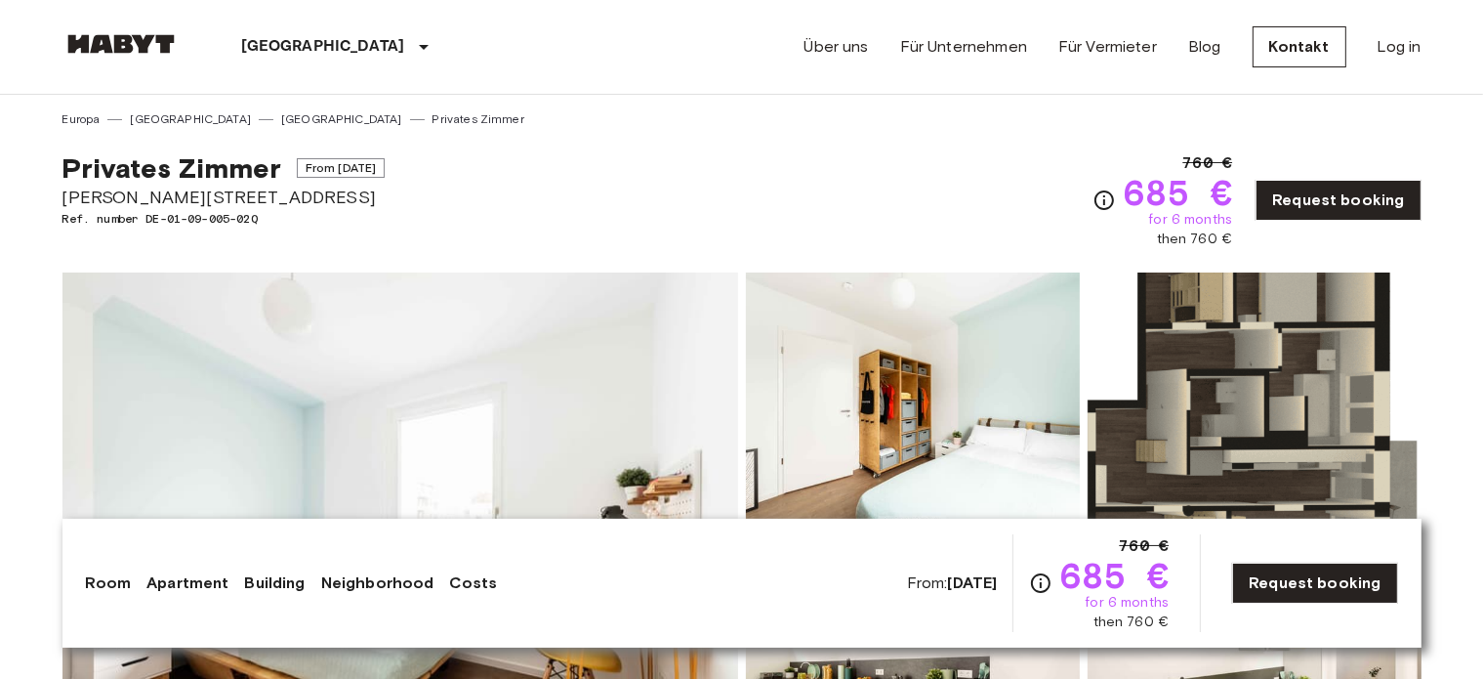
click at [646, 374] on img at bounding box center [400, 531] width 676 height 519
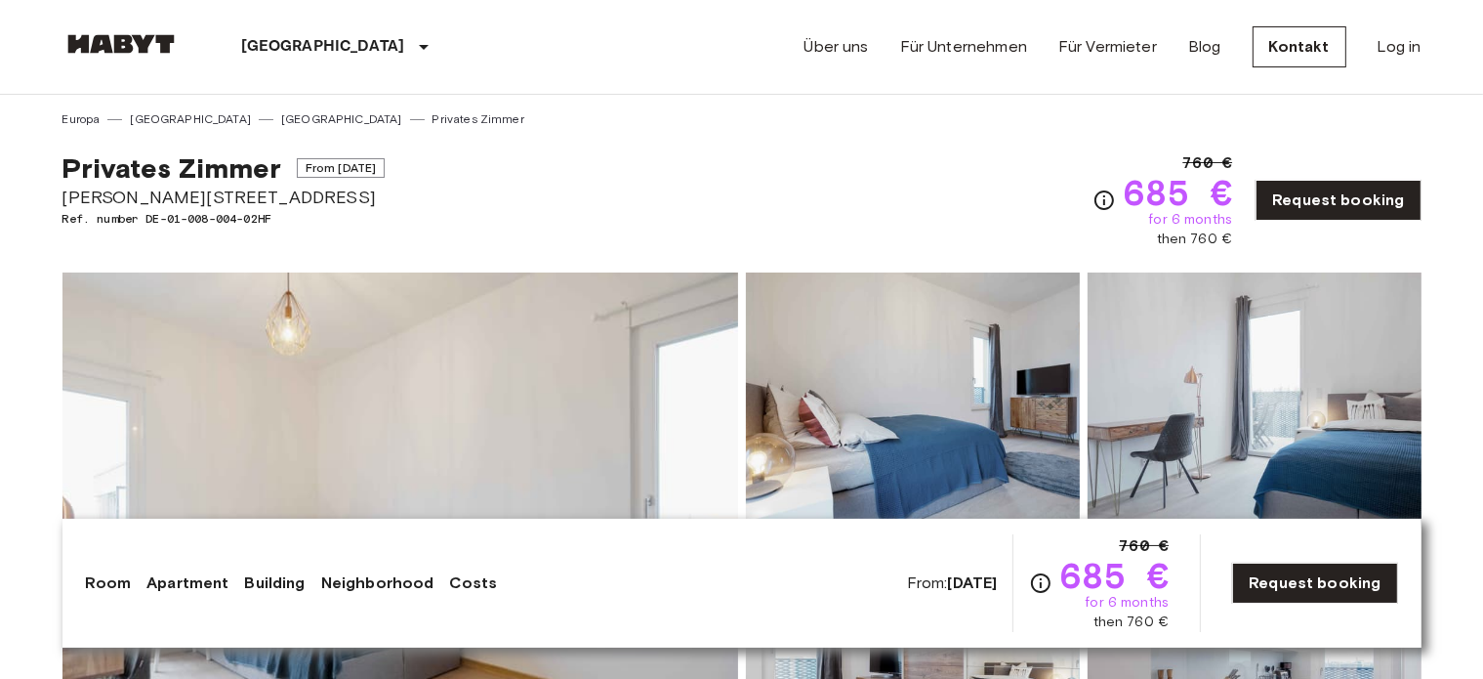
click at [594, 335] on img at bounding box center [400, 531] width 676 height 519
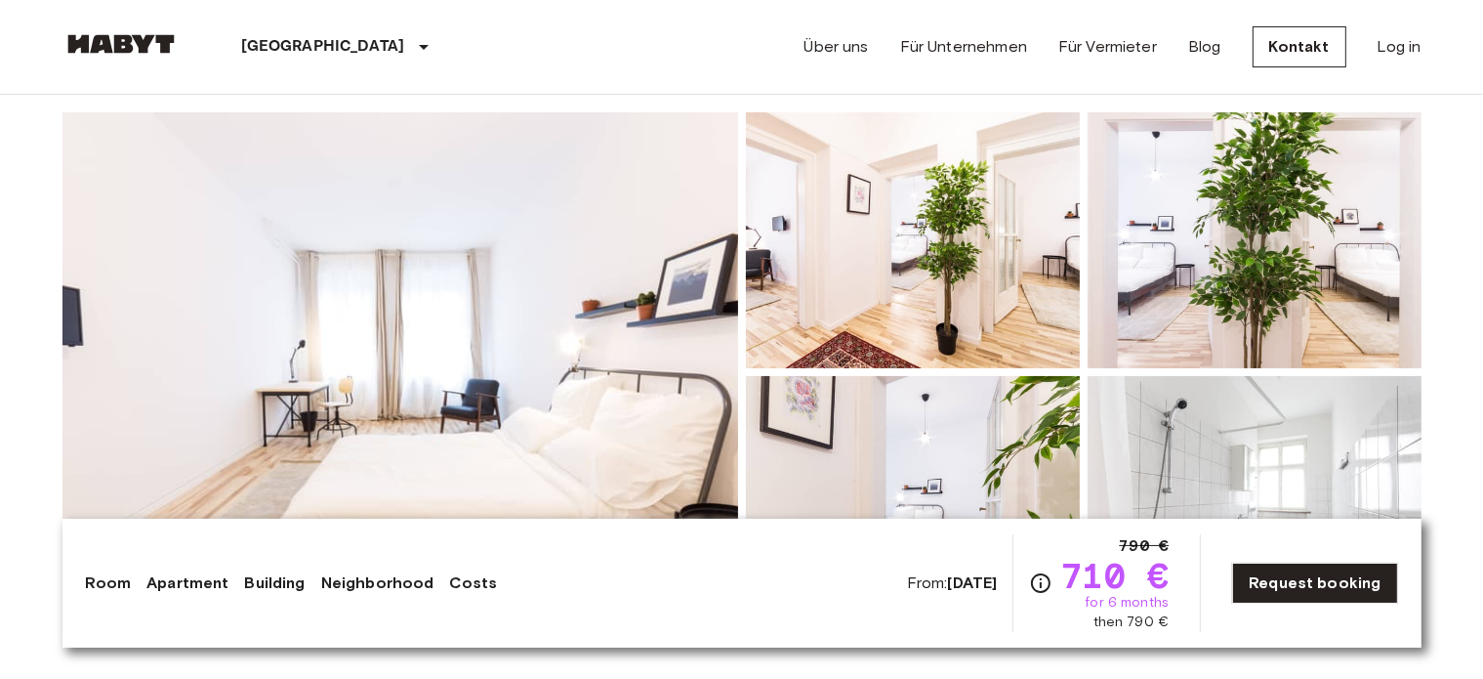
scroll to position [162, 0]
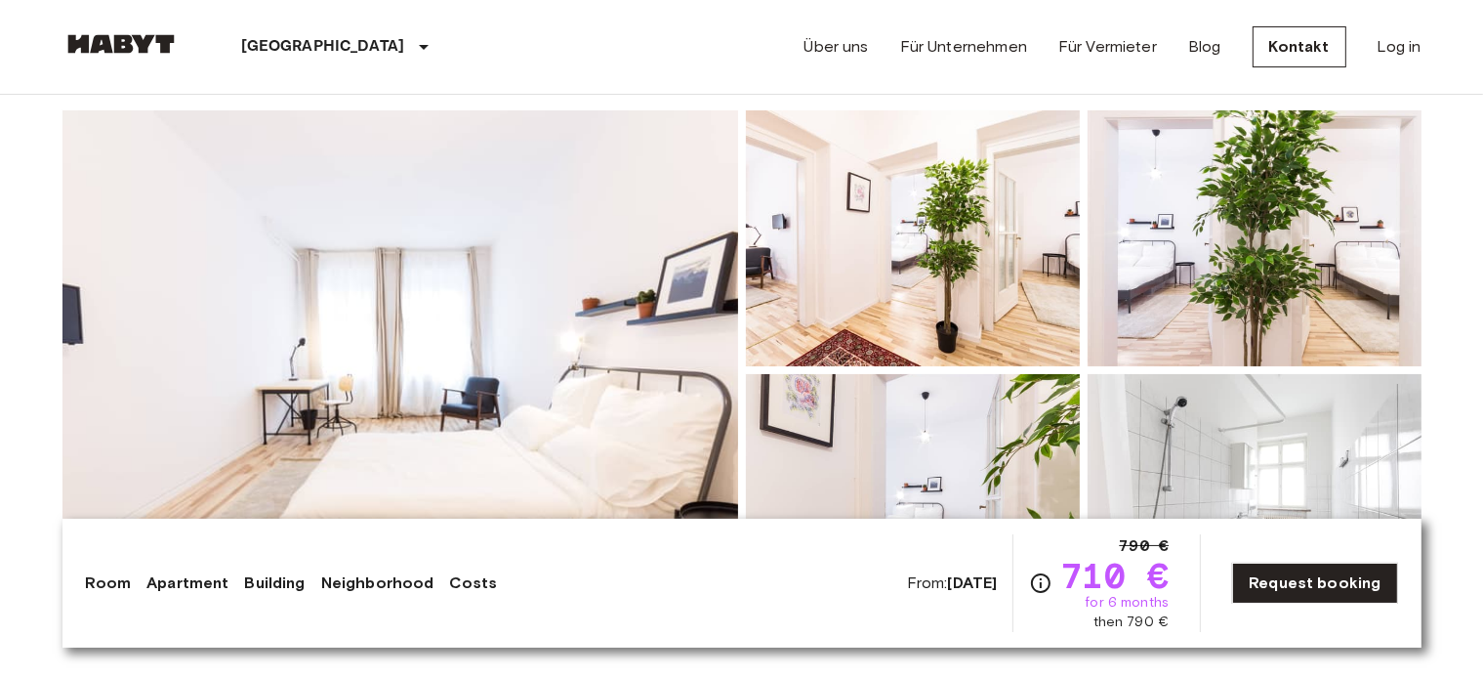
click at [569, 289] on img at bounding box center [400, 369] width 676 height 519
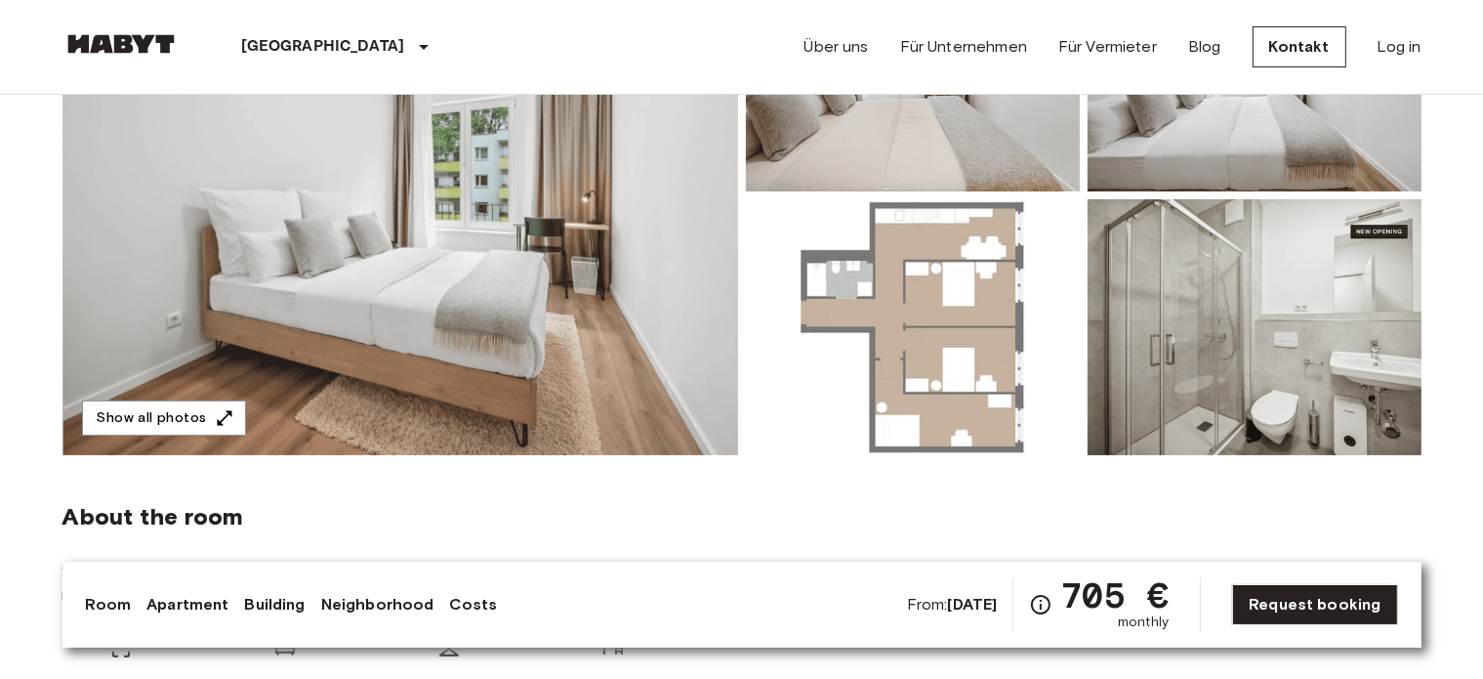
scroll to position [325, 0]
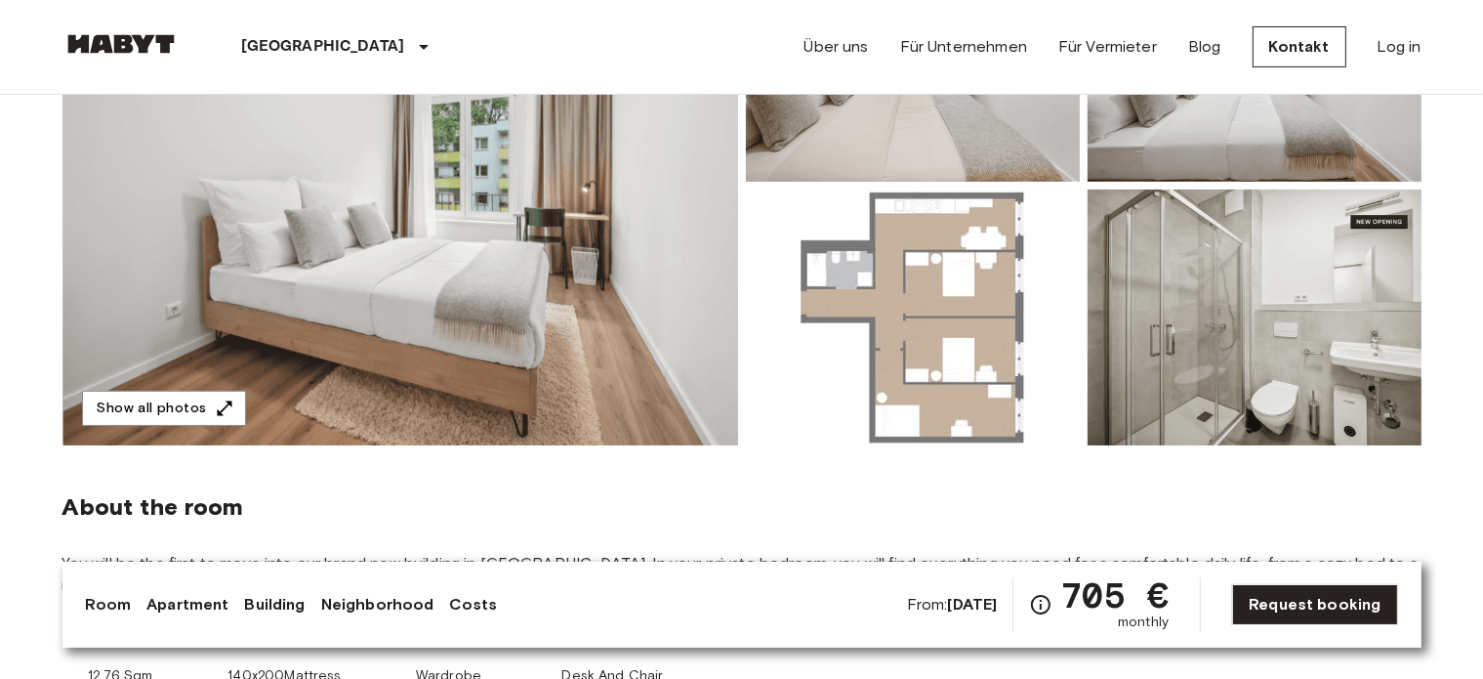
click at [531, 241] on img at bounding box center [400, 185] width 676 height 519
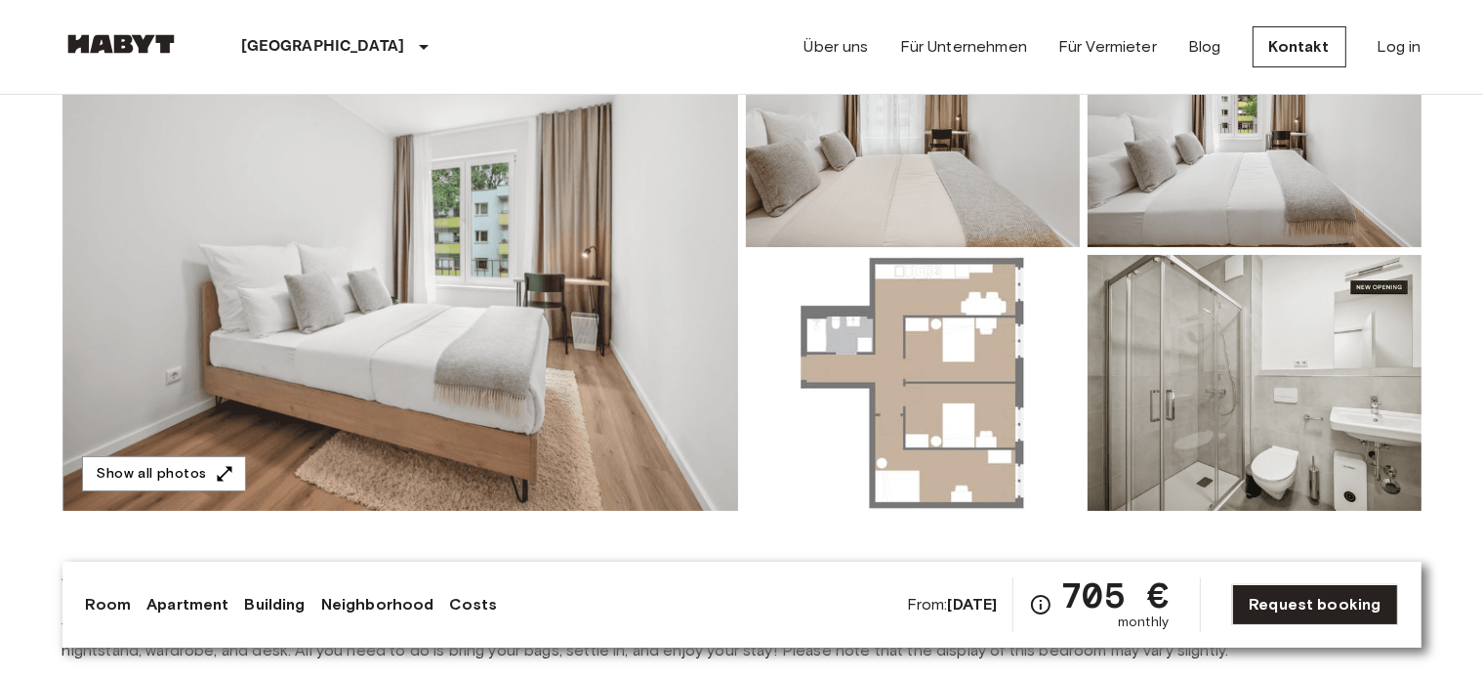
scroll to position [0, 0]
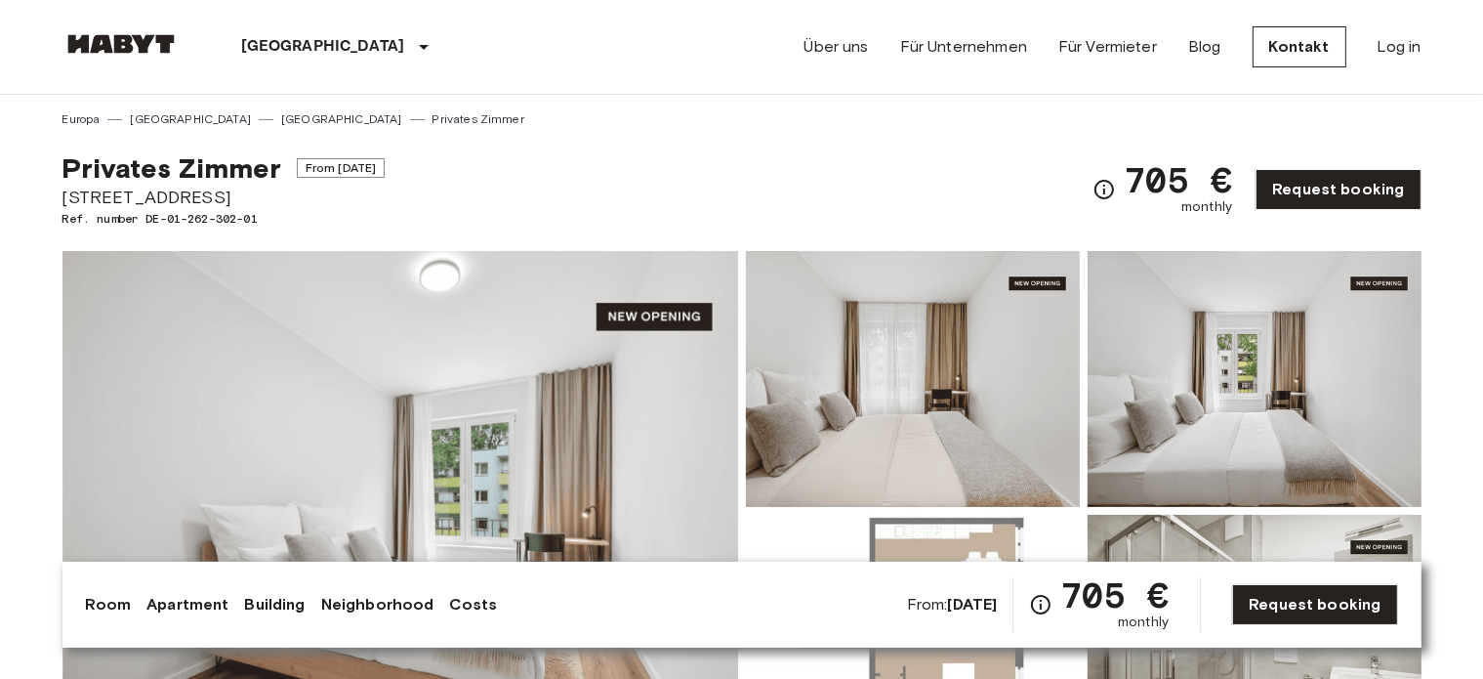
click at [488, 418] on img at bounding box center [400, 510] width 676 height 519
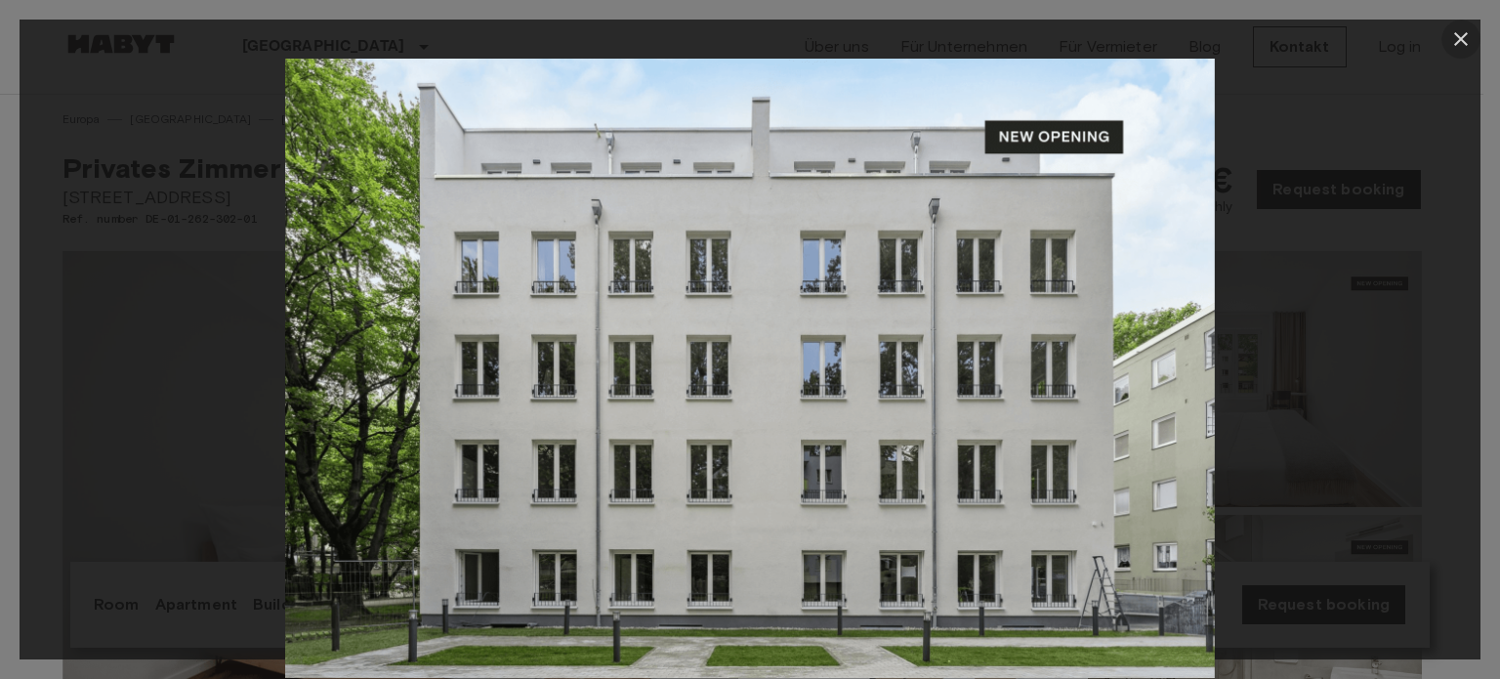
click at [1468, 30] on icon "button" at bounding box center [1460, 38] width 23 height 23
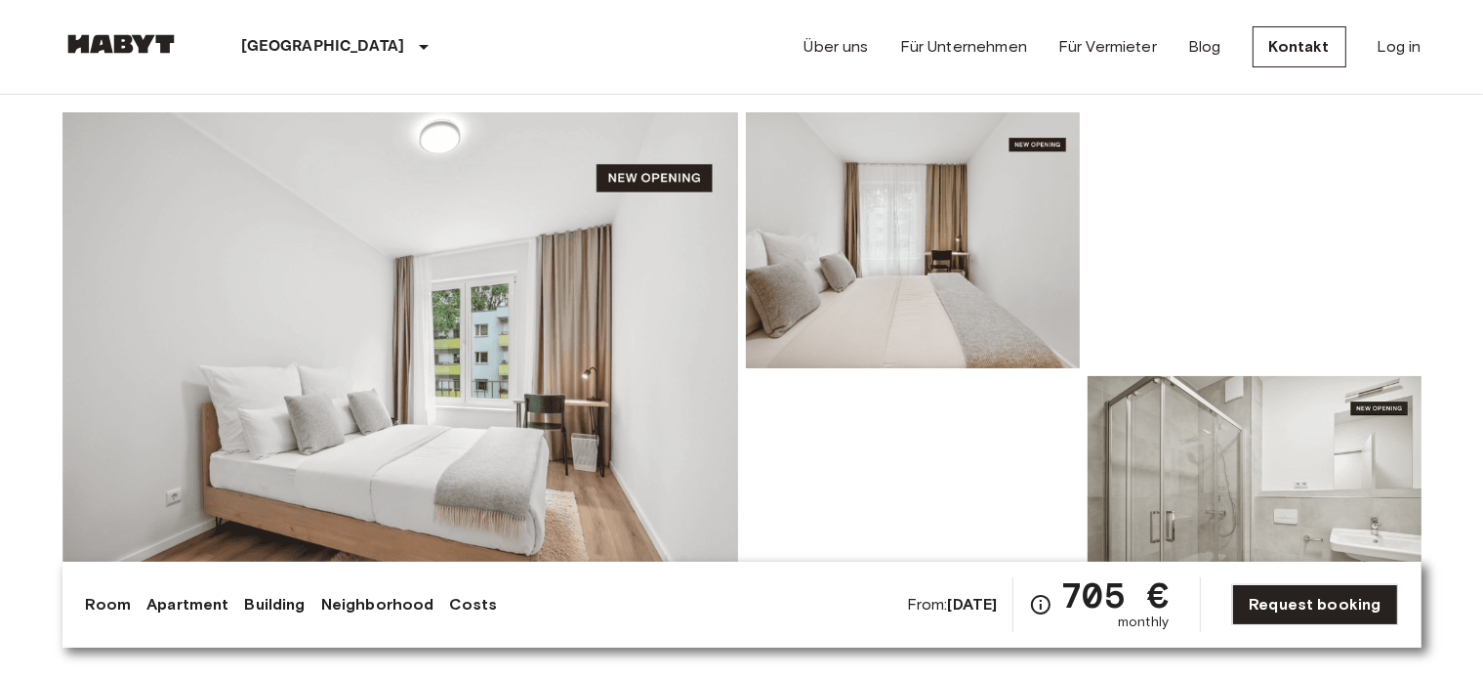
scroll to position [325, 0]
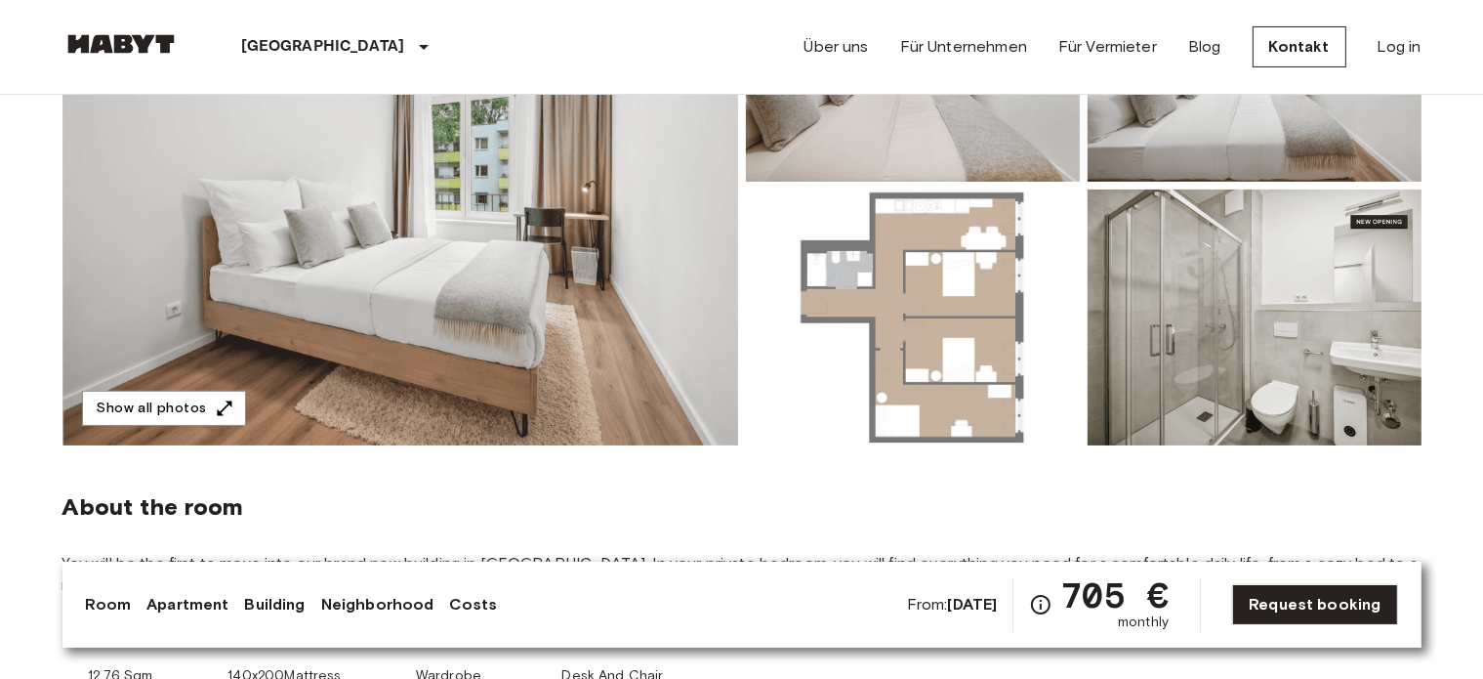
click at [942, 292] on img at bounding box center [913, 317] width 334 height 256
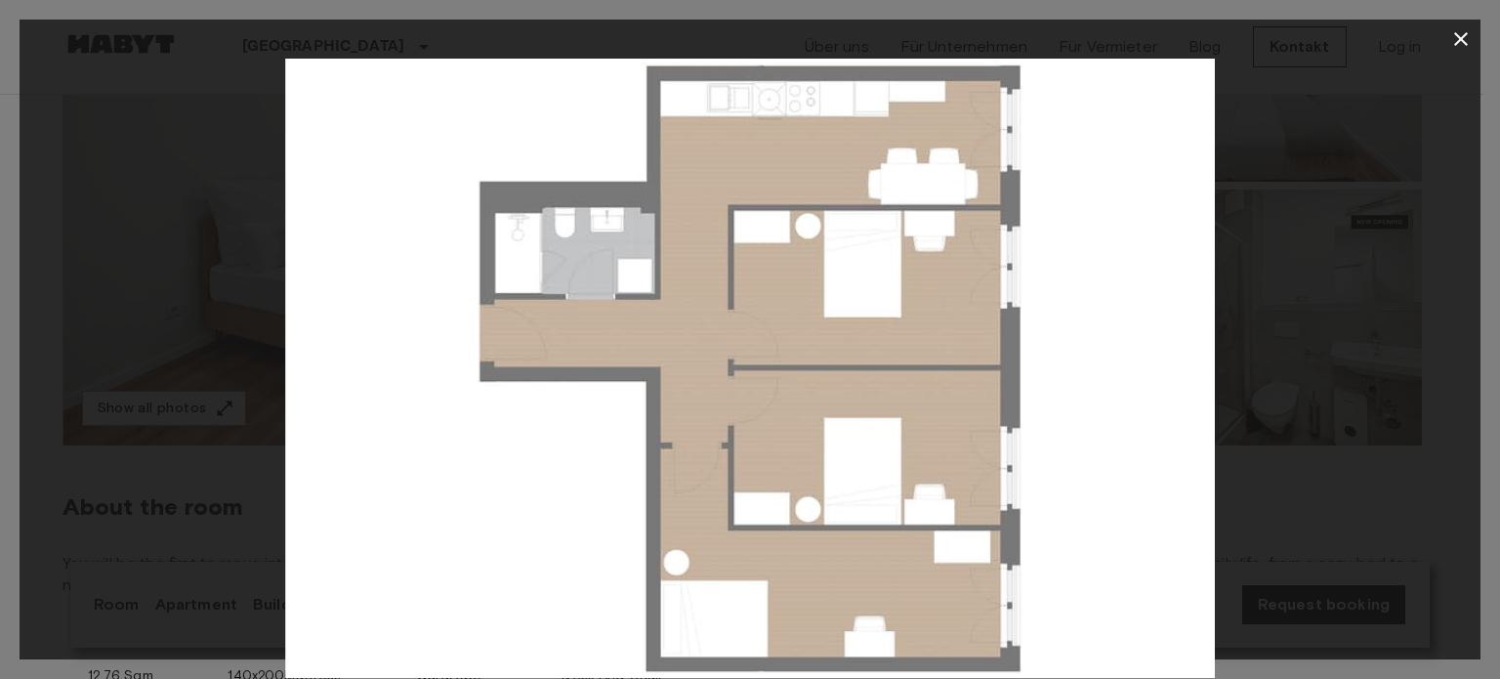
click at [1342, 253] on div at bounding box center [750, 368] width 1461 height 619
click at [1460, 48] on icon "button" at bounding box center [1460, 38] width 23 height 23
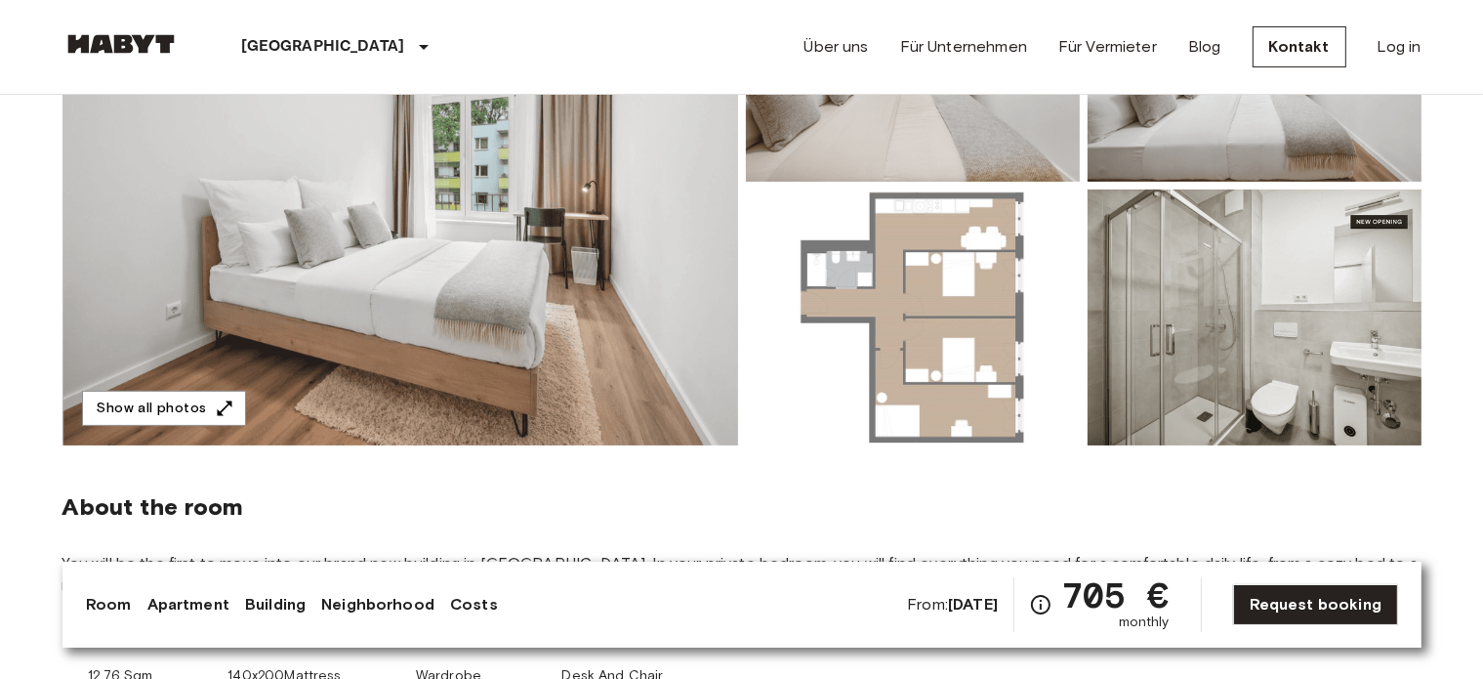
click at [1165, 289] on img at bounding box center [1255, 317] width 334 height 256
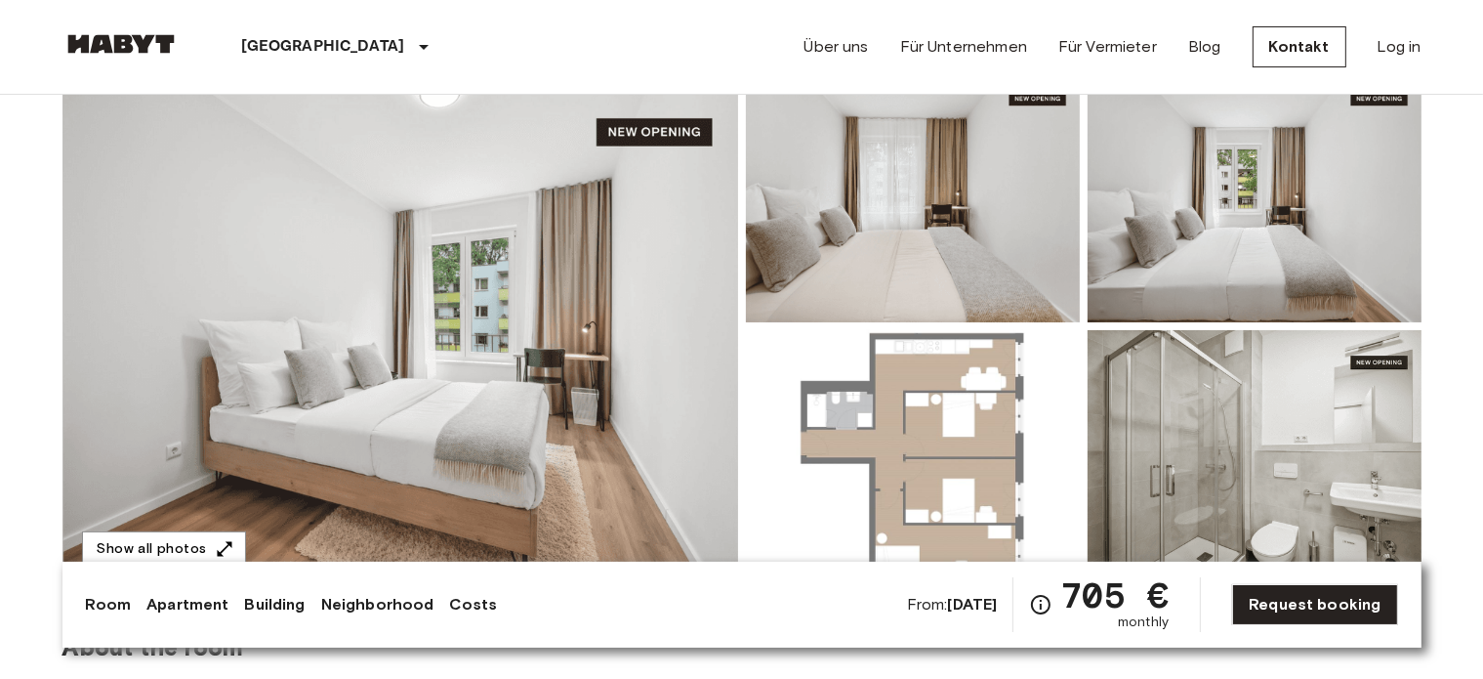
scroll to position [0, 0]
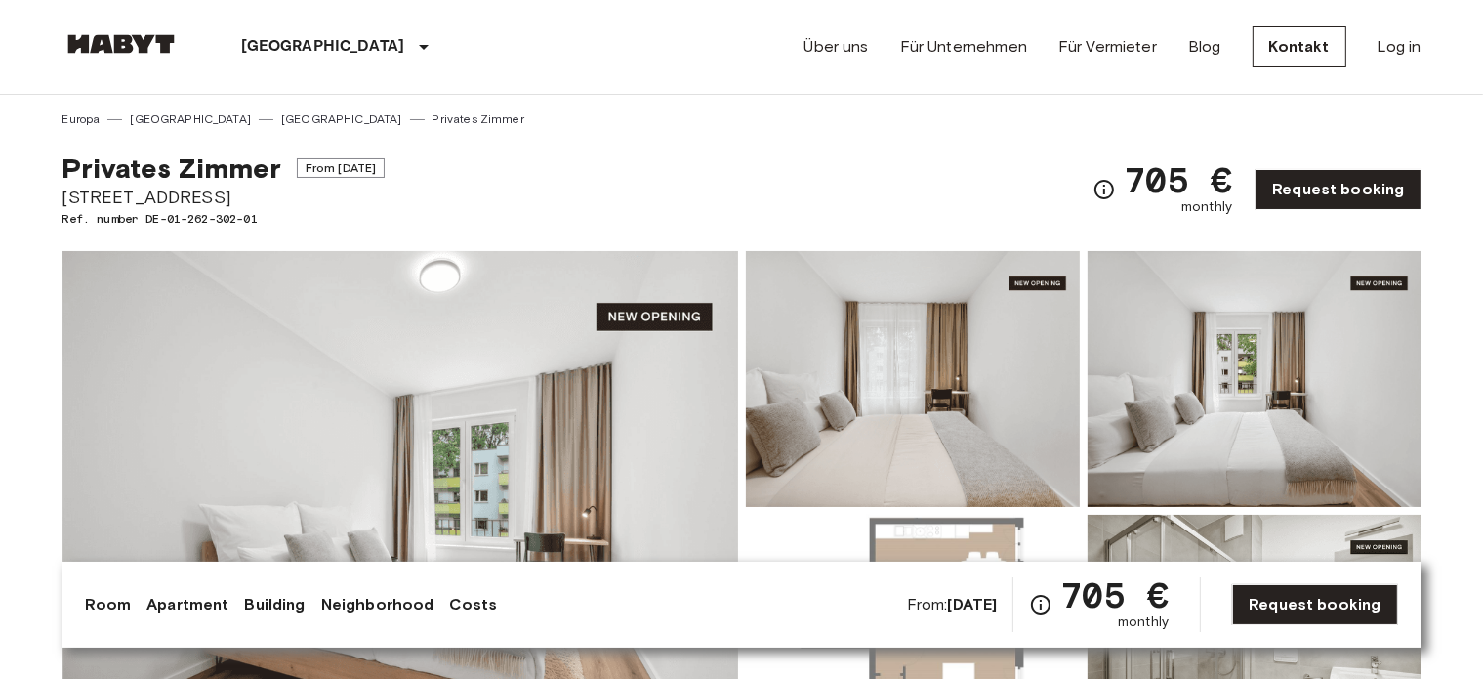
click at [614, 354] on img at bounding box center [400, 510] width 676 height 519
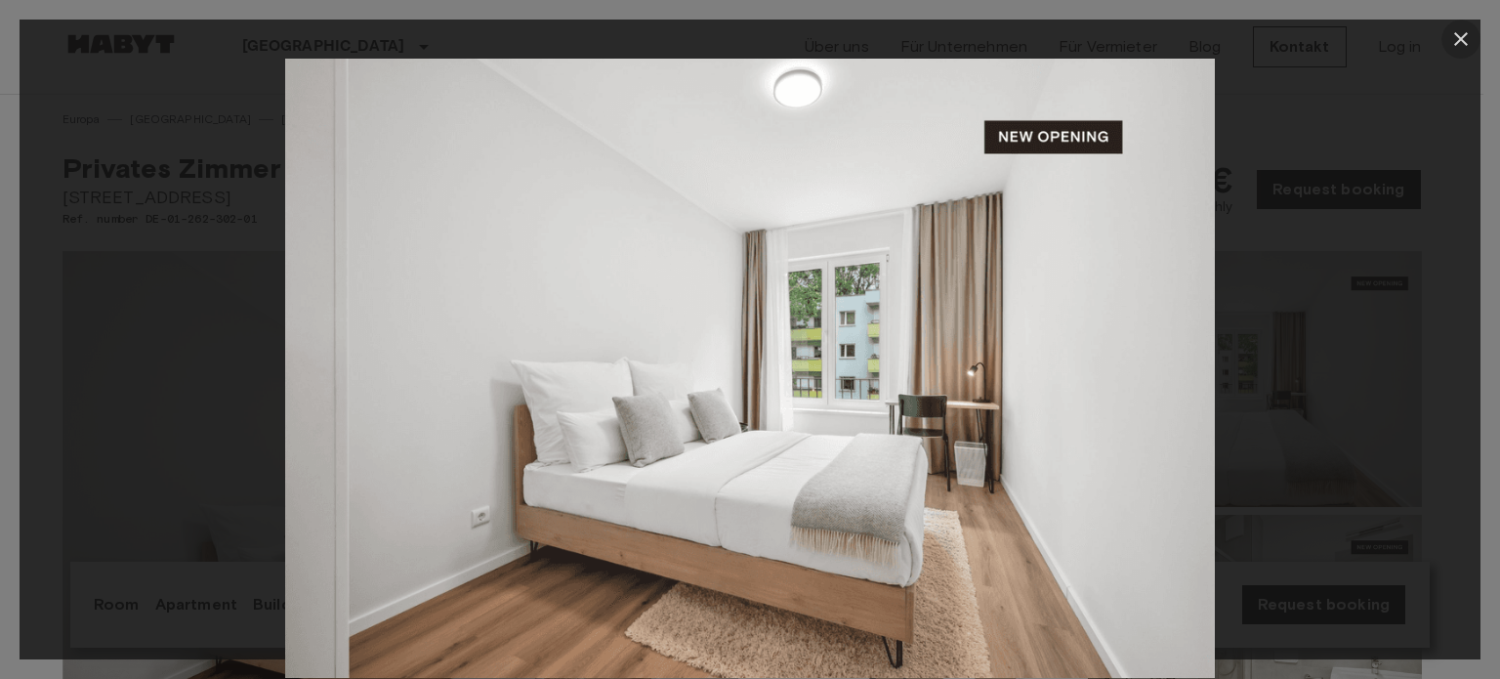
click at [1467, 30] on icon "button" at bounding box center [1460, 38] width 23 height 23
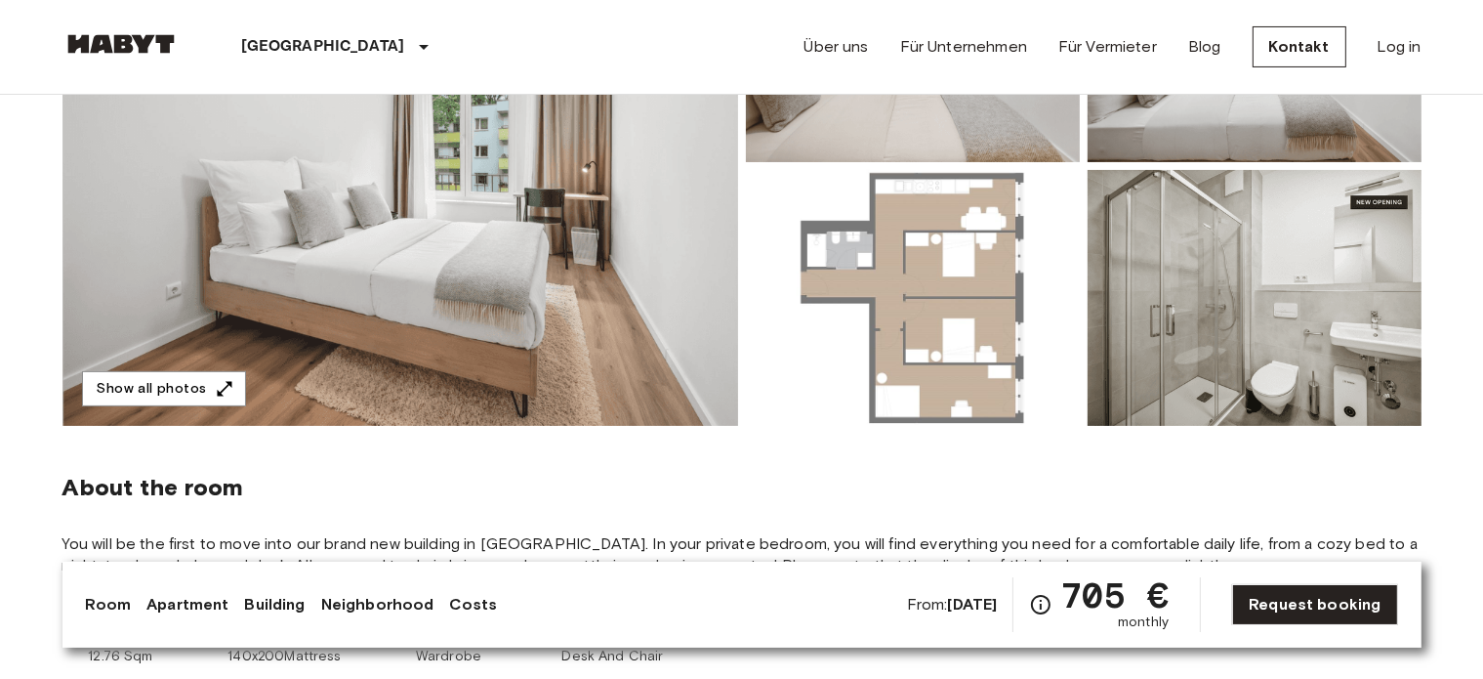
scroll to position [325, 0]
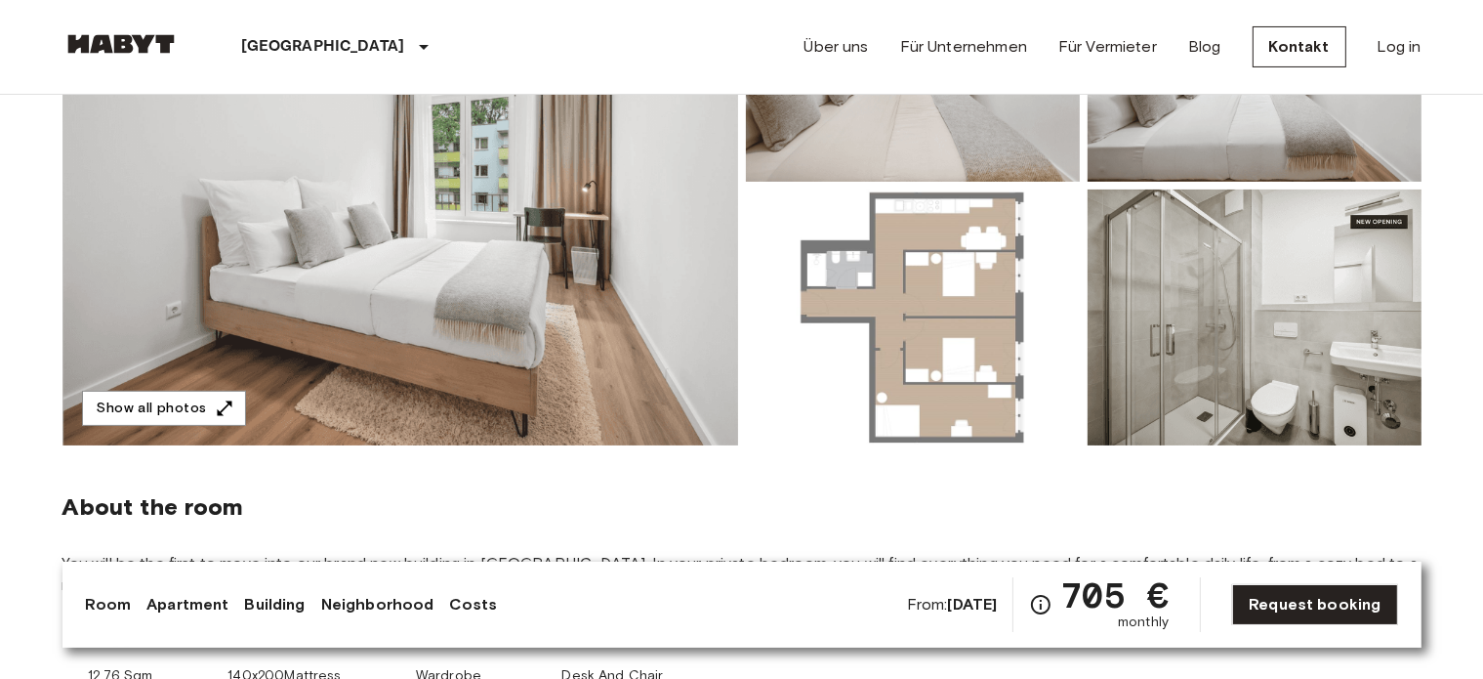
click at [997, 304] on img at bounding box center [913, 317] width 334 height 256
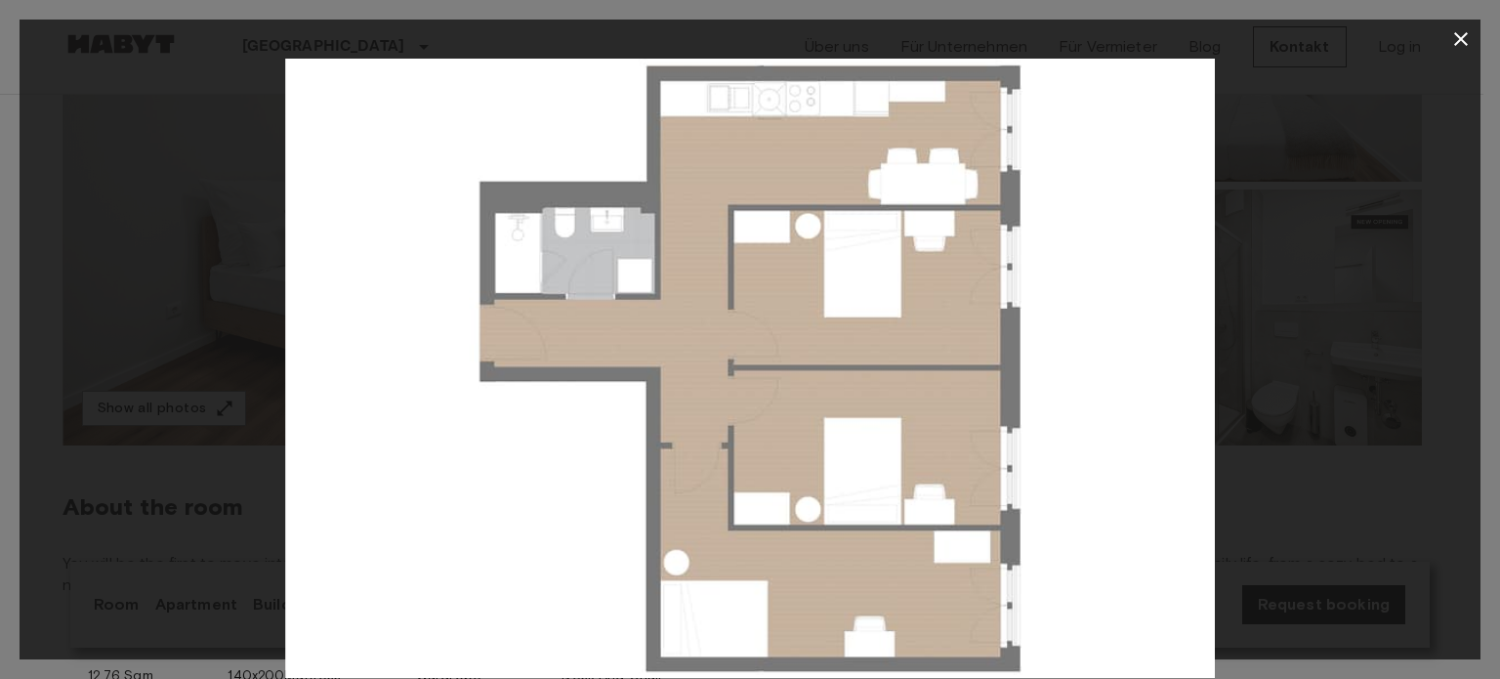
click at [1460, 40] on icon "button" at bounding box center [1461, 39] width 14 height 14
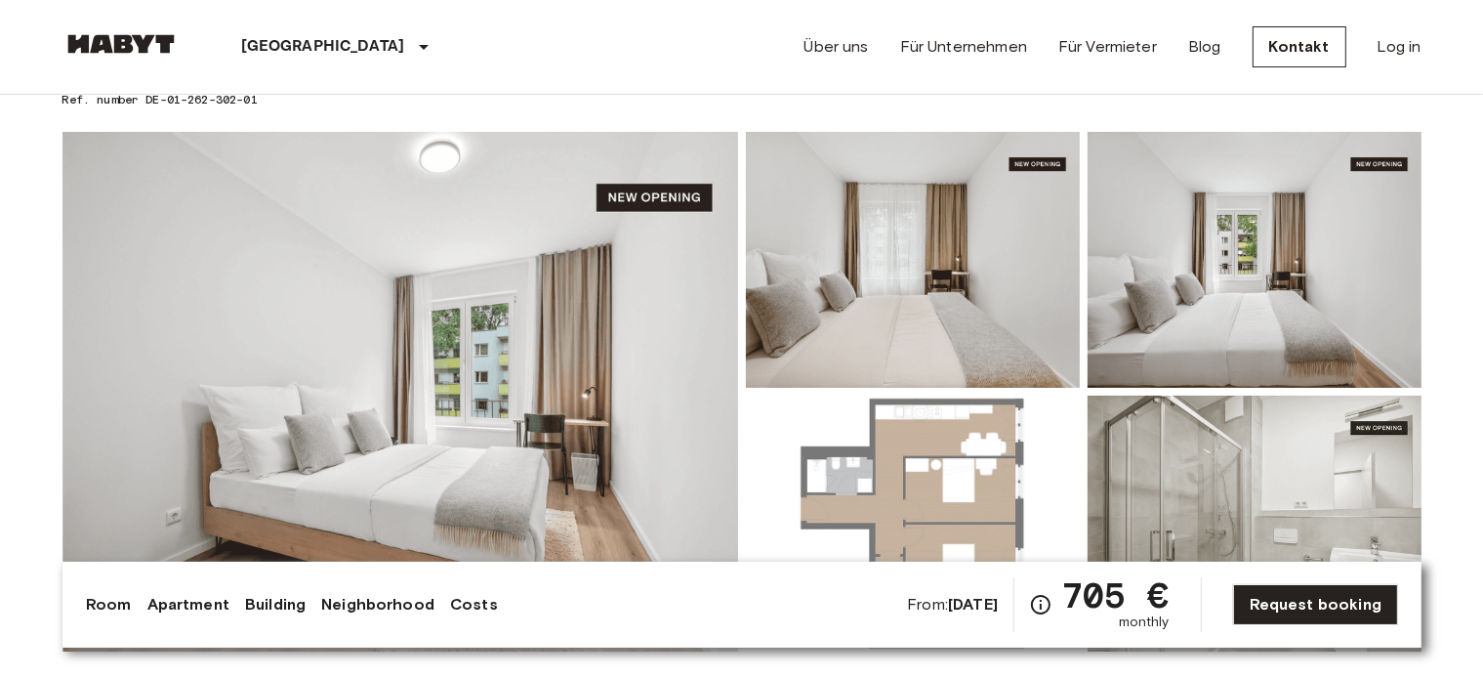
scroll to position [0, 0]
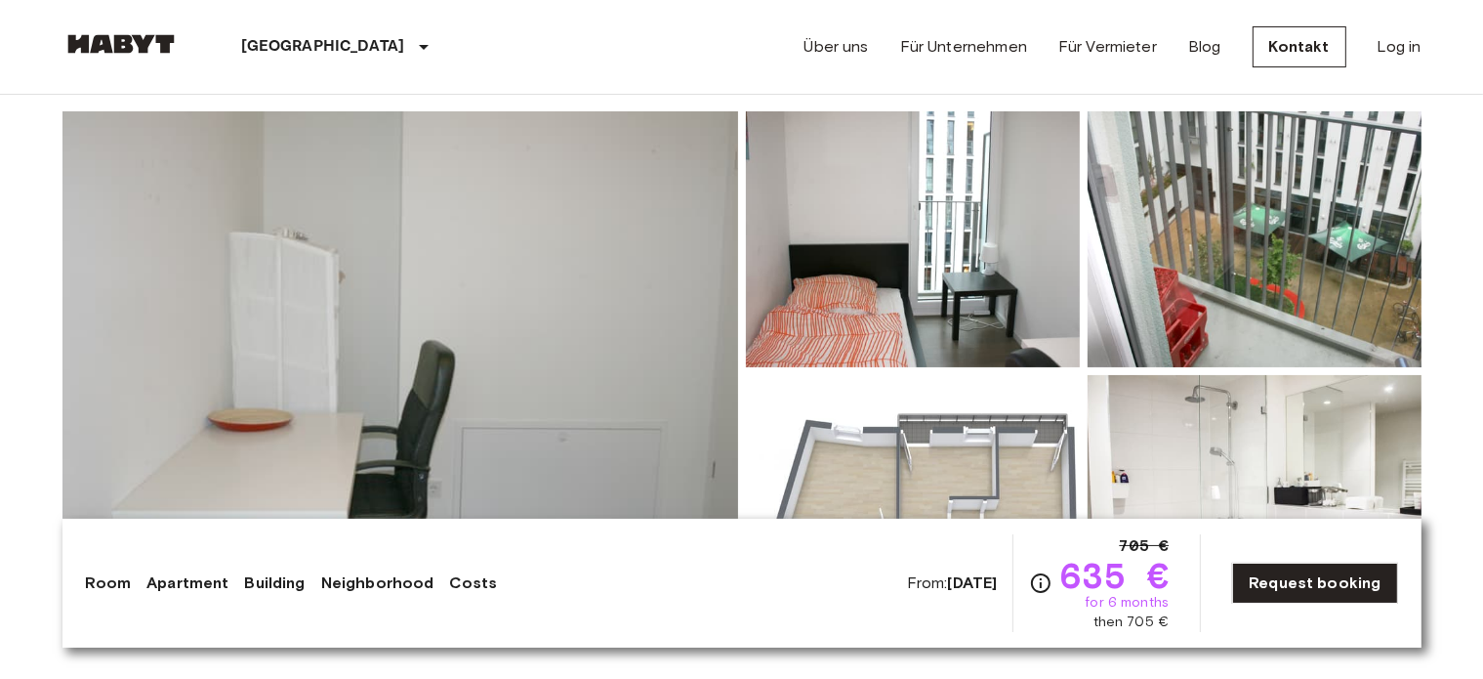
scroll to position [162, 0]
click at [564, 311] on img at bounding box center [400, 369] width 676 height 519
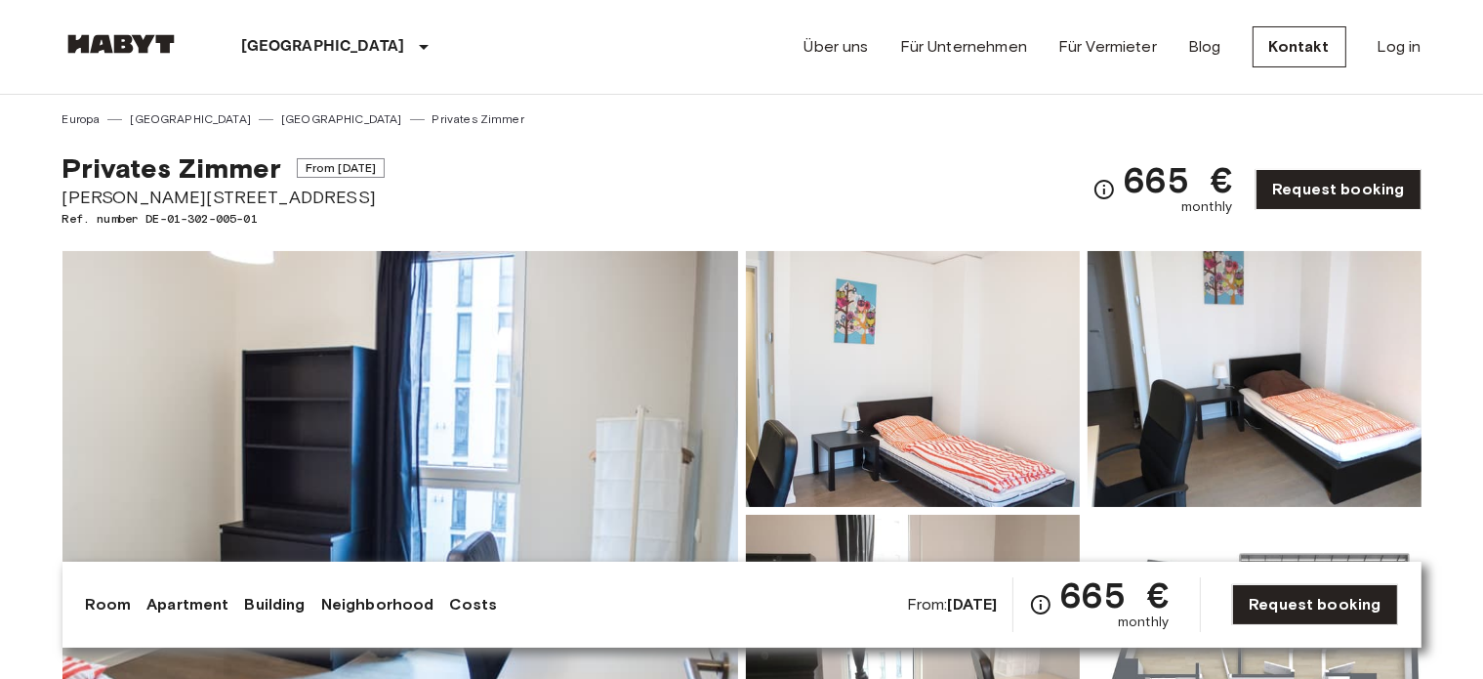
click at [512, 426] on img at bounding box center [400, 510] width 676 height 519
